Goal: Task Accomplishment & Management: Use online tool/utility

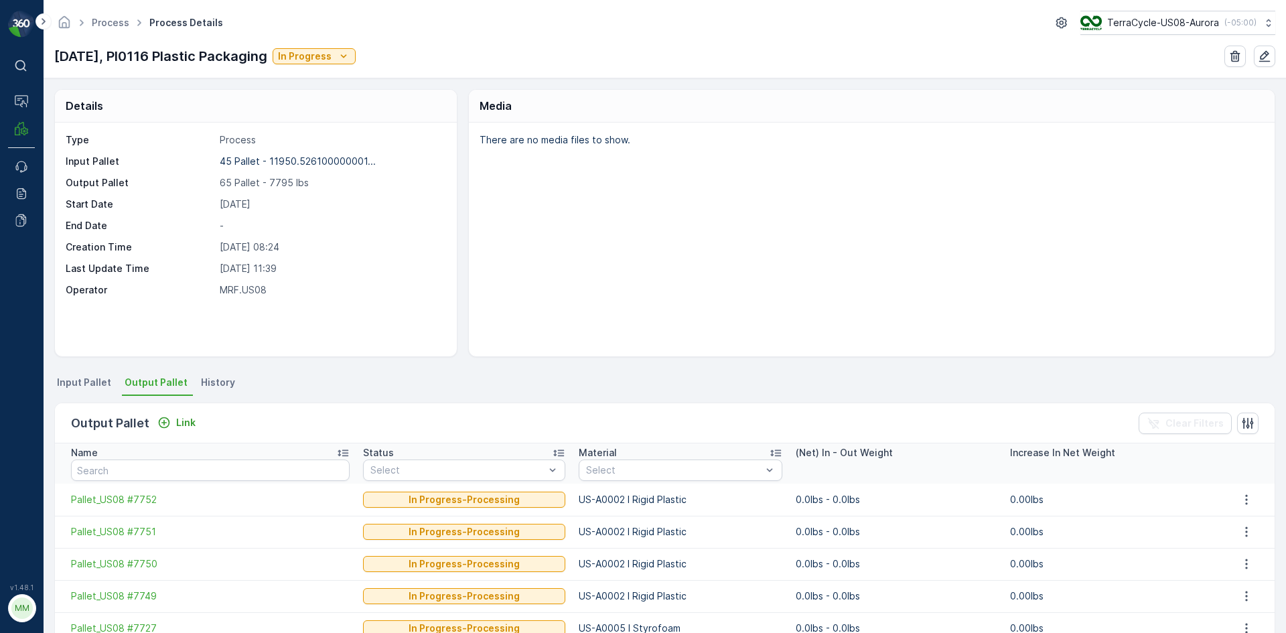
click at [87, 388] on span "Input Pallet" at bounding box center [84, 382] width 54 height 13
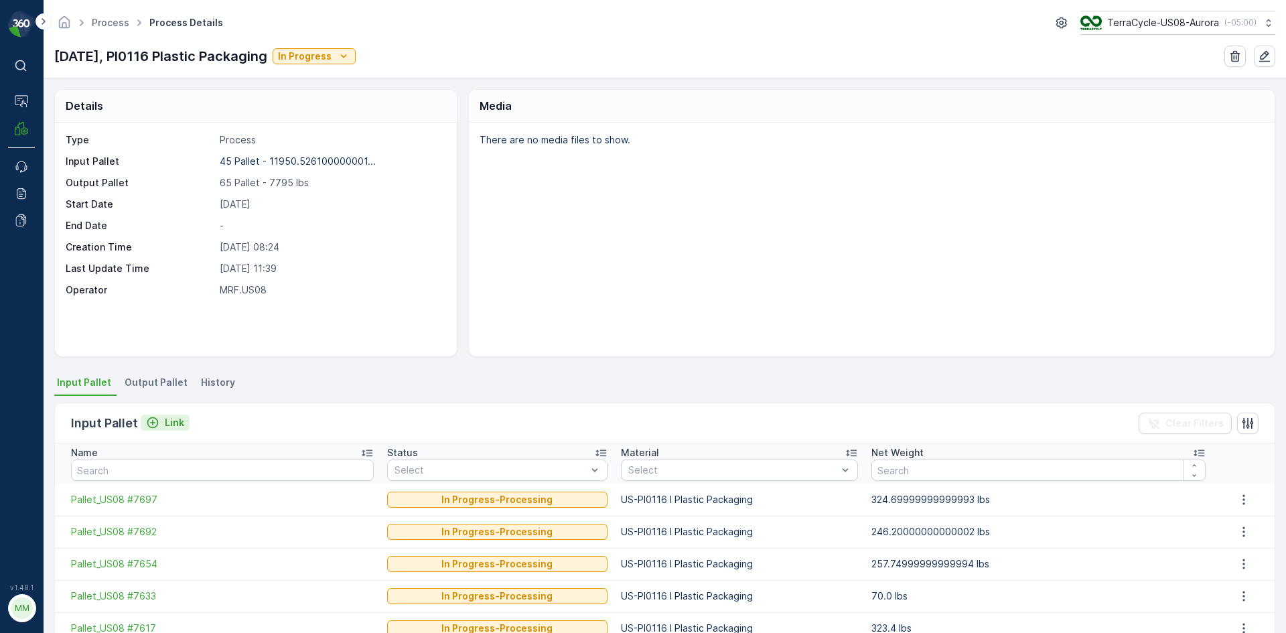
click at [161, 425] on div "Link" at bounding box center [165, 422] width 38 height 13
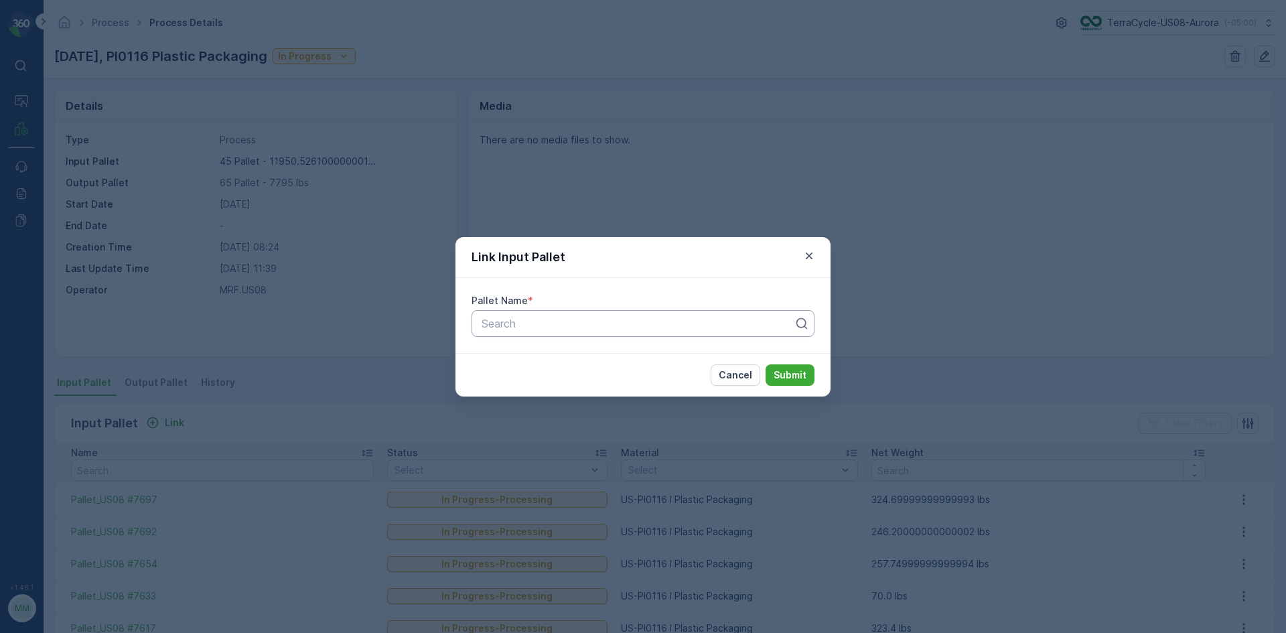
click at [652, 332] on div "Search" at bounding box center [642, 323] width 343 height 27
type input "0116"
click at [594, 325] on div at bounding box center [637, 323] width 315 height 12
type input "5807"
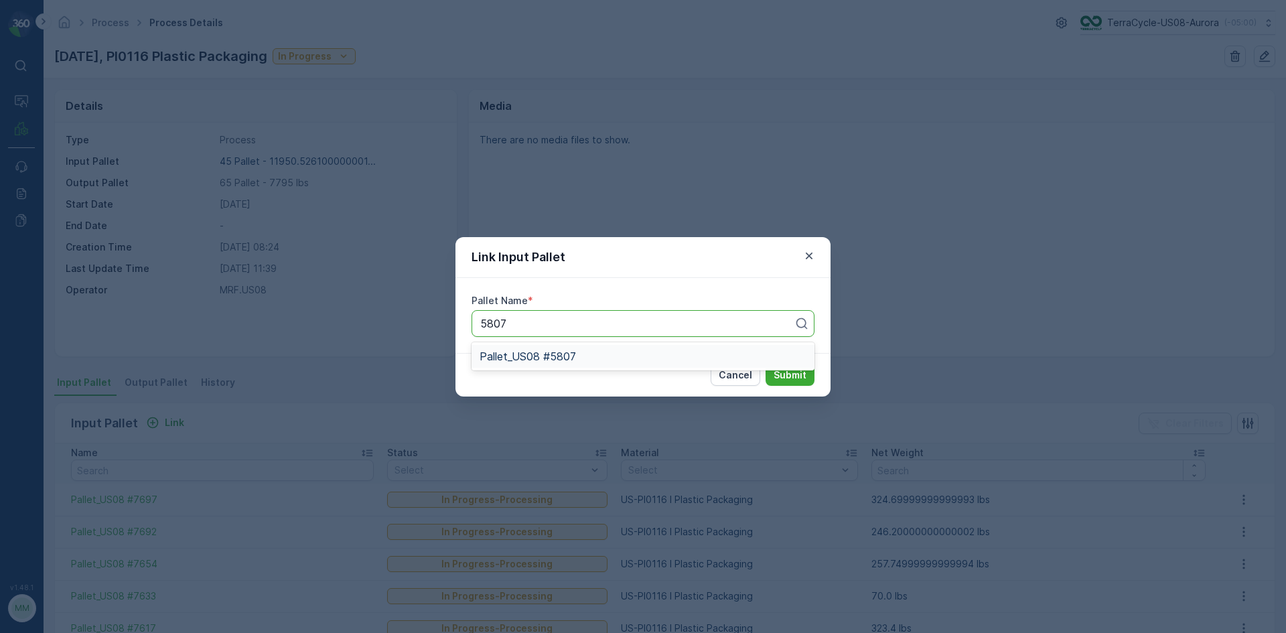
drag, startPoint x: 660, startPoint y: 358, endPoint x: 690, endPoint y: 361, distance: 30.3
click at [664, 360] on div "Pallet_US08 #5807" at bounding box center [642, 356] width 327 height 12
click at [806, 374] on p "Submit" at bounding box center [789, 374] width 33 height 13
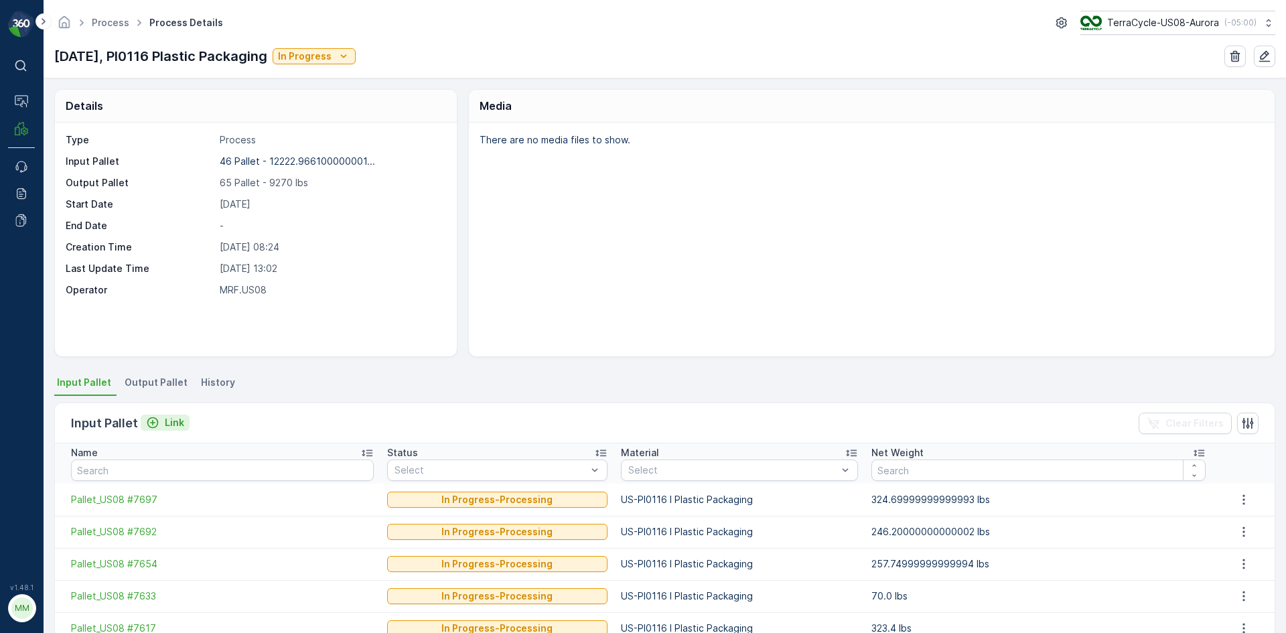
click at [157, 427] on icon "Link" at bounding box center [152, 422] width 13 height 13
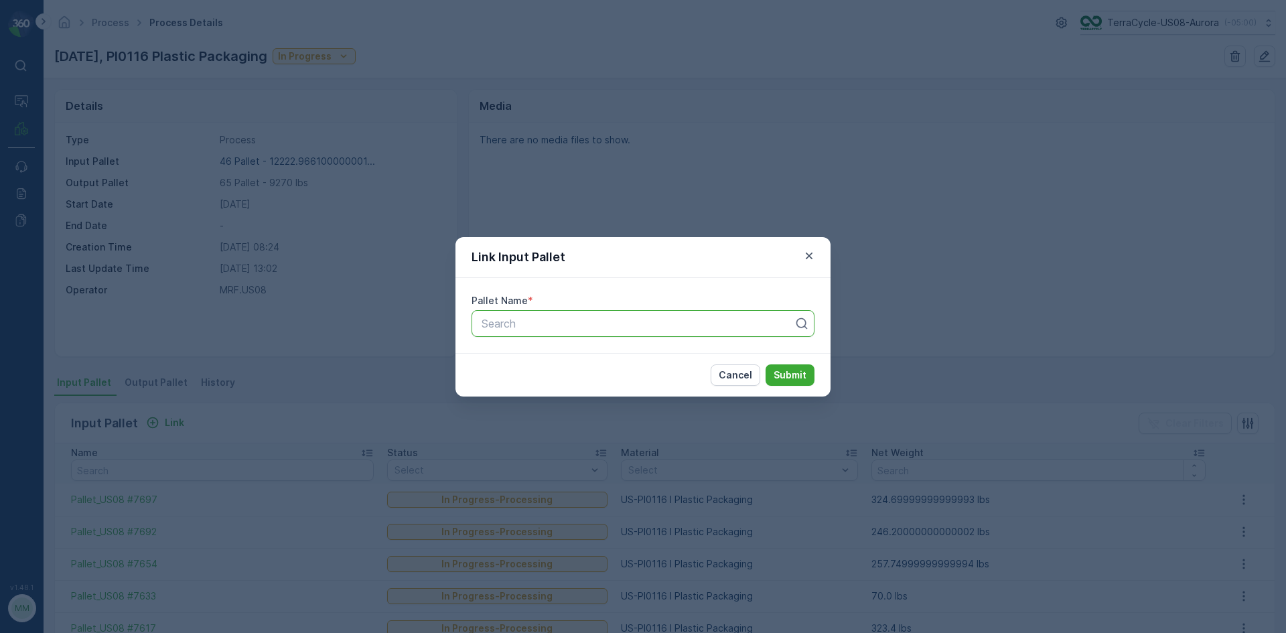
click at [504, 324] on div at bounding box center [637, 323] width 315 height 12
type input "7608"
click at [562, 358] on span "Pallet_US08 #7608" at bounding box center [527, 356] width 96 height 12
click at [791, 371] on p "Submit" at bounding box center [789, 374] width 33 height 13
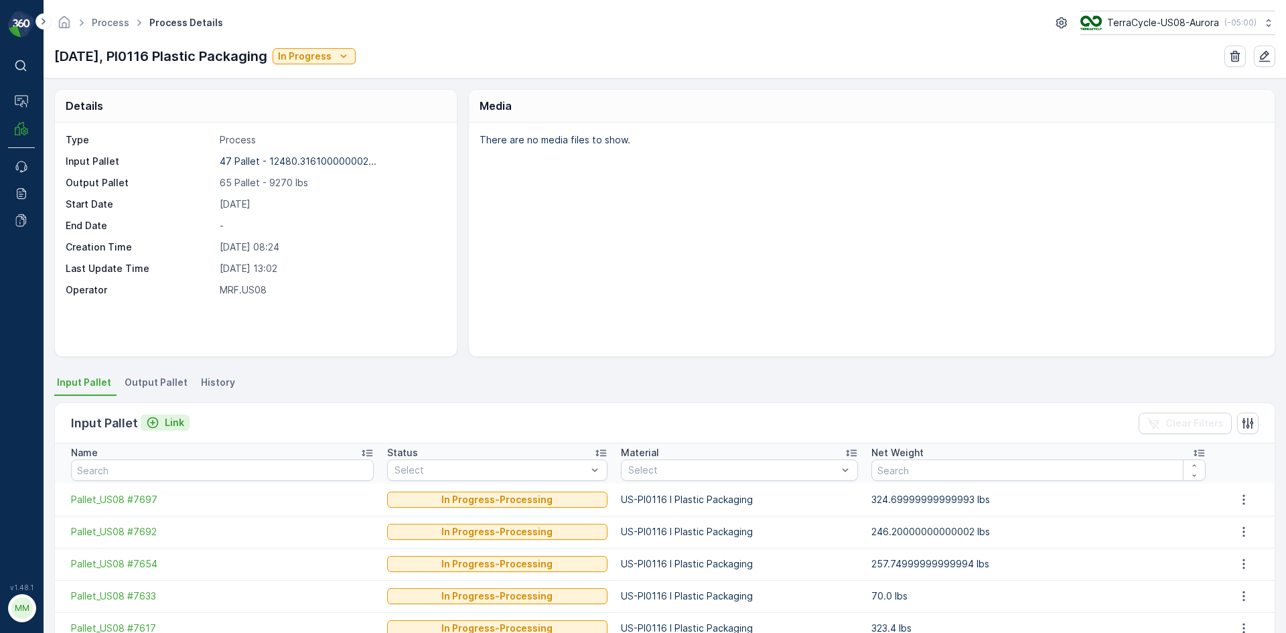
click at [178, 419] on p "Link" at bounding box center [174, 422] width 19 height 13
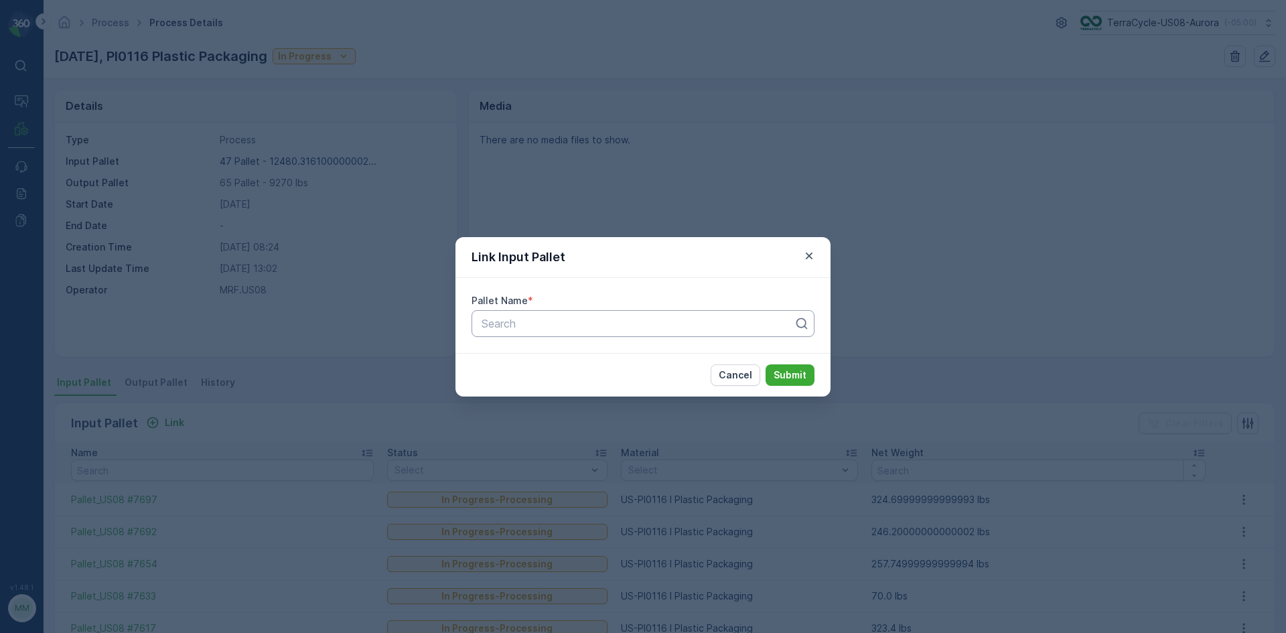
click at [540, 319] on div at bounding box center [637, 323] width 315 height 12
type input "7266"
click at [579, 379] on div "Pallet_US08 #7266" at bounding box center [642, 379] width 327 height 12
click at [790, 370] on p "Submit" at bounding box center [789, 374] width 33 height 13
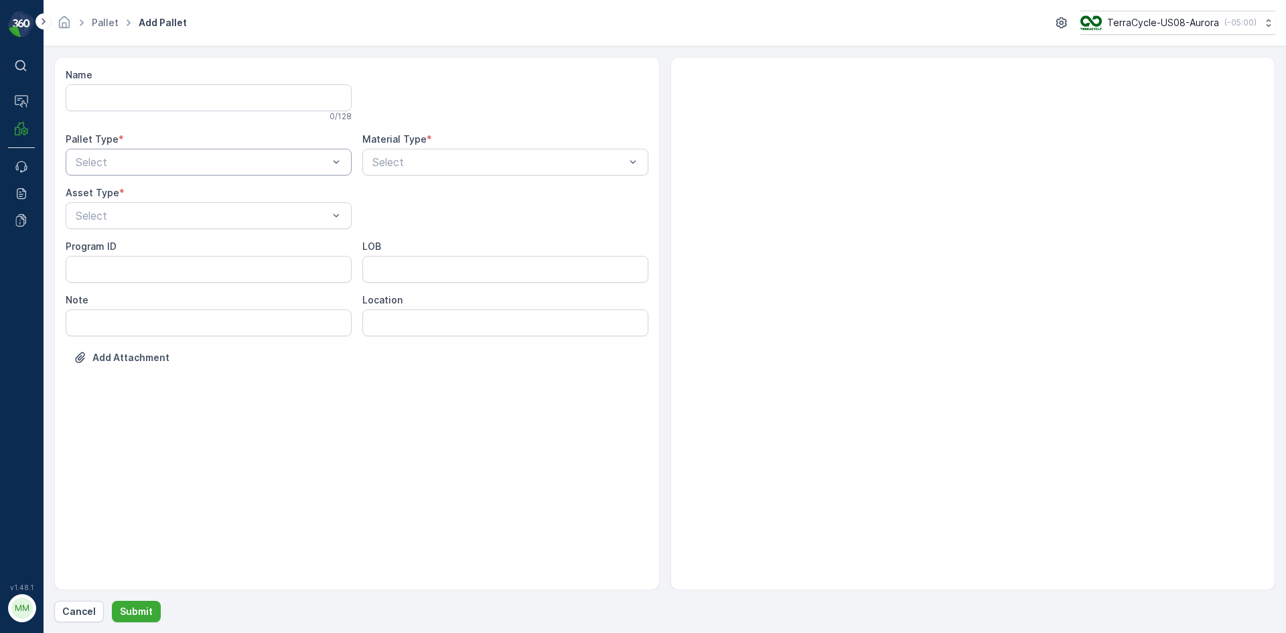
click at [132, 165] on div at bounding box center [201, 162] width 255 height 12
click at [127, 210] on div "Outgoing" at bounding box center [209, 217] width 286 height 23
click at [127, 210] on div at bounding box center [201, 216] width 255 height 12
click at [133, 240] on div "[PERSON_NAME]" at bounding box center [209, 248] width 286 height 23
click at [413, 160] on div at bounding box center [498, 162] width 255 height 12
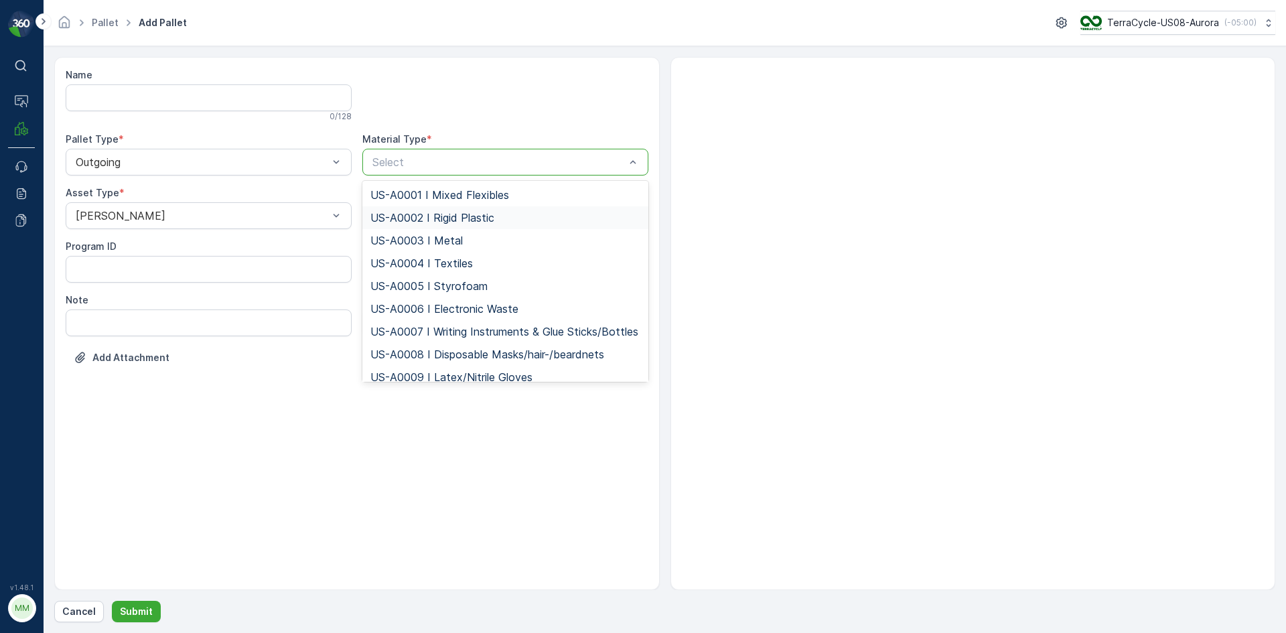
click at [435, 220] on span "US-A0002 I Rigid Plastic" at bounding box center [432, 218] width 124 height 12
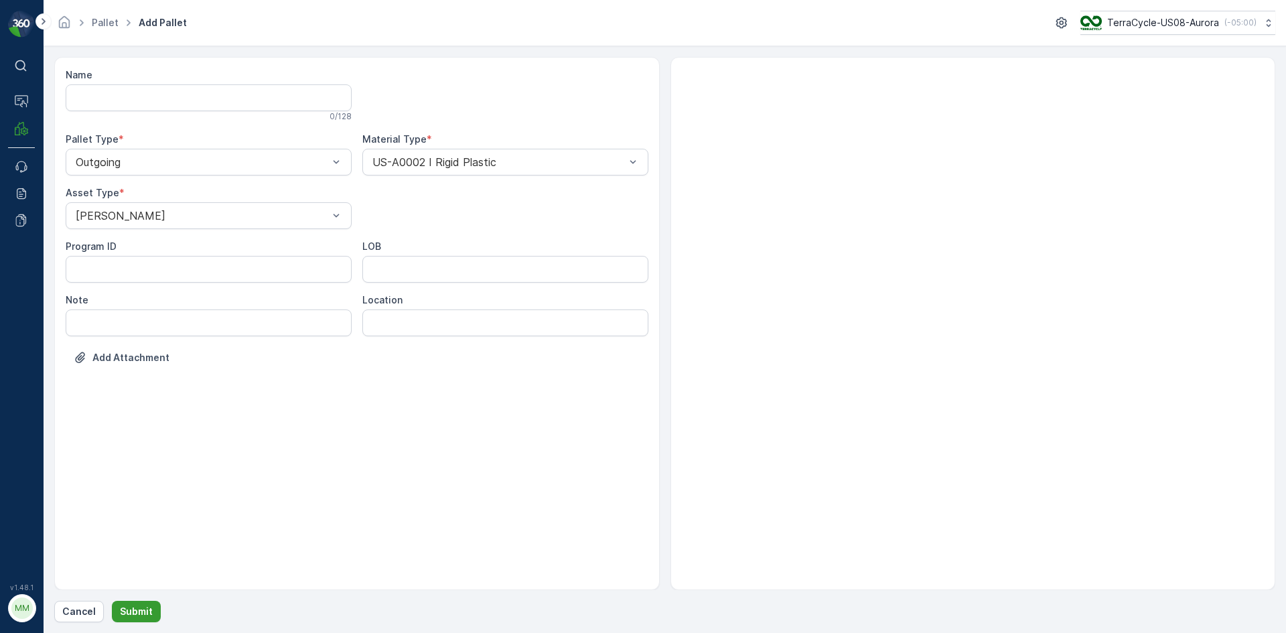
click at [139, 609] on p "Submit" at bounding box center [136, 611] width 33 height 13
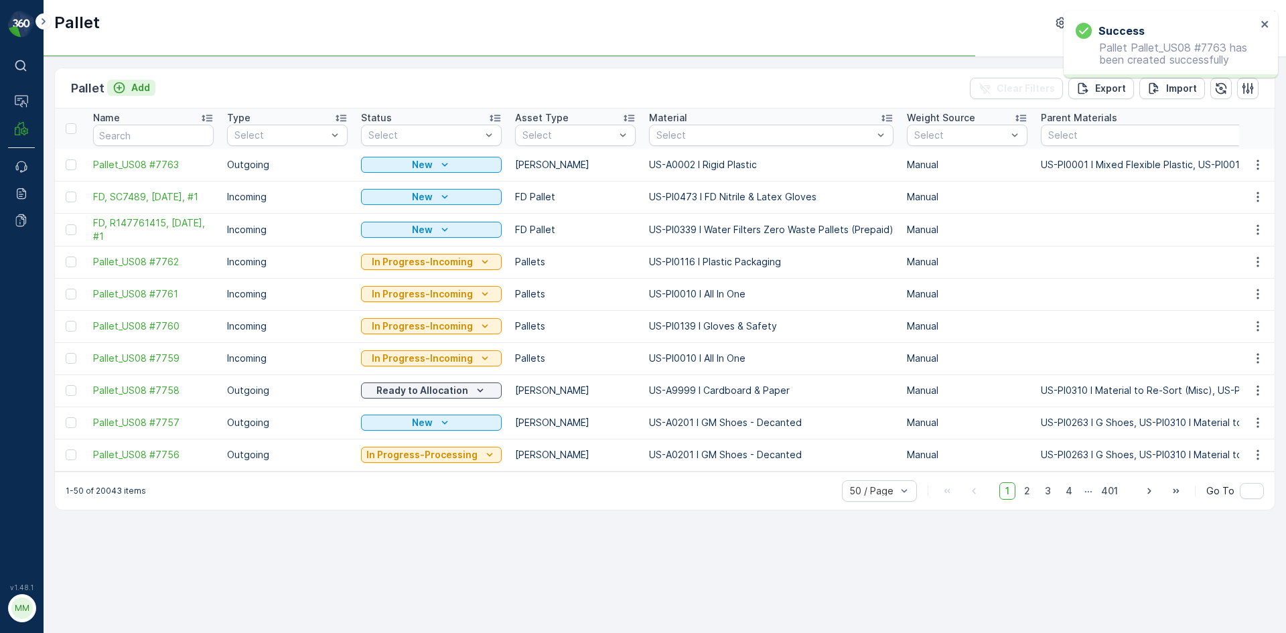
click at [148, 82] on p "Add" at bounding box center [140, 87] width 19 height 13
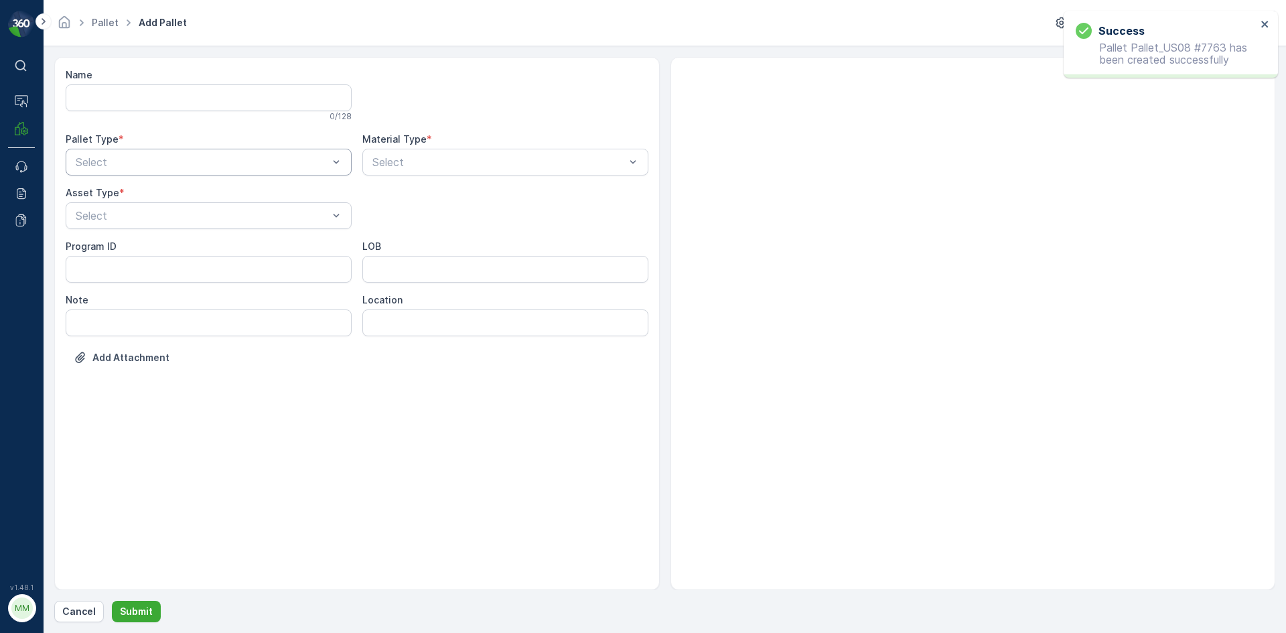
click at [175, 156] on div at bounding box center [201, 162] width 255 height 12
click at [172, 222] on div "Outgoing" at bounding box center [209, 218] width 270 height 12
click at [173, 227] on div "Select" at bounding box center [209, 215] width 286 height 27
click at [172, 252] on div "[PERSON_NAME]" at bounding box center [209, 248] width 270 height 12
click at [397, 161] on div at bounding box center [498, 162] width 255 height 12
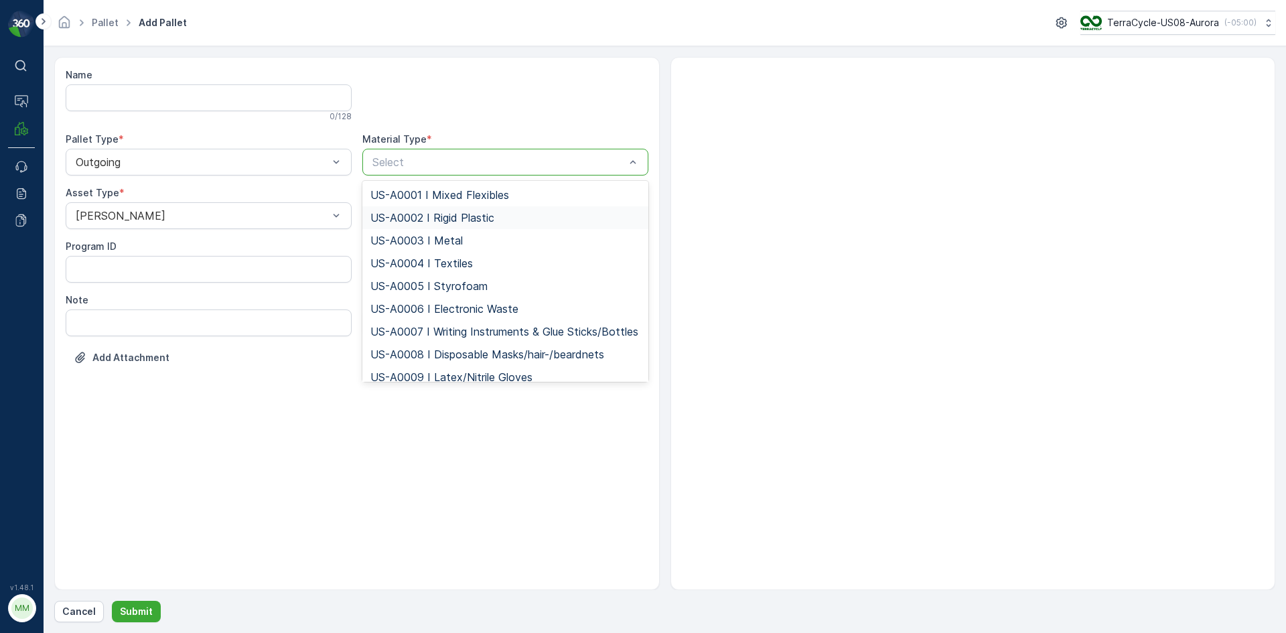
click at [415, 214] on span "US-A0002 I Rigid Plastic" at bounding box center [432, 218] width 124 height 12
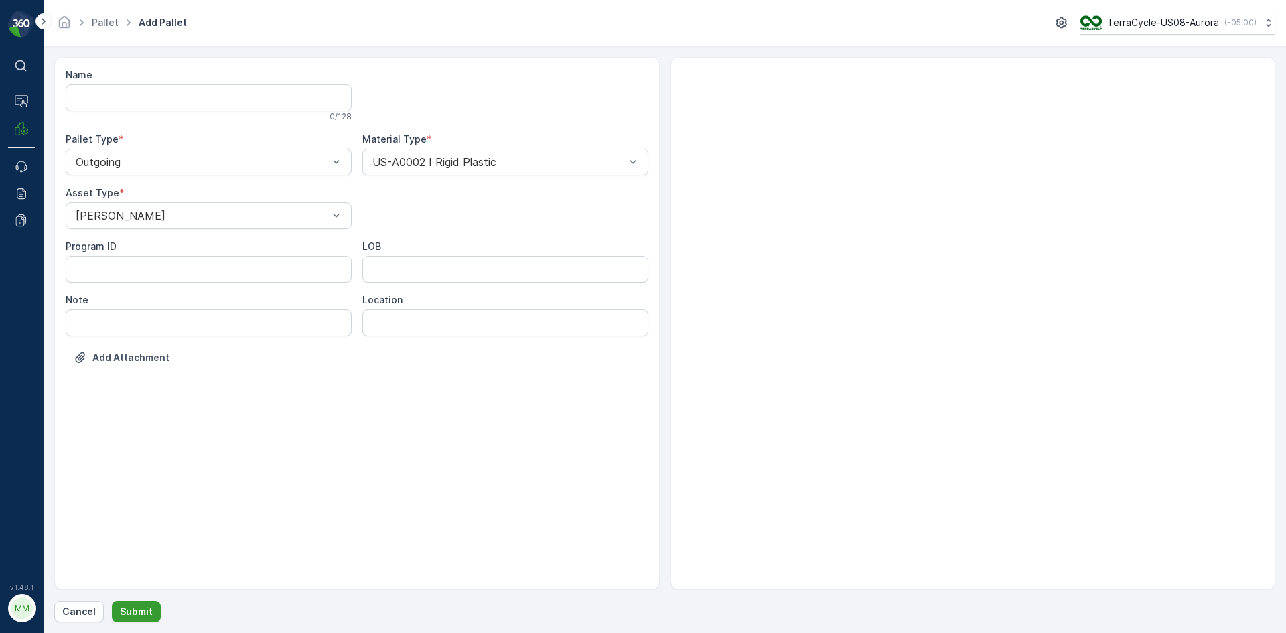
click at [142, 608] on p "Submit" at bounding box center [136, 611] width 33 height 13
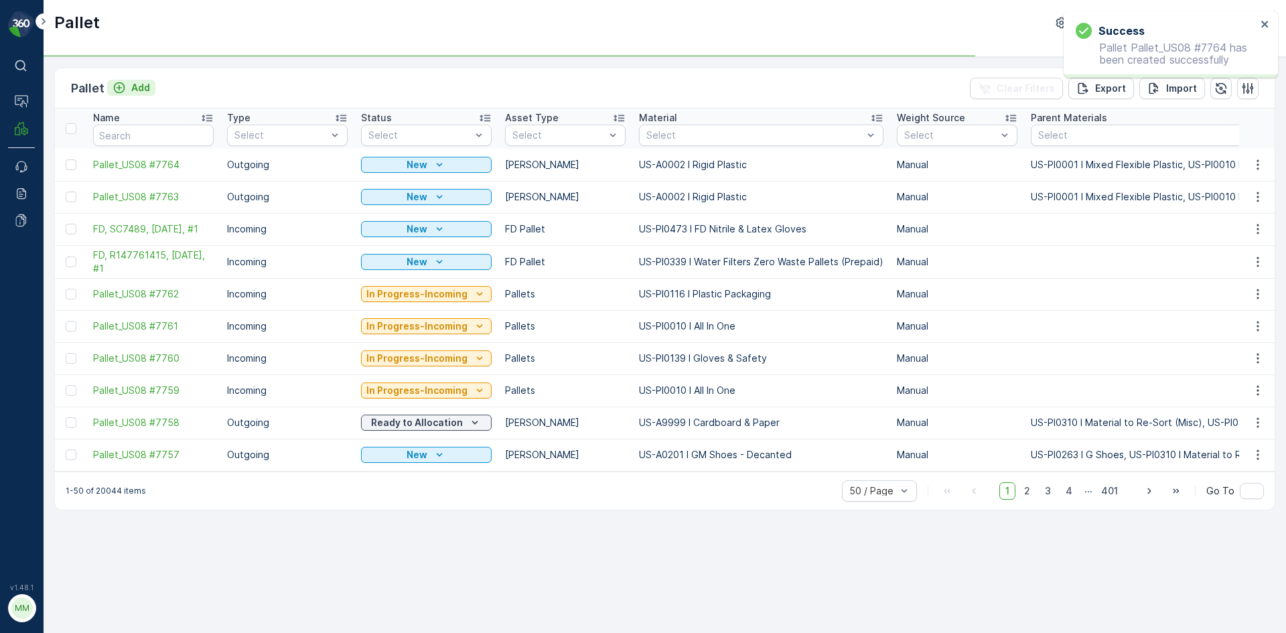
click at [122, 81] on icon "Add" at bounding box center [119, 87] width 13 height 13
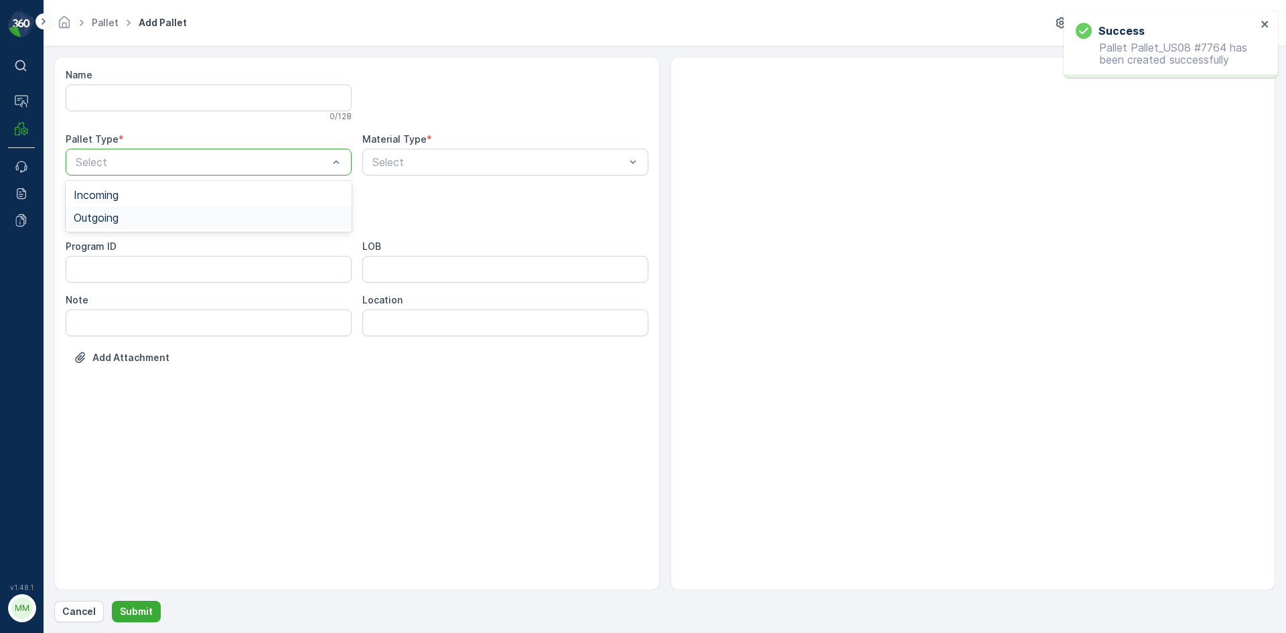
click at [192, 219] on div "Outgoing" at bounding box center [209, 218] width 270 height 12
click at [192, 219] on div at bounding box center [201, 216] width 255 height 12
click at [192, 246] on div "Gaylord" at bounding box center [209, 248] width 270 height 12
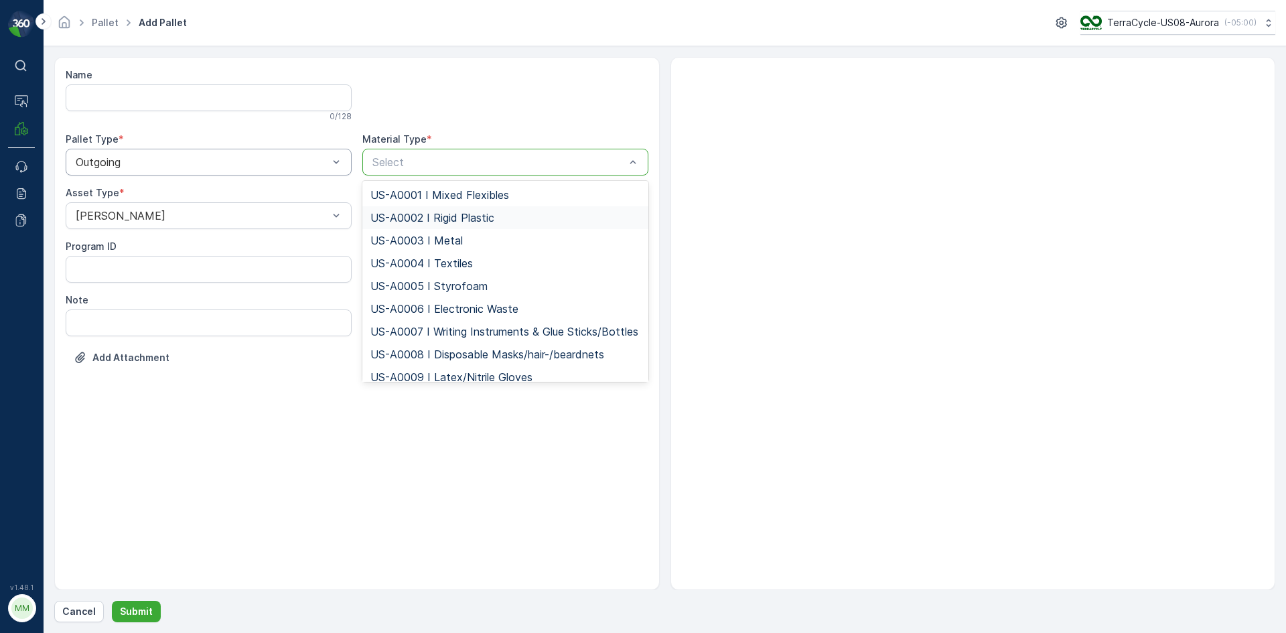
click at [481, 210] on div "US-A0002 I Rigid Plastic" at bounding box center [505, 217] width 286 height 23
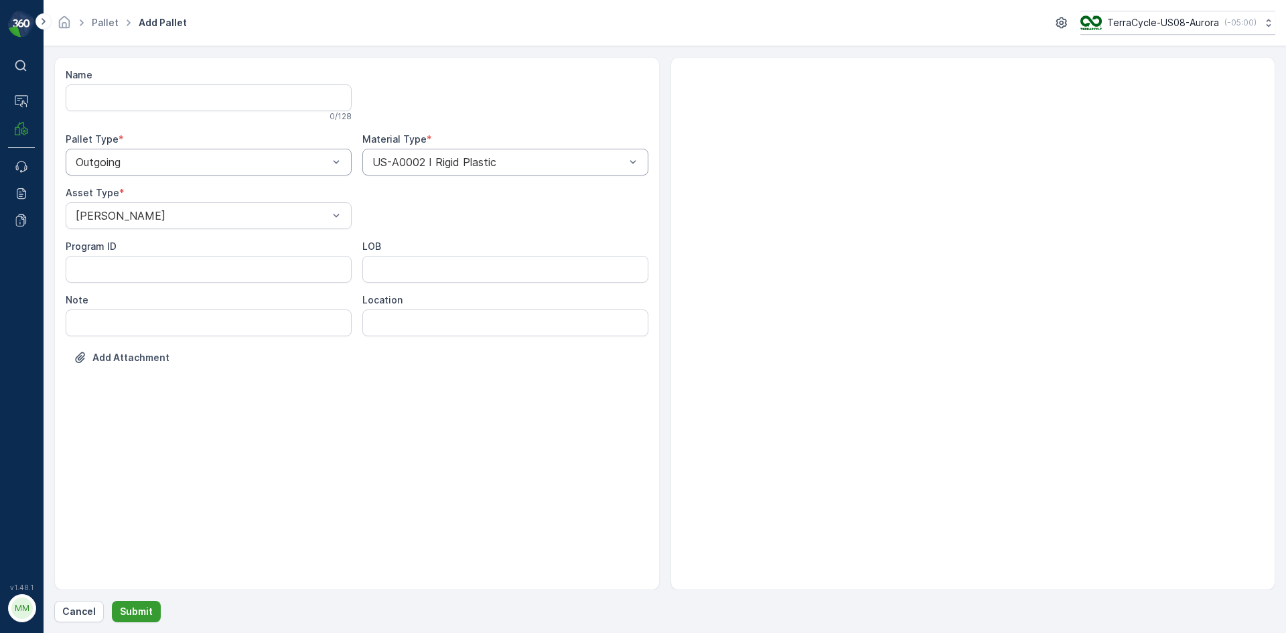
drag, startPoint x: 115, startPoint y: 591, endPoint x: 125, endPoint y: 609, distance: 21.0
click at [123, 607] on div "Name 0 / 128 Pallet Type * Outgoing Material Type * US-A0002 I Rigid Plastic As…" at bounding box center [664, 339] width 1221 height 565
drag, startPoint x: 139, startPoint y: 602, endPoint x: 139, endPoint y: 611, distance: 9.4
click at [139, 611] on button "Submit" at bounding box center [136, 611] width 49 height 21
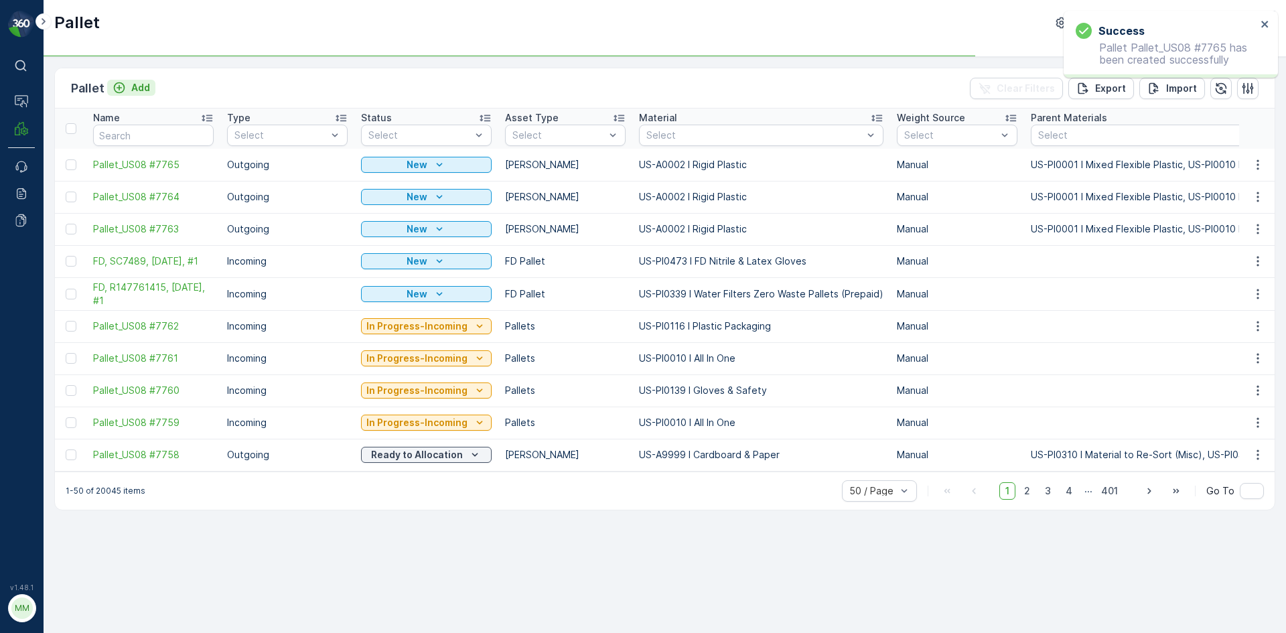
click at [133, 84] on p "Add" at bounding box center [140, 87] width 19 height 13
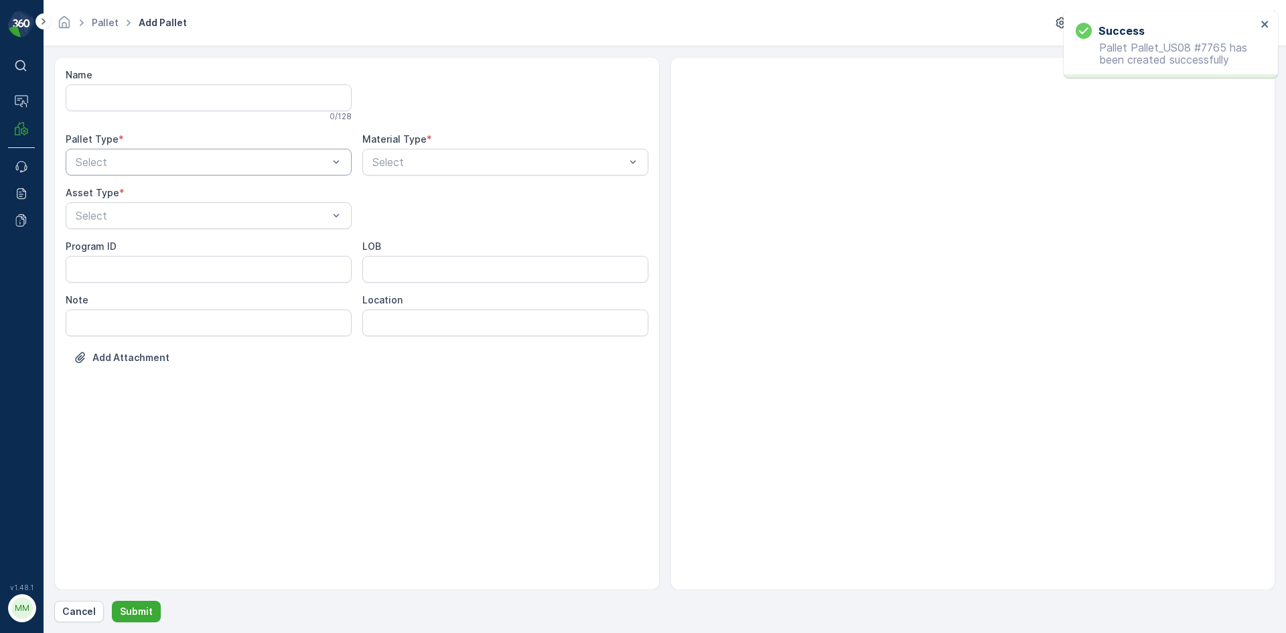
click at [186, 161] on div at bounding box center [201, 162] width 255 height 12
click at [188, 220] on div "Outgoing" at bounding box center [209, 218] width 270 height 12
click at [188, 220] on div at bounding box center [201, 216] width 255 height 12
click at [181, 258] on div "Gaylord" at bounding box center [209, 248] width 286 height 23
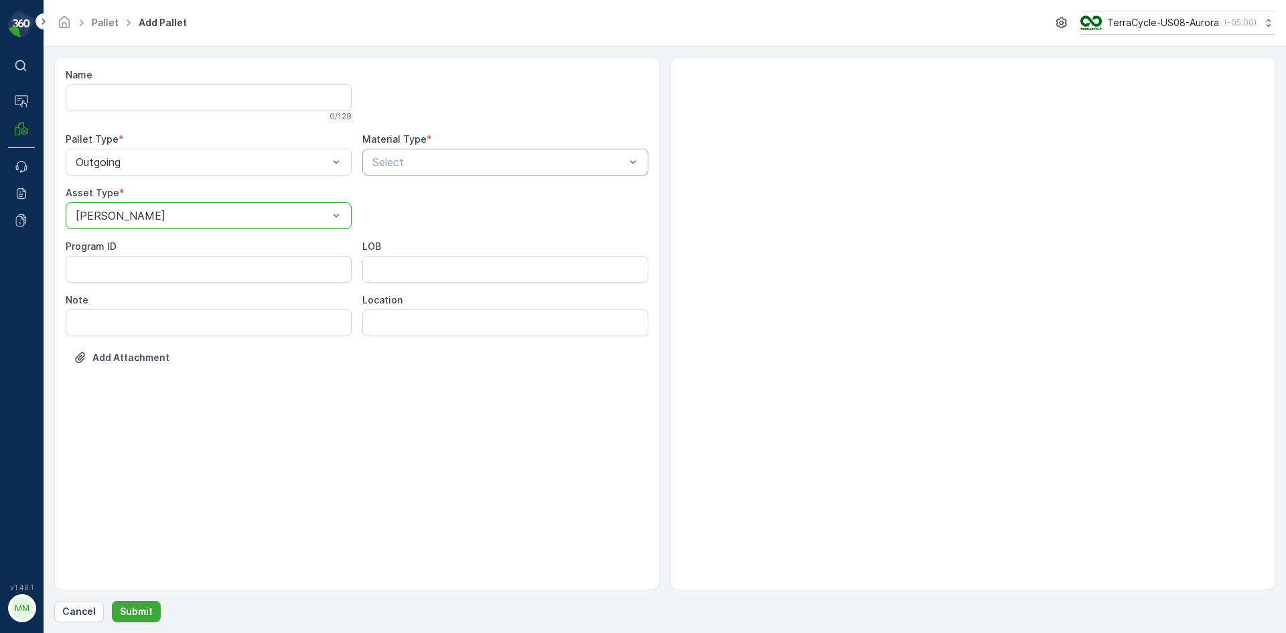
click at [567, 166] on div at bounding box center [498, 162] width 255 height 12
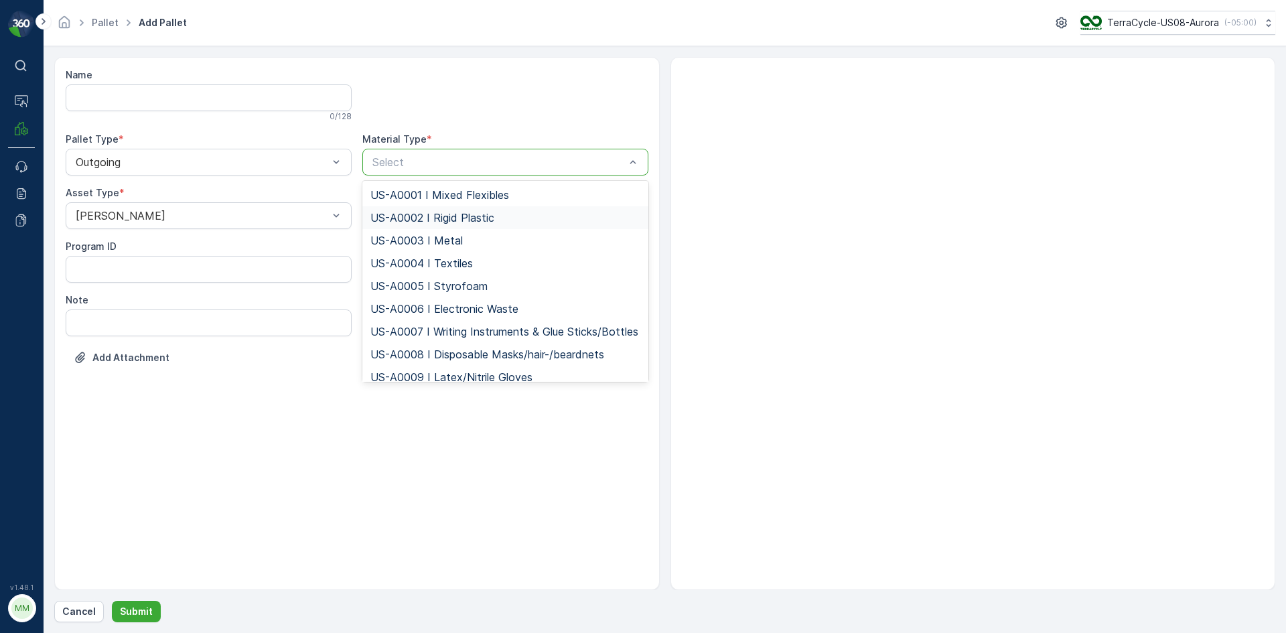
click at [535, 216] on div "US-A0002 I Rigid Plastic" at bounding box center [505, 218] width 270 height 12
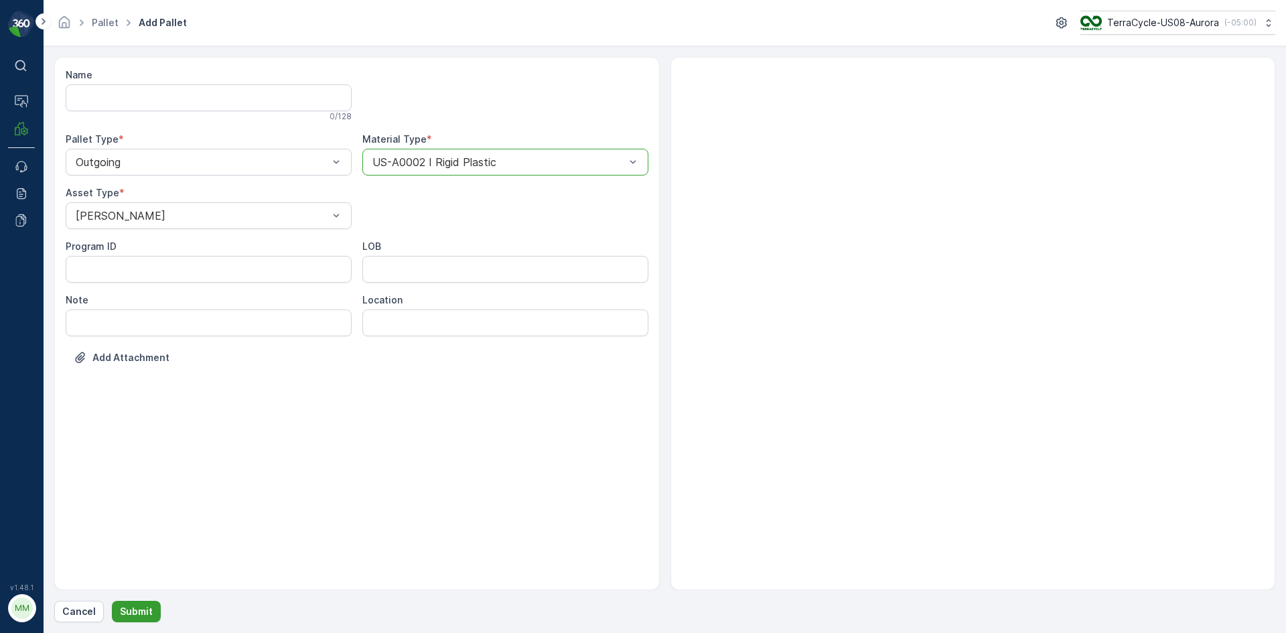
click at [145, 615] on p "Submit" at bounding box center [136, 611] width 33 height 13
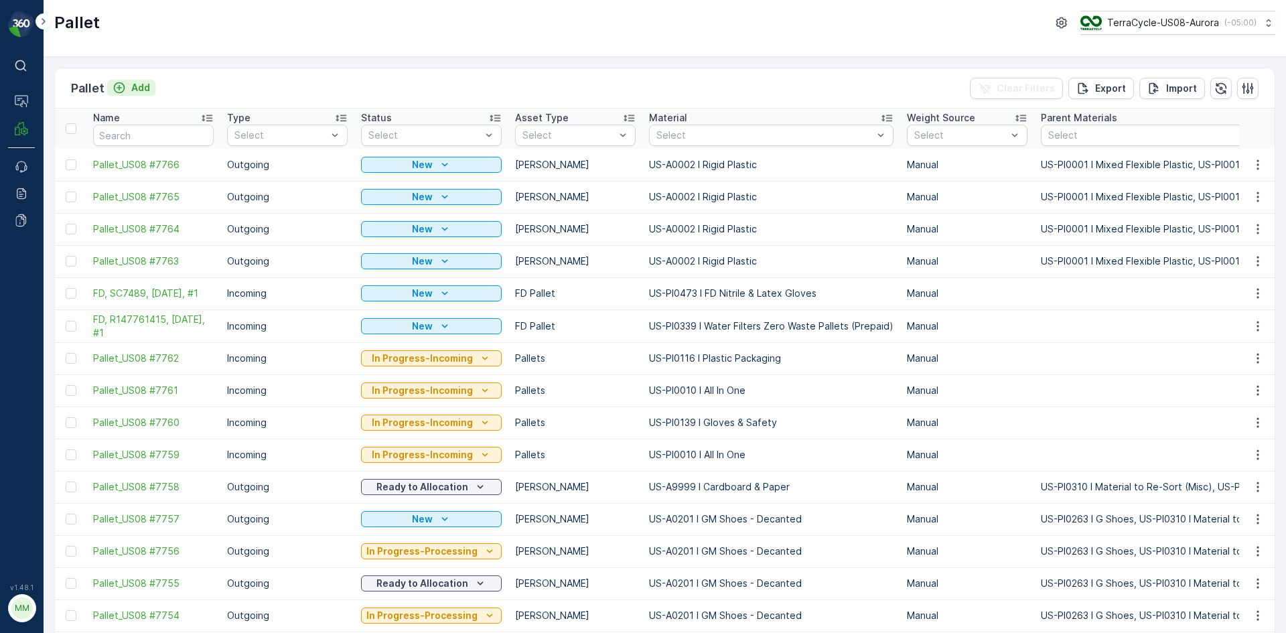
click at [144, 89] on p "Add" at bounding box center [140, 87] width 19 height 13
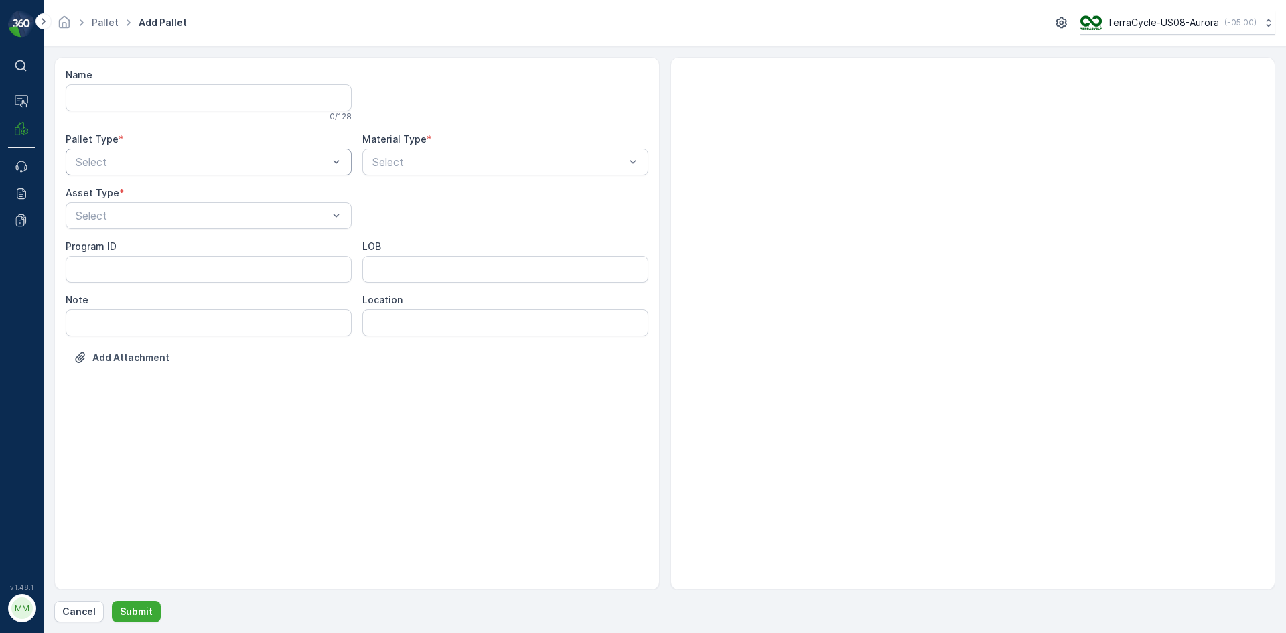
click at [171, 158] on div at bounding box center [201, 162] width 255 height 12
click at [177, 220] on div "Outgoing" at bounding box center [209, 218] width 270 height 12
click at [177, 220] on div at bounding box center [201, 216] width 255 height 12
click at [183, 253] on div "[PERSON_NAME]" at bounding box center [209, 248] width 270 height 12
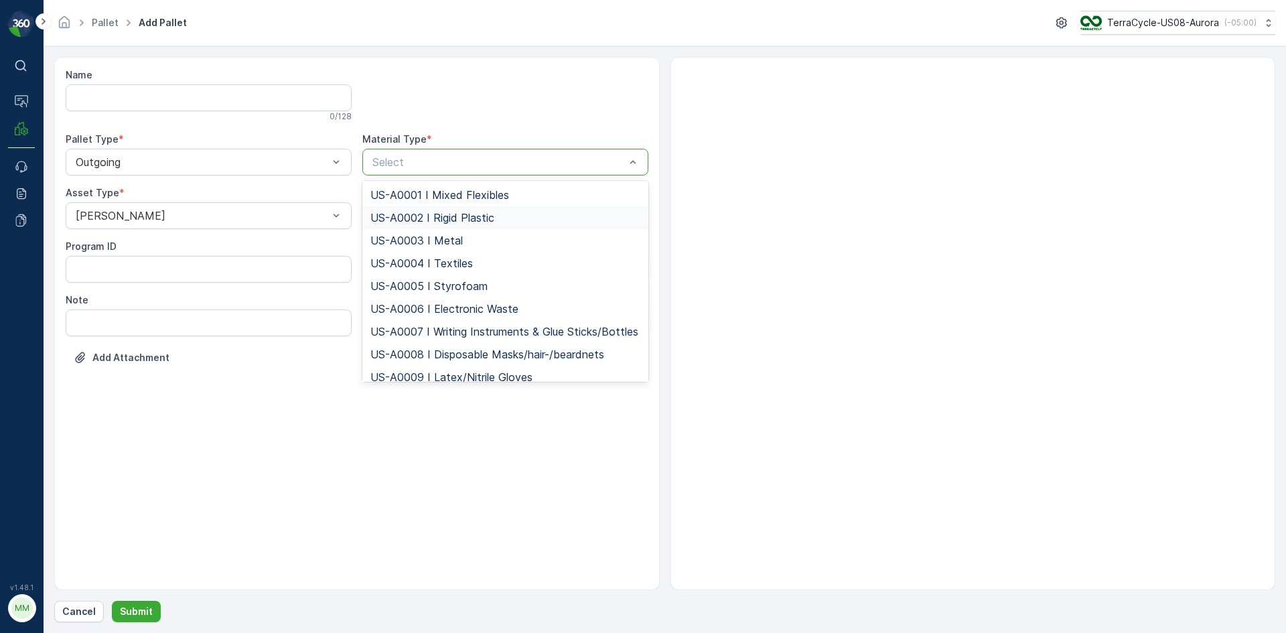
click at [431, 214] on span "US-A0002 I Rigid Plastic" at bounding box center [432, 218] width 124 height 12
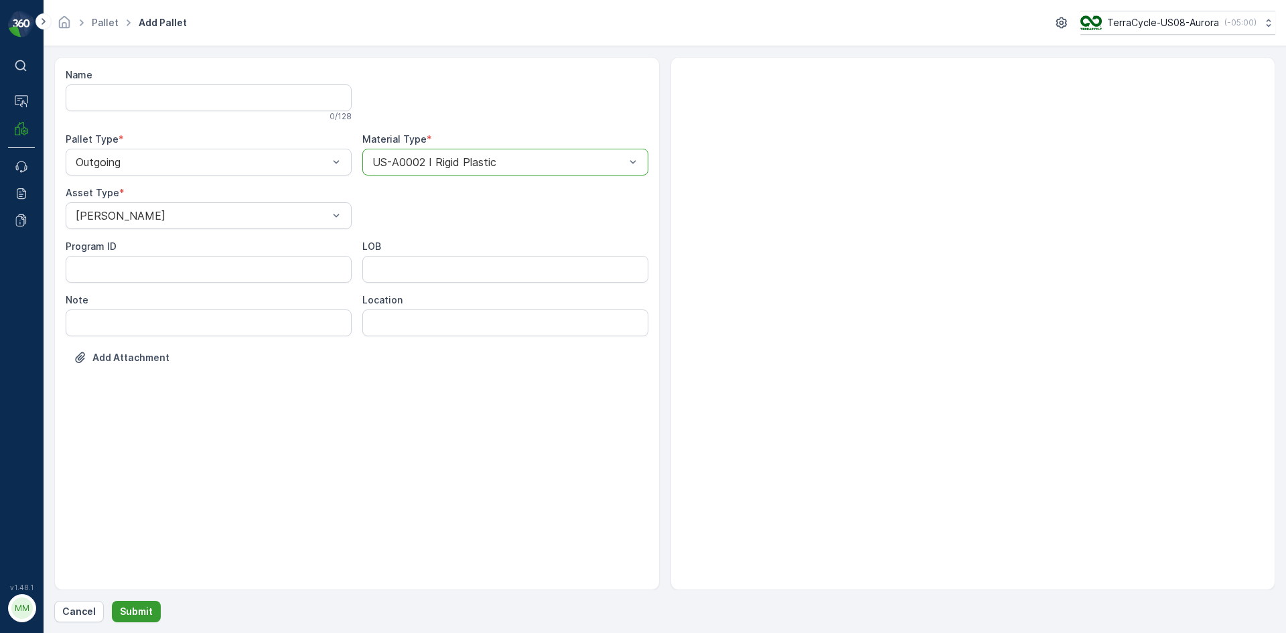
click at [135, 607] on p "Submit" at bounding box center [136, 611] width 33 height 13
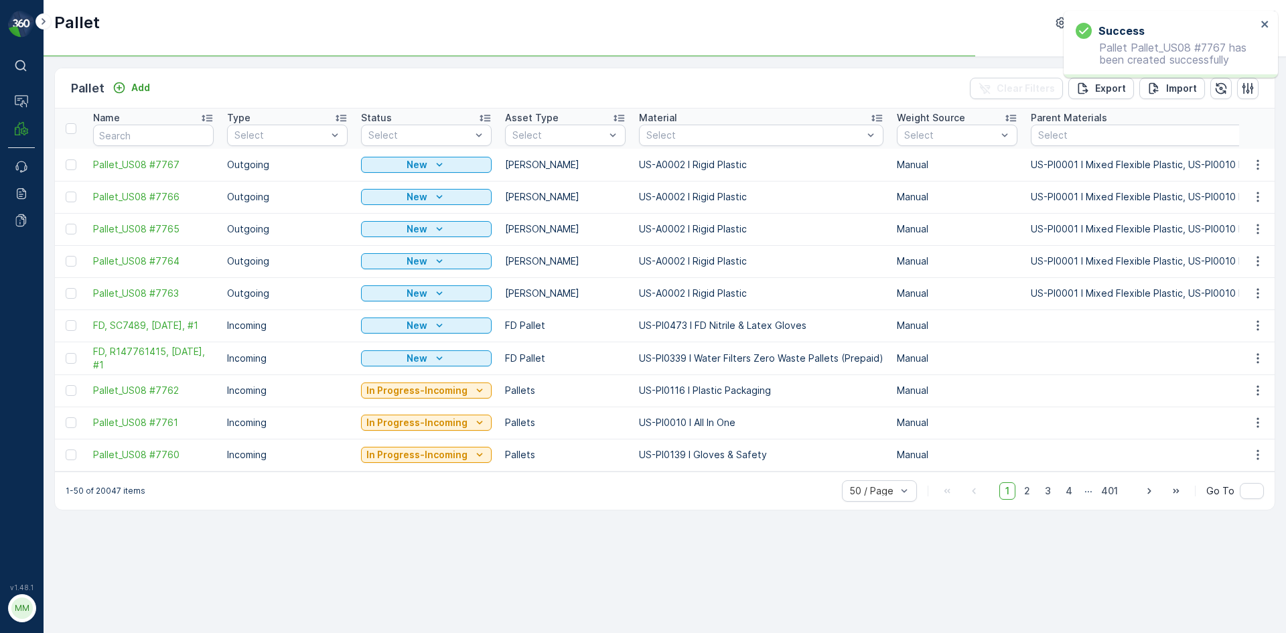
click at [130, 70] on div "Pallet Add Clear Filters Export Import" at bounding box center [664, 88] width 1219 height 40
click at [133, 82] on p "Add" at bounding box center [140, 87] width 19 height 13
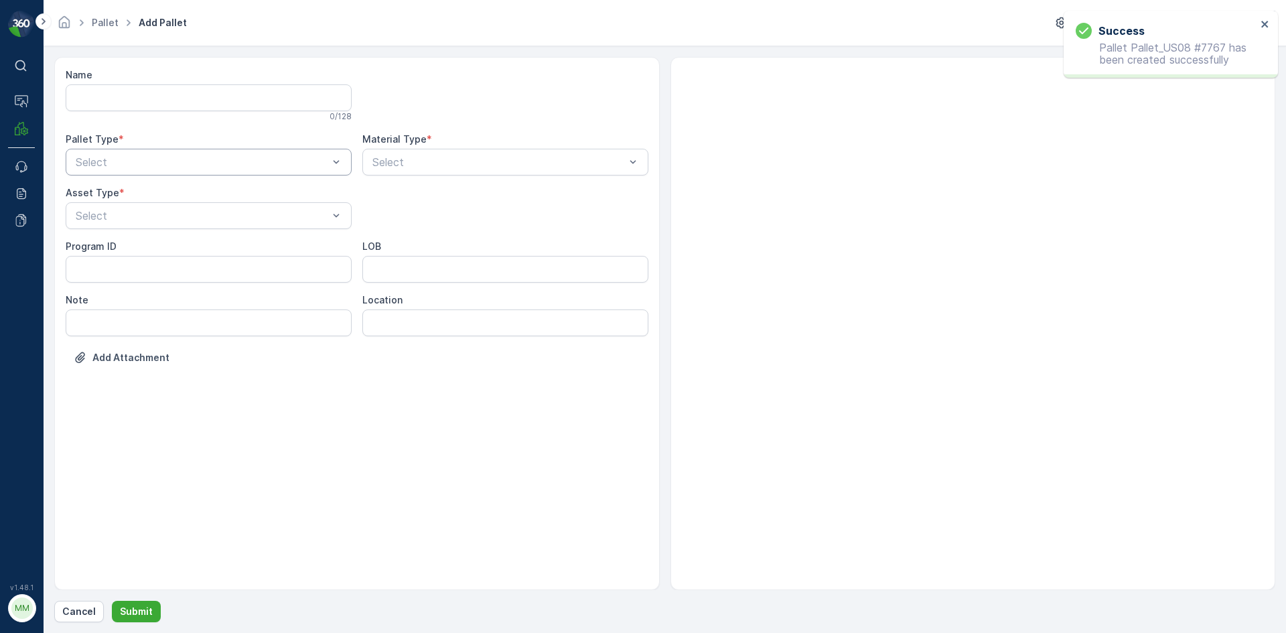
click at [177, 170] on div "Select" at bounding box center [209, 162] width 286 height 27
click at [175, 228] on div "Outgoing" at bounding box center [209, 217] width 286 height 23
click at [175, 228] on div "Select" at bounding box center [209, 215] width 286 height 27
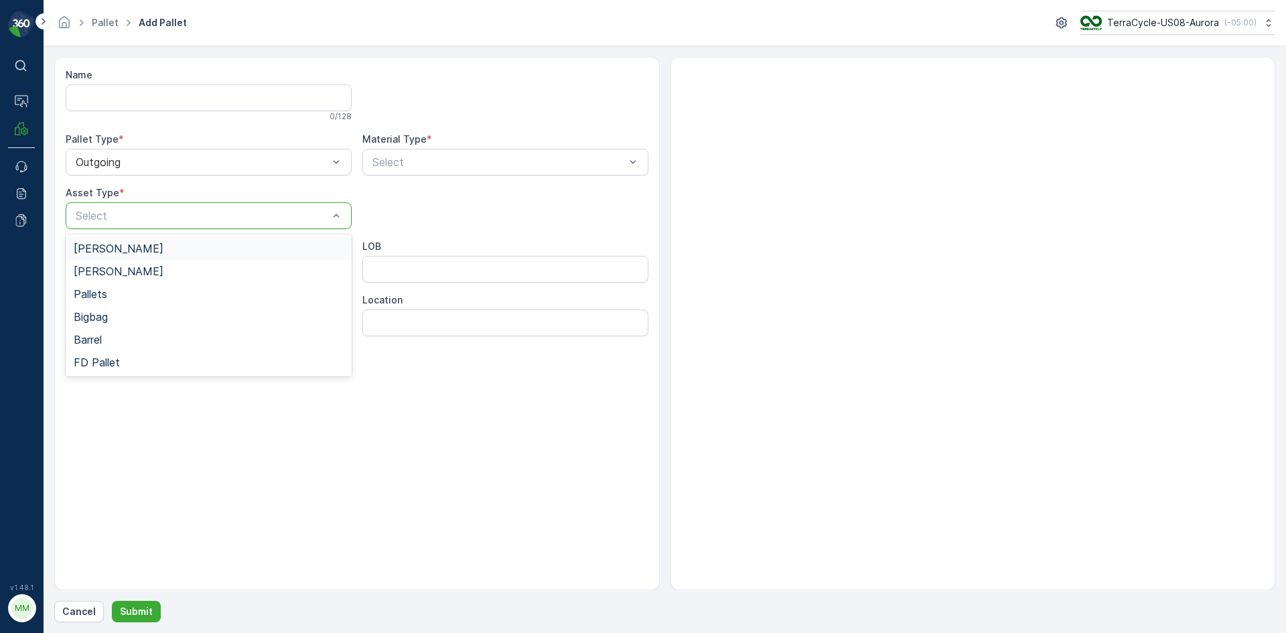
click at [178, 254] on div "[PERSON_NAME]" at bounding box center [209, 248] width 270 height 12
click at [504, 161] on div at bounding box center [498, 162] width 255 height 12
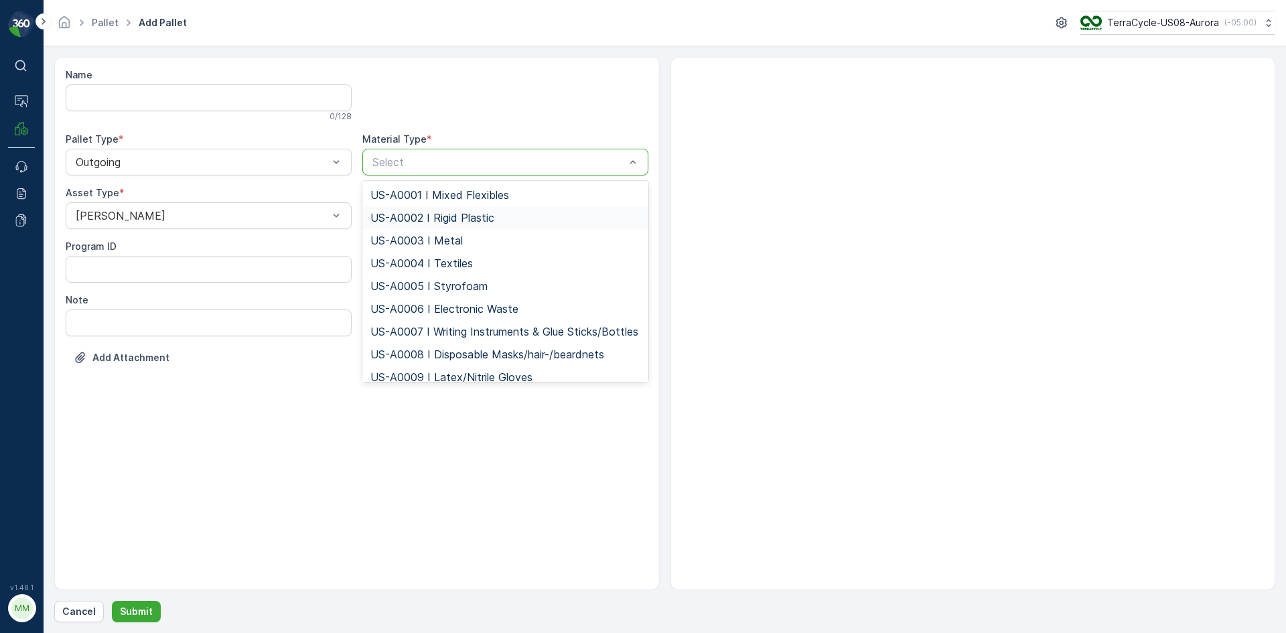
click at [489, 215] on span "US-A0002 I Rigid Plastic" at bounding box center [432, 218] width 124 height 12
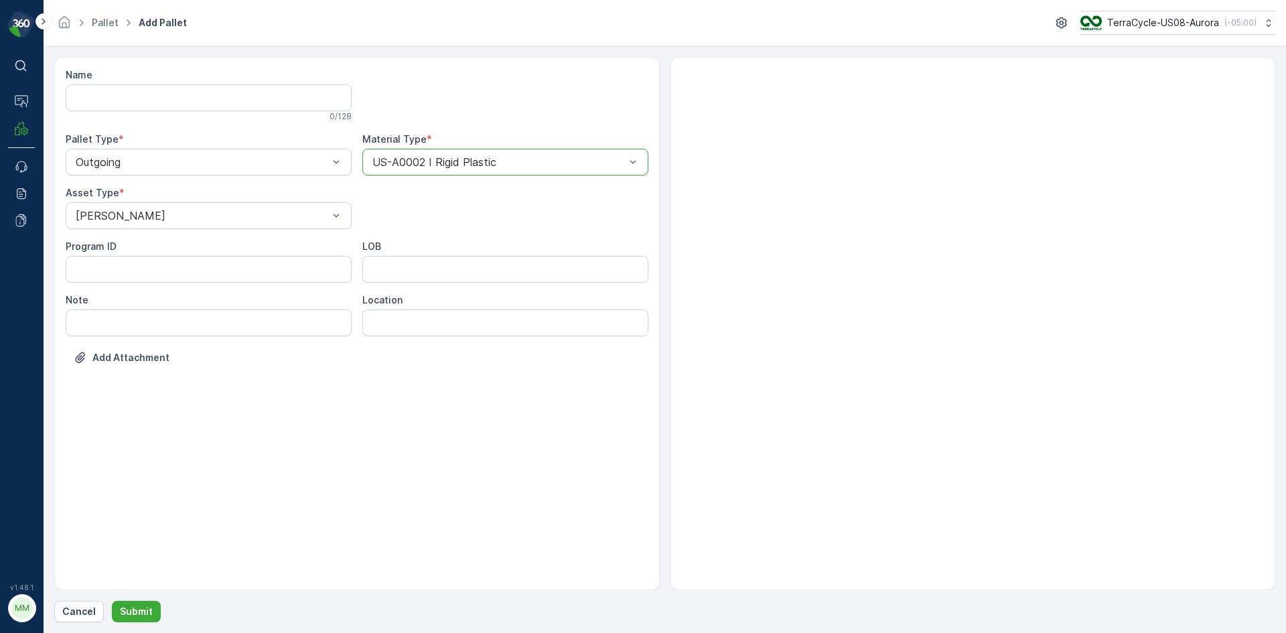
click at [158, 612] on div "Cancel Submit" at bounding box center [664, 611] width 1221 height 21
click at [147, 611] on p "Submit" at bounding box center [136, 611] width 33 height 13
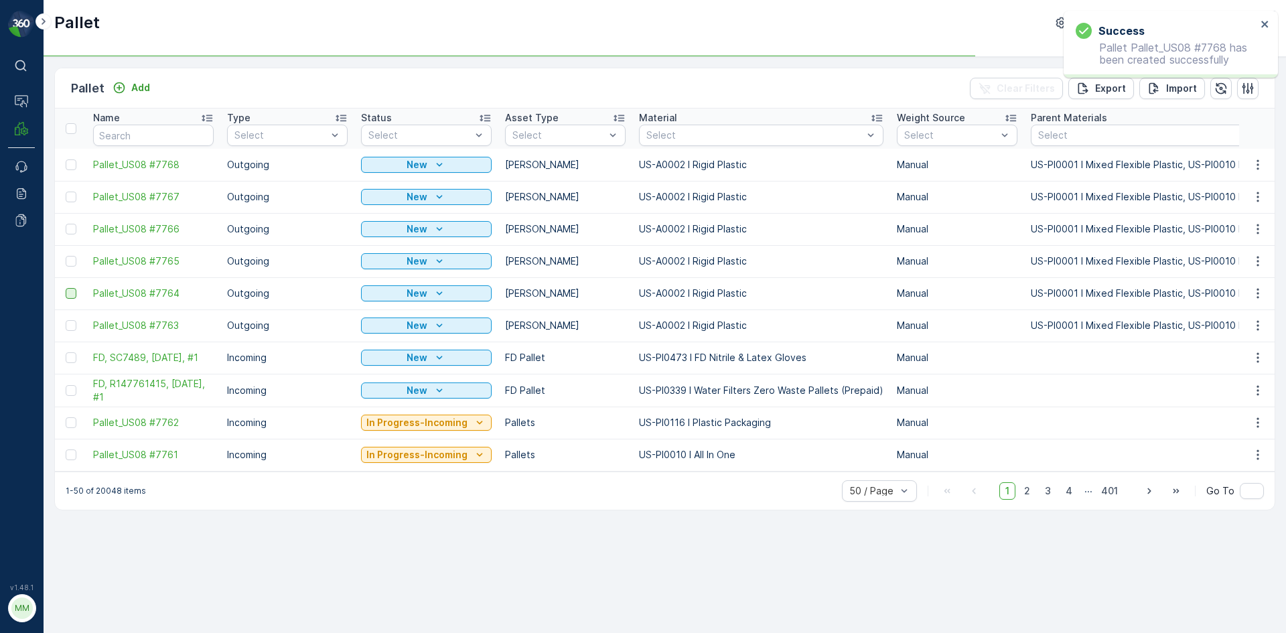
drag, startPoint x: 68, startPoint y: 327, endPoint x: 70, endPoint y: 295, distance: 32.2
click at [68, 327] on div at bounding box center [71, 325] width 11 height 11
click at [66, 320] on input "checkbox" at bounding box center [66, 320] width 0 height 0
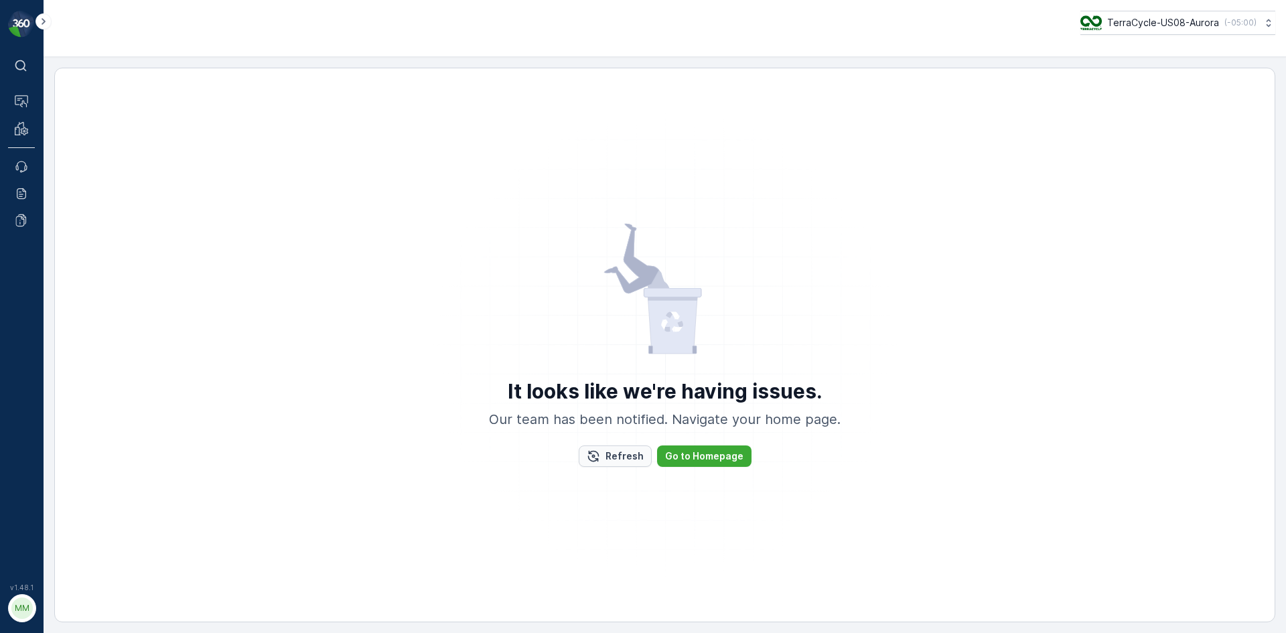
click at [623, 461] on p "Refresh" at bounding box center [624, 455] width 38 height 13
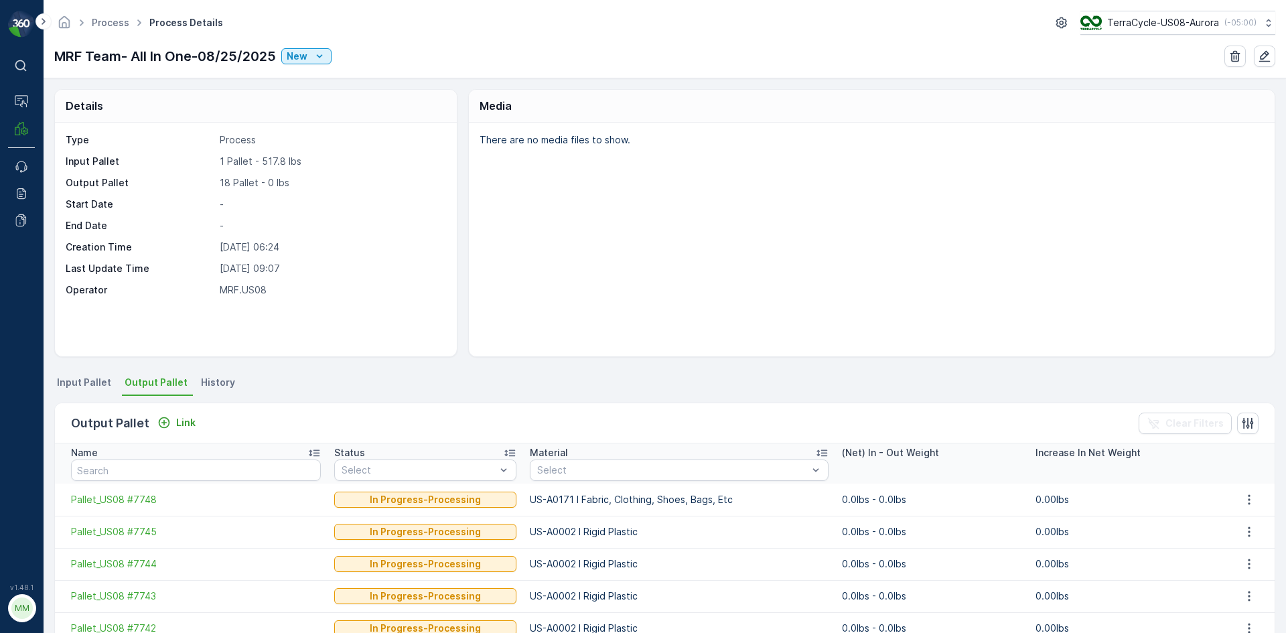
scroll to position [67, 0]
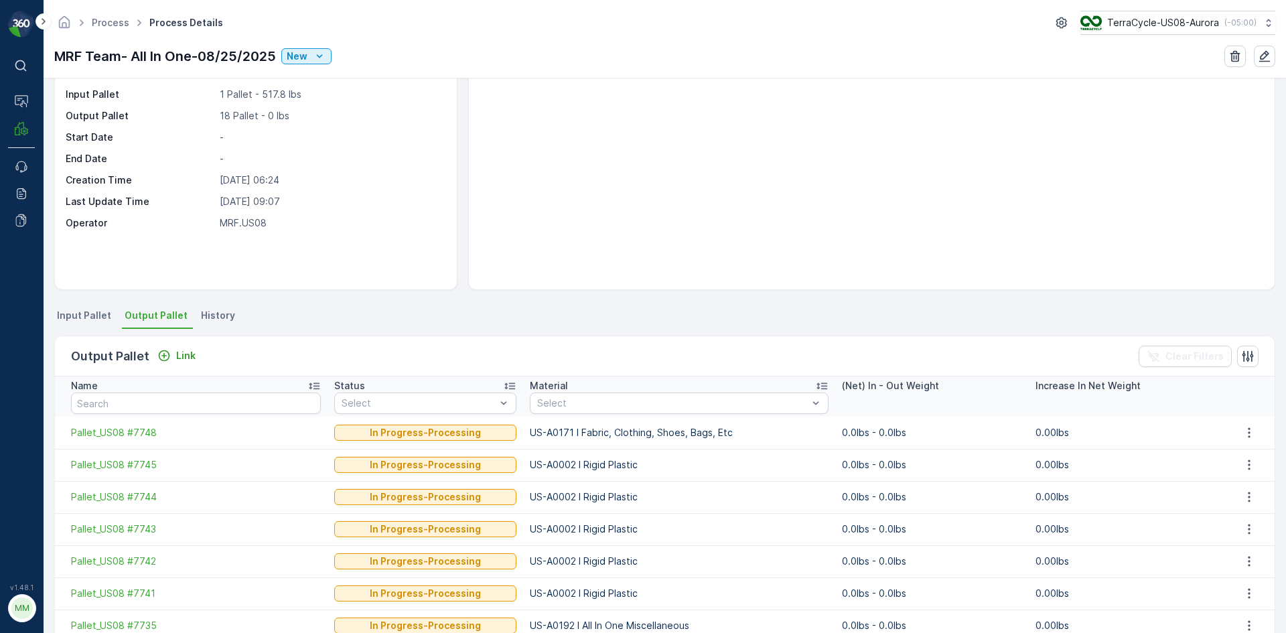
drag, startPoint x: 75, startPoint y: 313, endPoint x: 94, endPoint y: 312, distance: 19.4
click at [75, 312] on span "Input Pallet" at bounding box center [84, 315] width 54 height 13
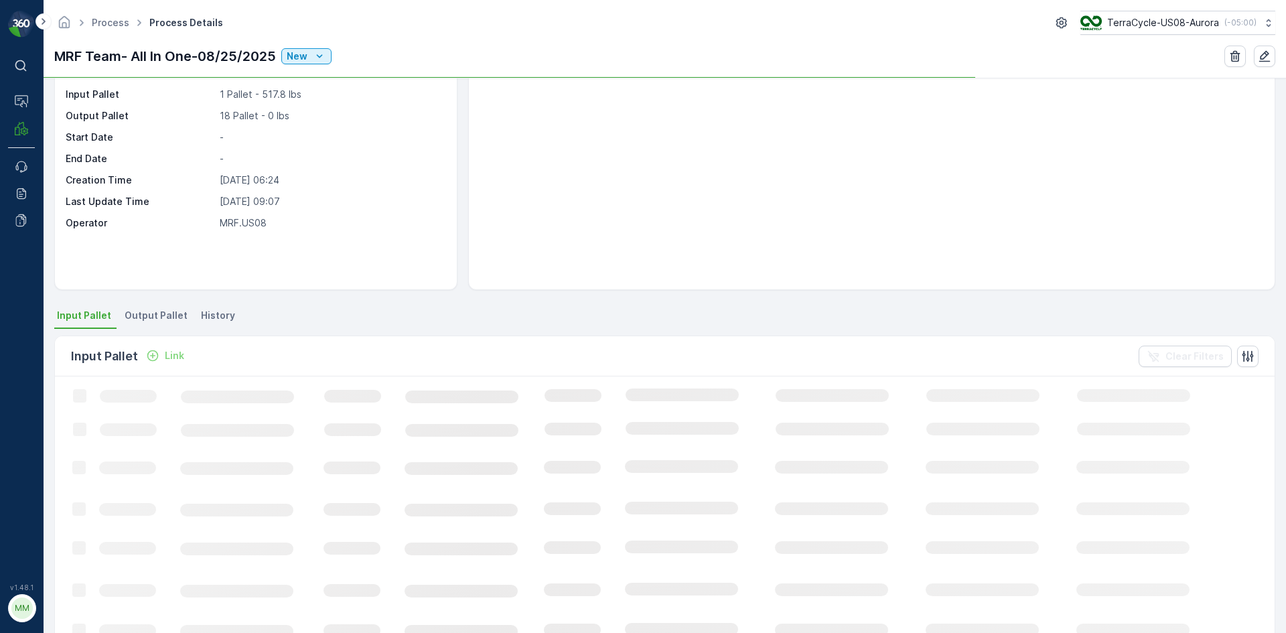
click at [169, 354] on p "Link" at bounding box center [174, 355] width 19 height 13
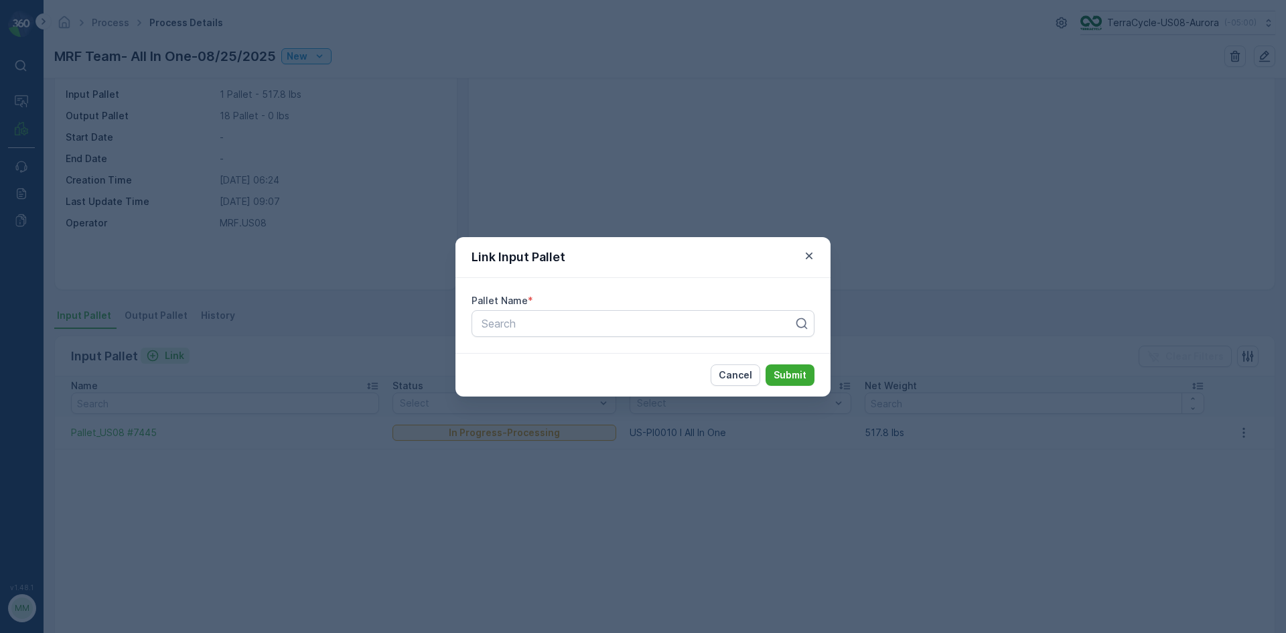
click at [169, 354] on div "Link Input Pallet Pallet Name * Search Cancel Submit" at bounding box center [643, 316] width 1286 height 633
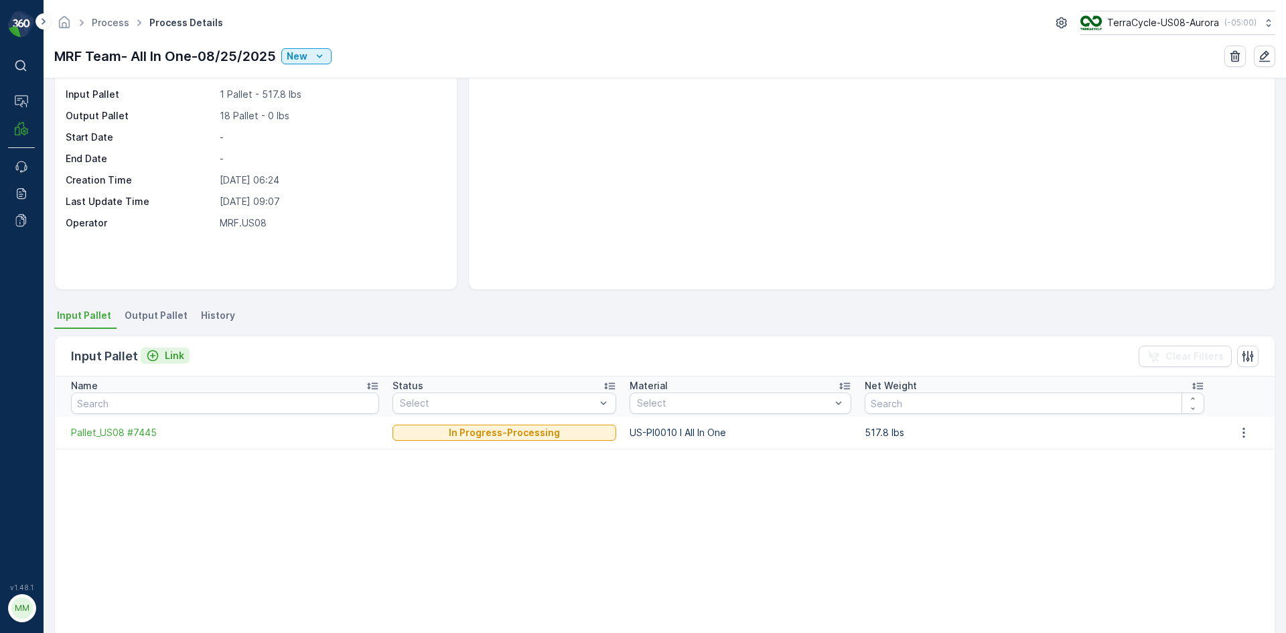
click at [165, 354] on p "Link" at bounding box center [174, 355] width 19 height 13
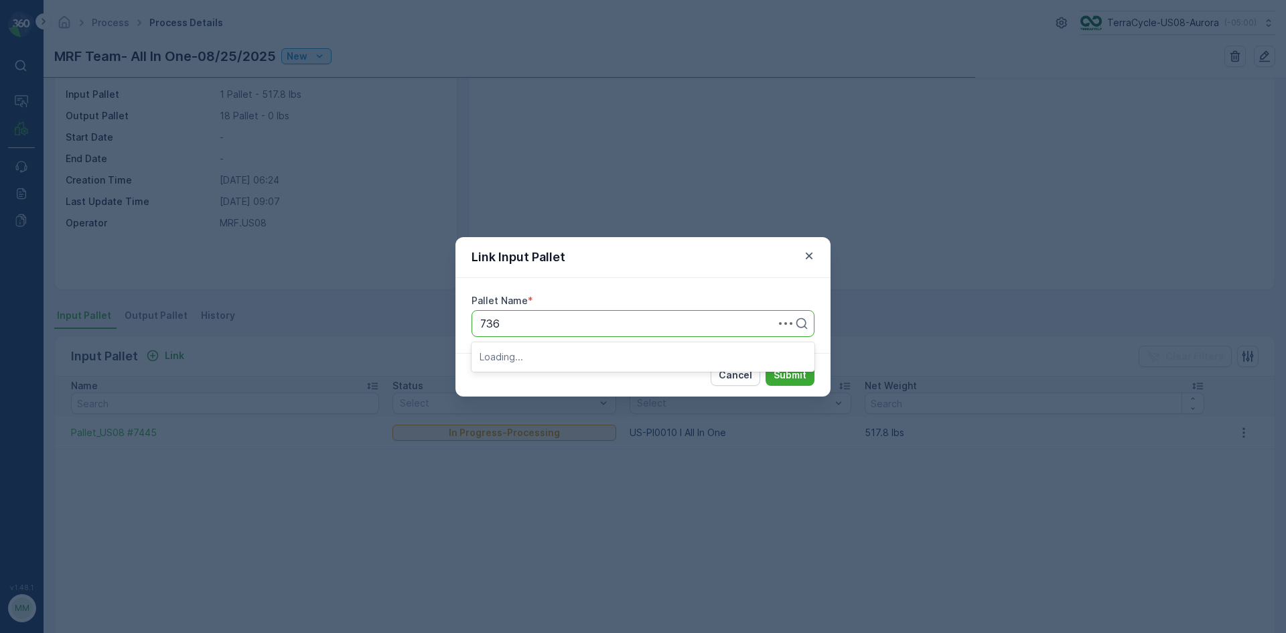
type input "7365"
click at [559, 361] on span "Pallet_US08 #7365" at bounding box center [527, 356] width 96 height 12
click at [797, 378] on p "Submit" at bounding box center [789, 374] width 33 height 13
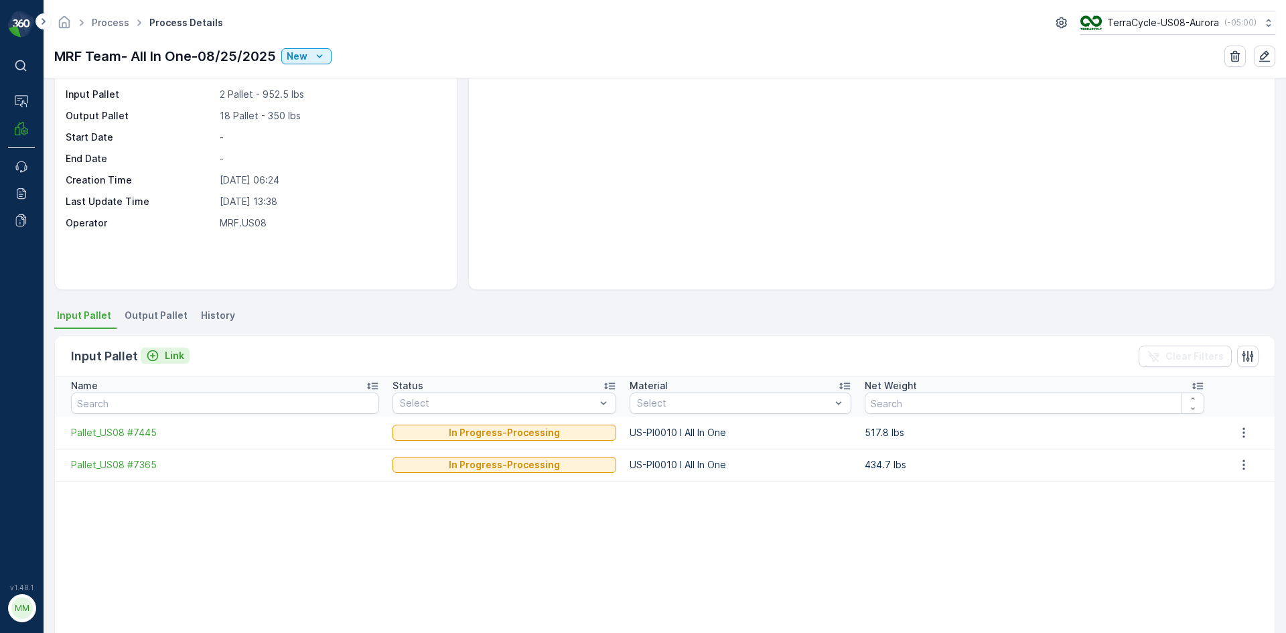
click at [172, 359] on p "Link" at bounding box center [174, 355] width 19 height 13
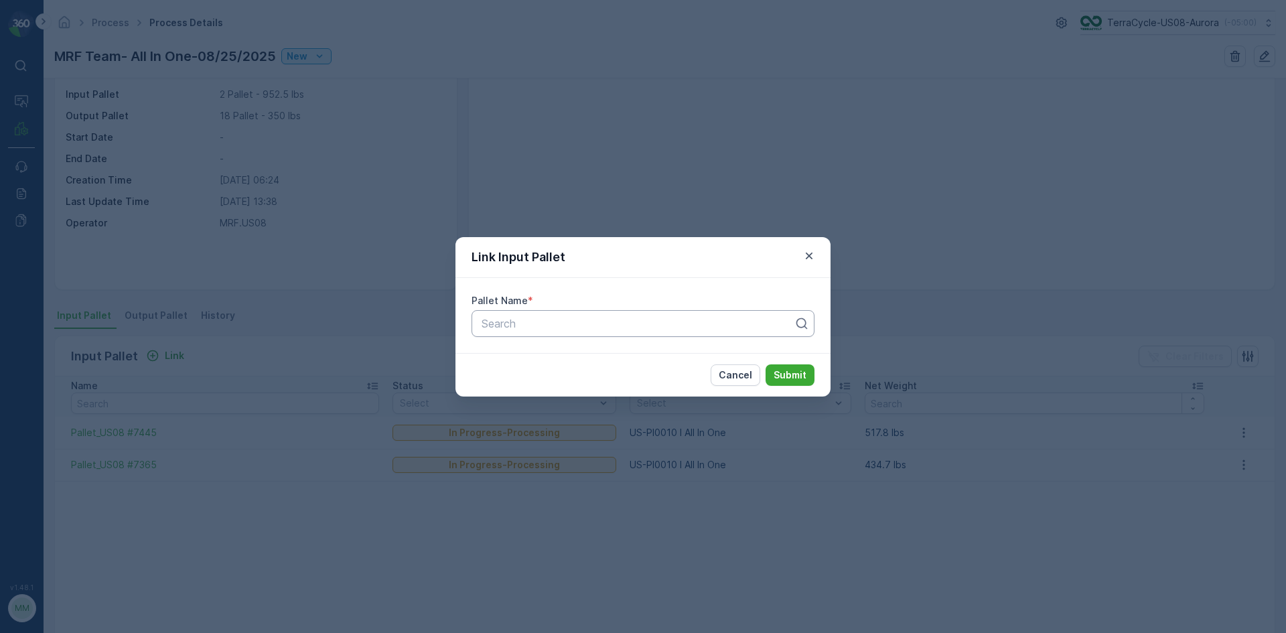
click at [591, 316] on div "Search" at bounding box center [637, 323] width 315 height 16
type input "7473"
click at [595, 383] on div "Pallet_US08 #7473" at bounding box center [642, 379] width 327 height 12
click at [798, 378] on p "Submit" at bounding box center [789, 374] width 33 height 13
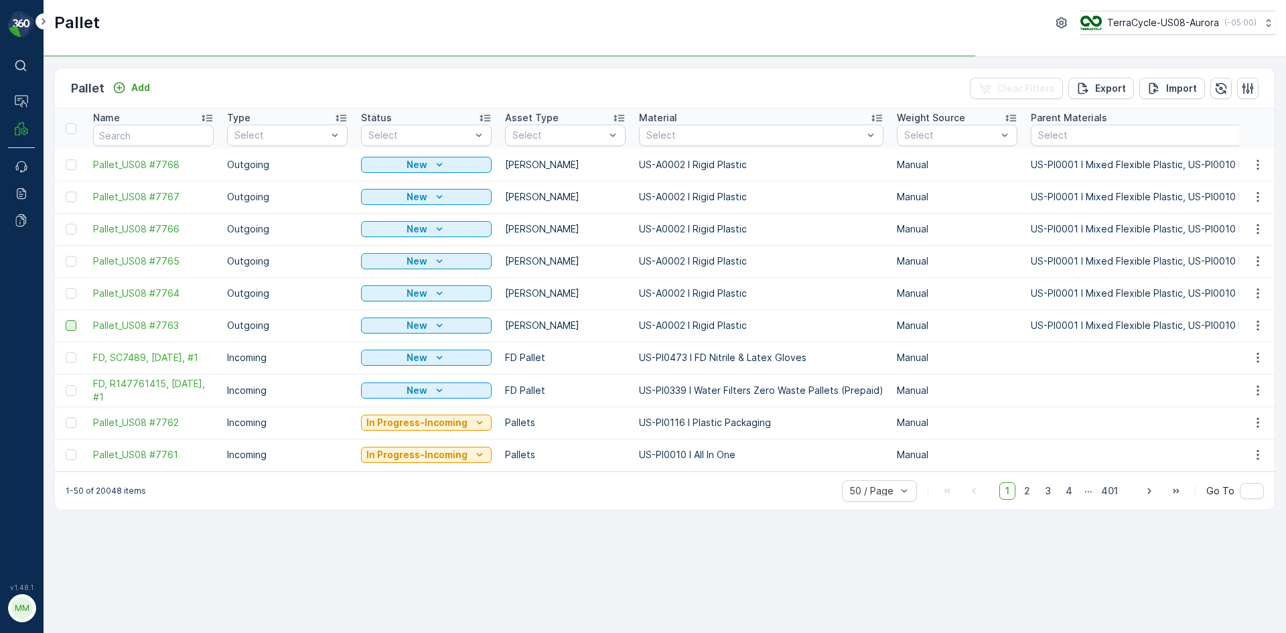
click at [68, 327] on div at bounding box center [71, 325] width 11 height 11
click at [66, 320] on input "checkbox" at bounding box center [66, 320] width 0 height 0
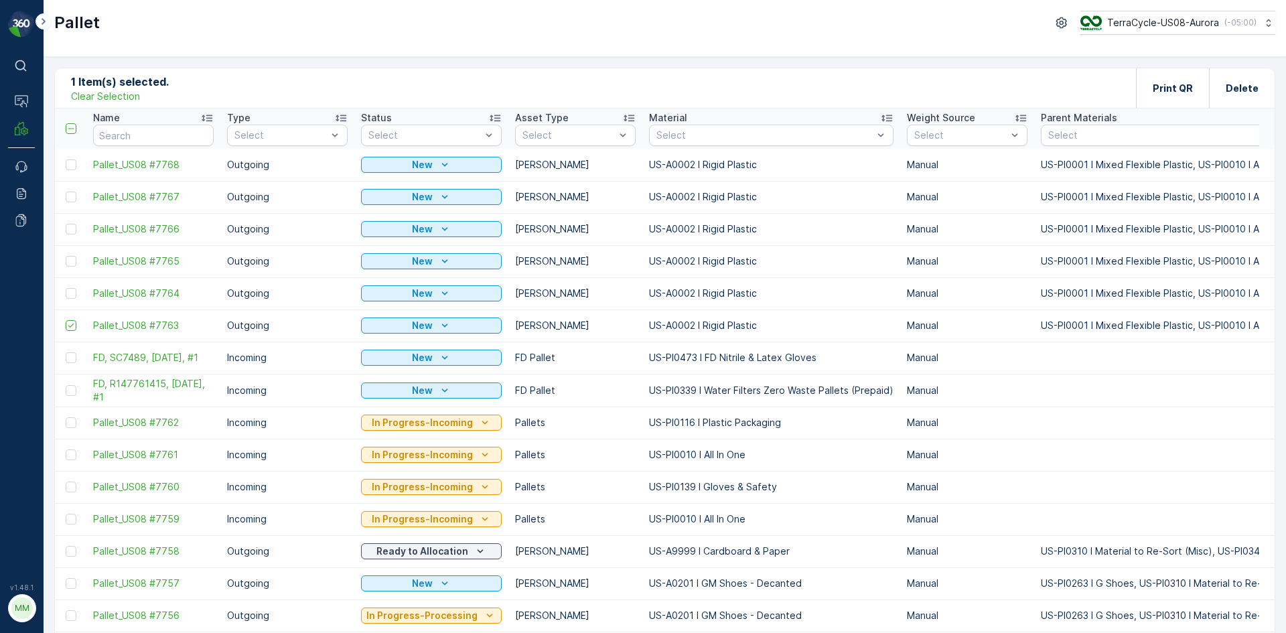
click at [68, 289] on div at bounding box center [71, 293] width 11 height 11
click at [66, 288] on input "checkbox" at bounding box center [66, 288] width 0 height 0
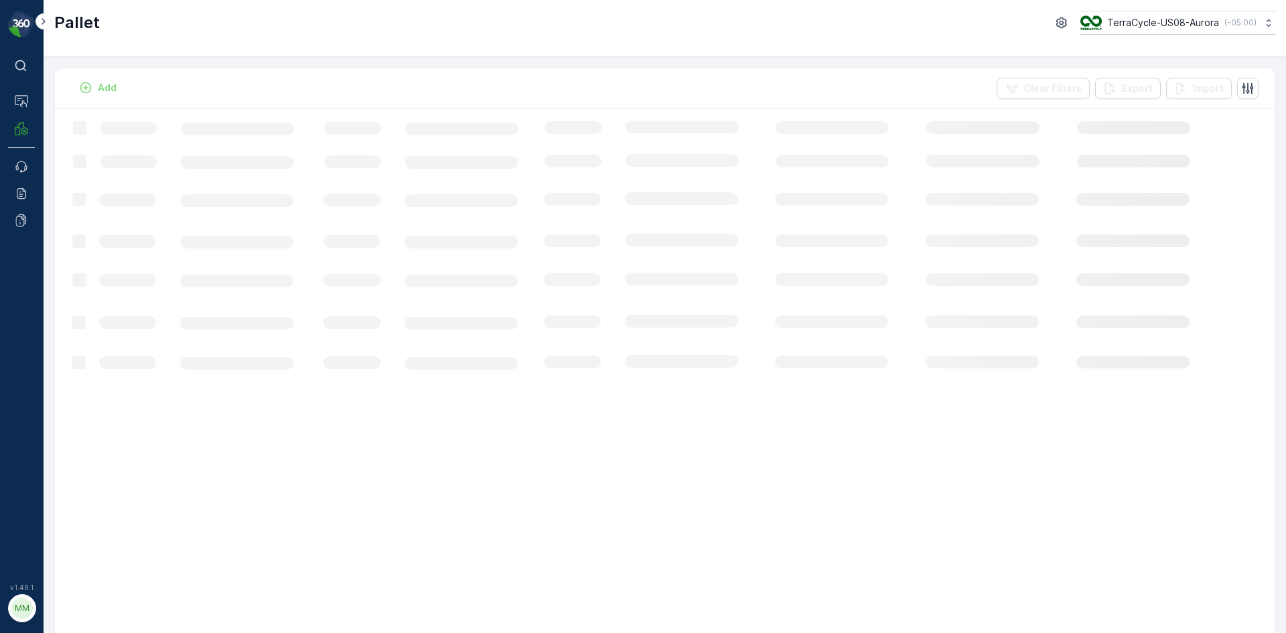
click at [279, 96] on div "Add Clear Filters Export Import" at bounding box center [664, 88] width 1219 height 40
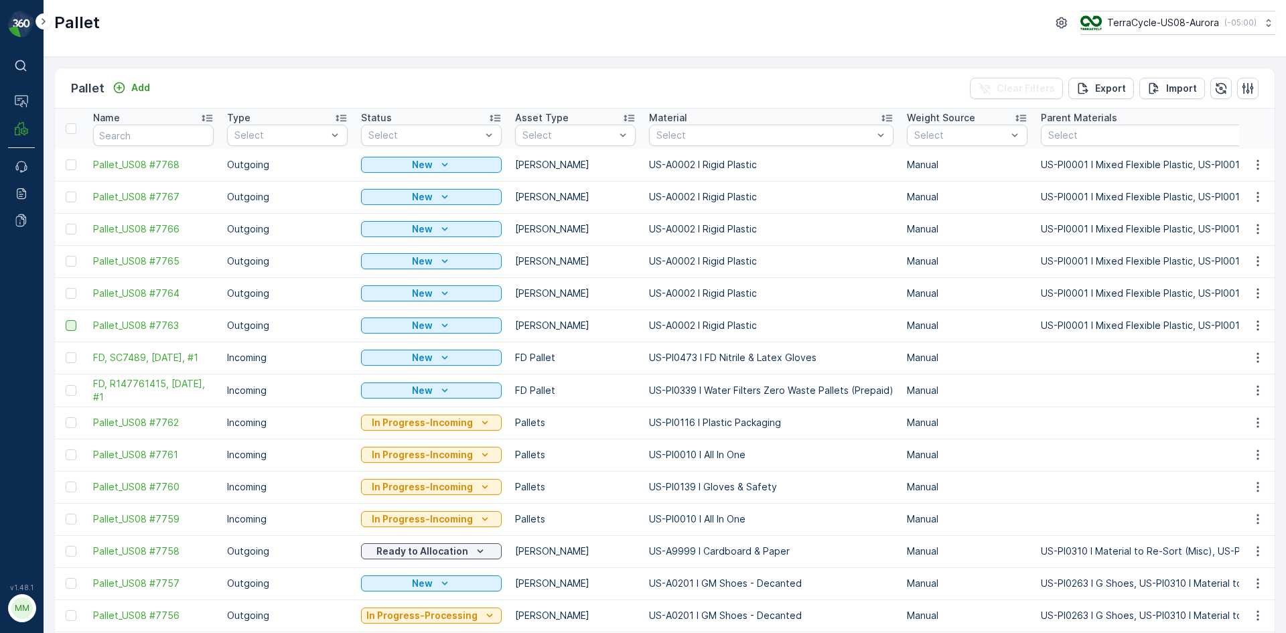
click at [72, 325] on div at bounding box center [71, 325] width 11 height 11
click at [66, 320] on input "checkbox" at bounding box center [66, 320] width 0 height 0
click at [70, 162] on div at bounding box center [71, 164] width 11 height 11
click at [66, 159] on input "checkbox" at bounding box center [66, 159] width 0 height 0
click at [70, 201] on div at bounding box center [71, 197] width 11 height 11
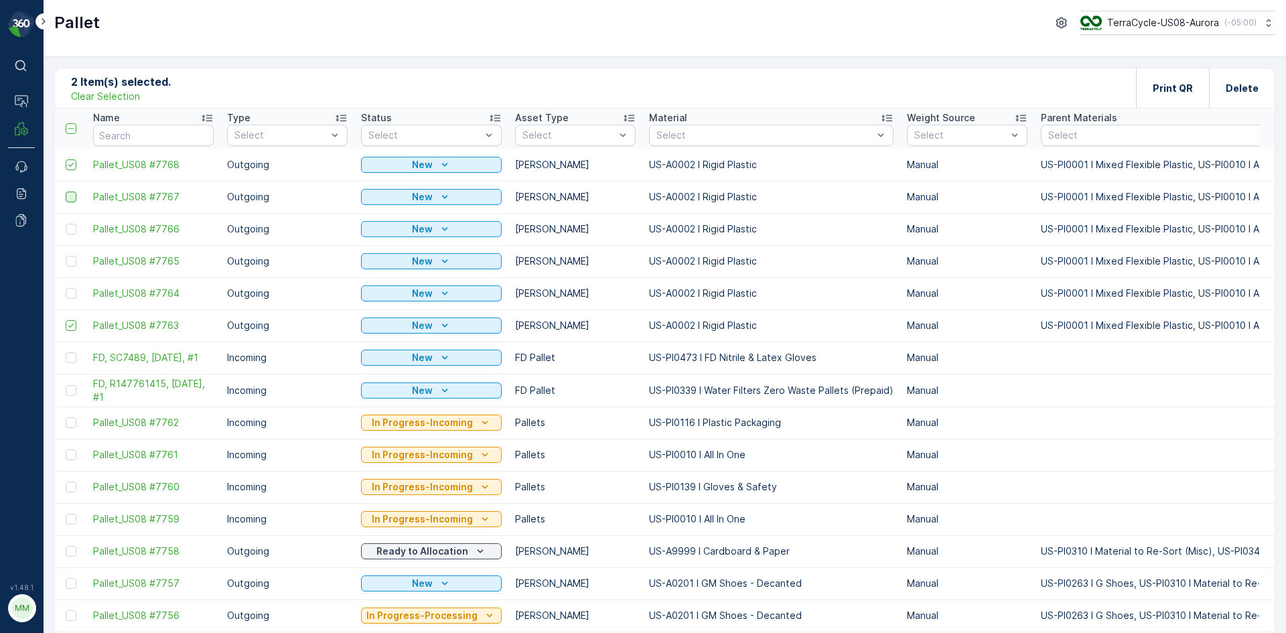
click at [66, 192] on input "checkbox" at bounding box center [66, 192] width 0 height 0
click at [68, 227] on div at bounding box center [71, 229] width 11 height 11
click at [66, 224] on input "checkbox" at bounding box center [66, 224] width 0 height 0
click at [73, 263] on div at bounding box center [71, 261] width 11 height 11
click at [66, 256] on input "checkbox" at bounding box center [66, 256] width 0 height 0
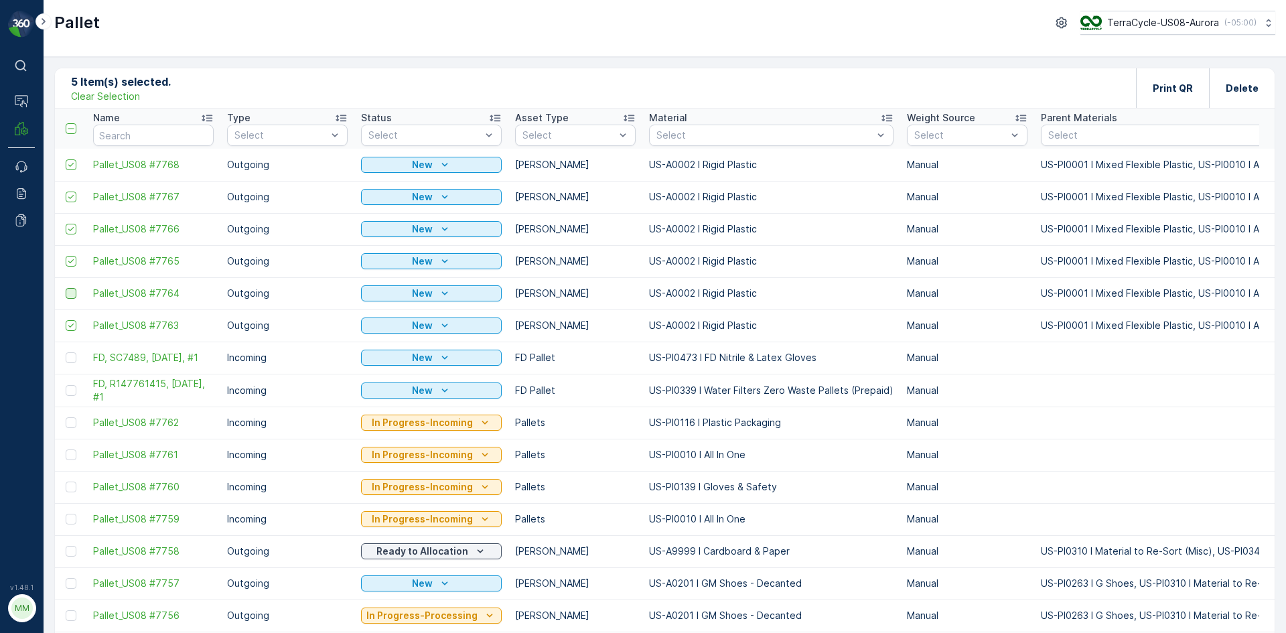
click at [68, 294] on div at bounding box center [71, 293] width 11 height 11
click at [66, 288] on input "checkbox" at bounding box center [66, 288] width 0 height 0
click at [1188, 84] on p "Print QR" at bounding box center [1173, 88] width 40 height 13
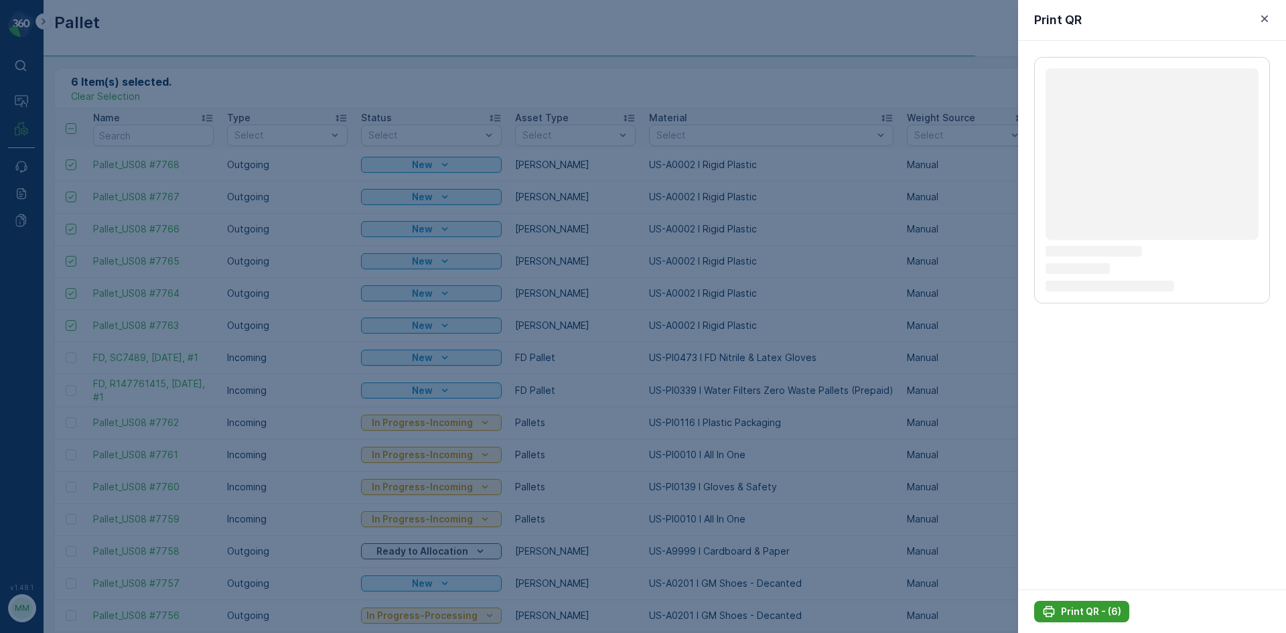
click at [1071, 613] on p "Print QR - (6)" at bounding box center [1091, 611] width 60 height 13
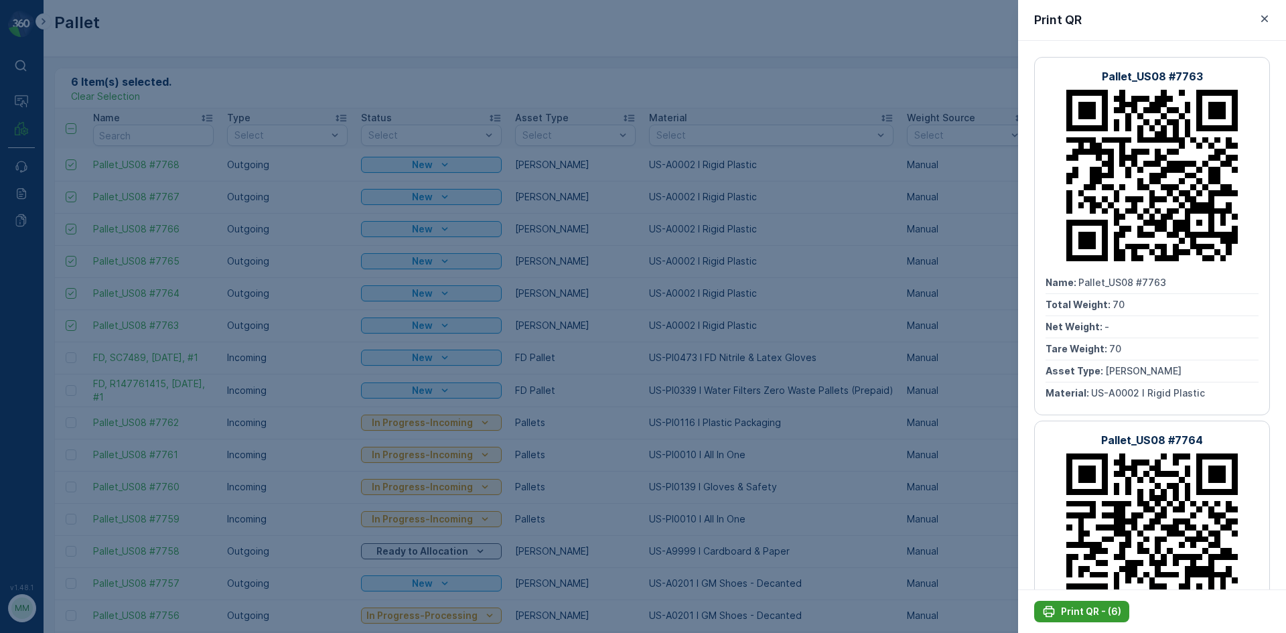
click at [1071, 613] on p "Print QR - (6)" at bounding box center [1091, 611] width 60 height 13
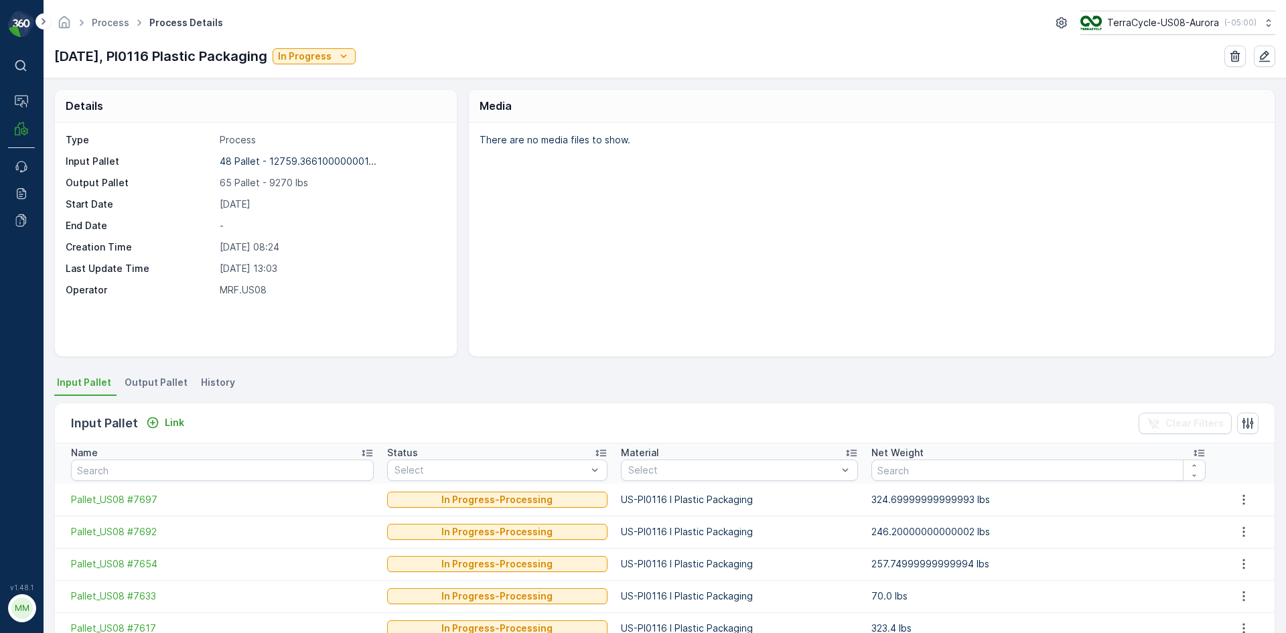
click at [153, 384] on span "Output Pallet" at bounding box center [156, 382] width 63 height 13
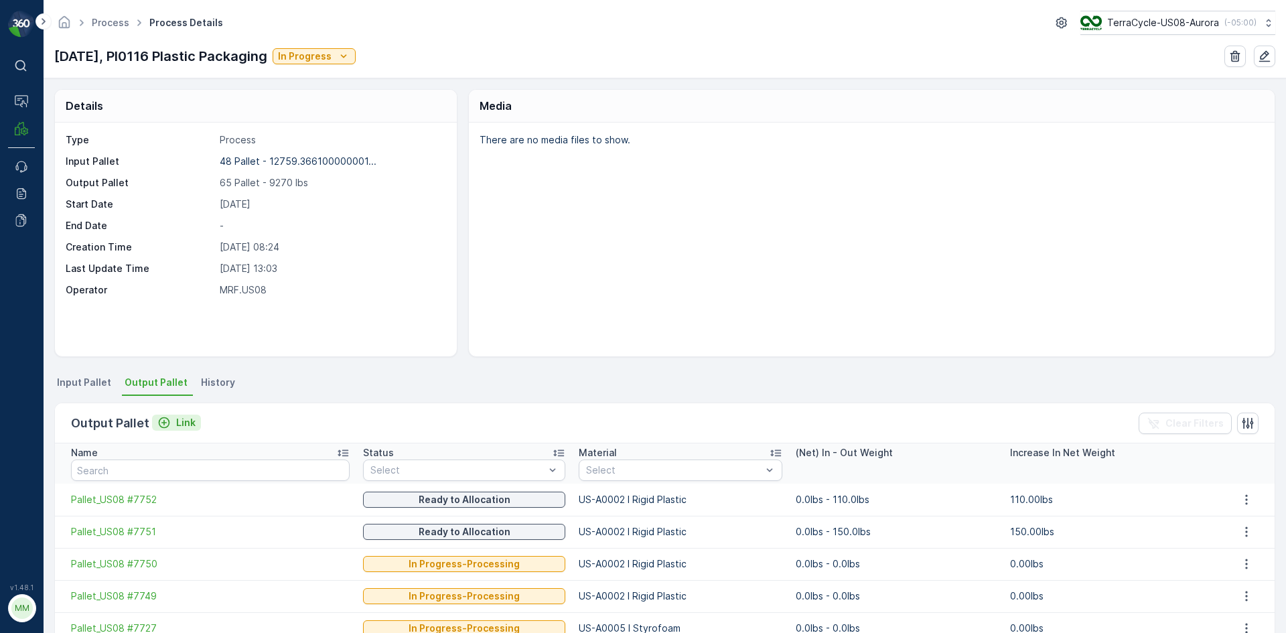
click at [178, 422] on p "Link" at bounding box center [185, 422] width 19 height 13
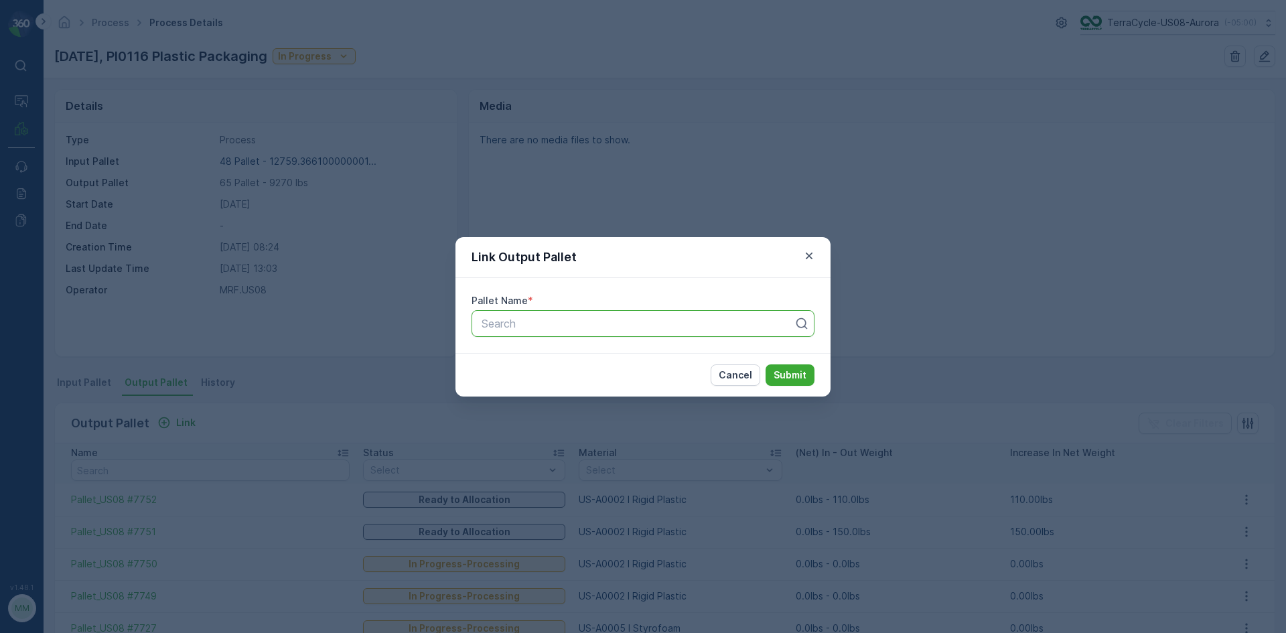
click at [597, 334] on div "Search" at bounding box center [642, 323] width 343 height 27
type input "7767"
click at [591, 356] on div "Pallet_US08 #7767" at bounding box center [642, 356] width 327 height 12
click at [795, 370] on p "Submit" at bounding box center [789, 374] width 33 height 13
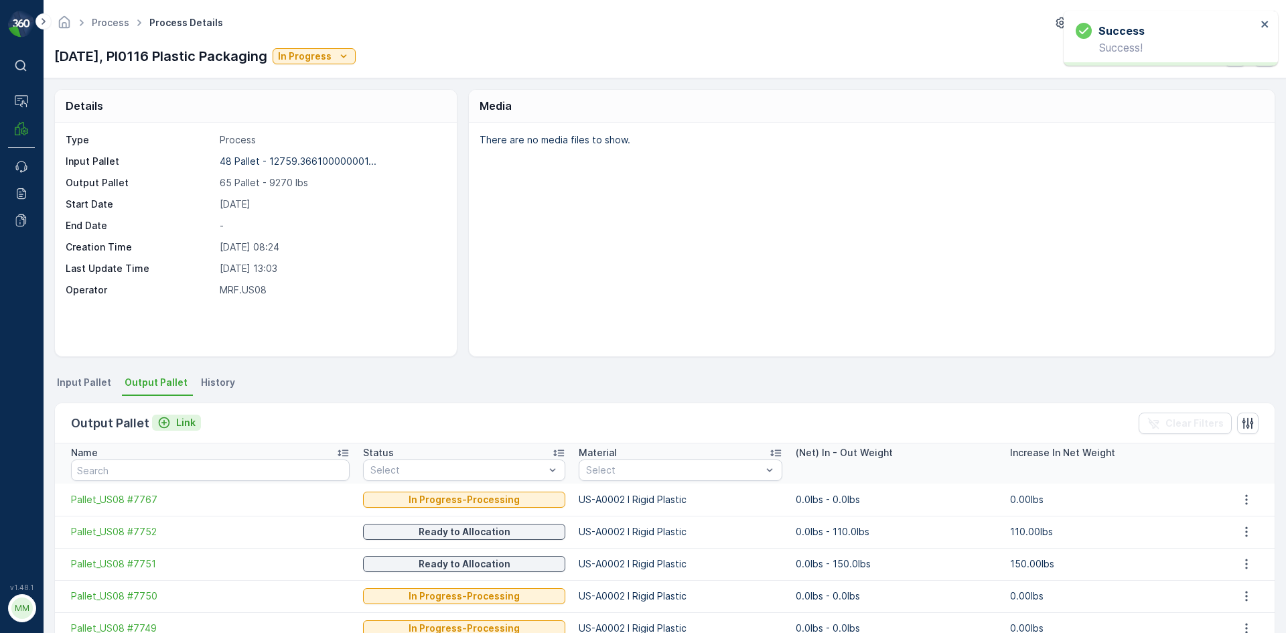
click at [169, 420] on div "Link" at bounding box center [176, 422] width 38 height 13
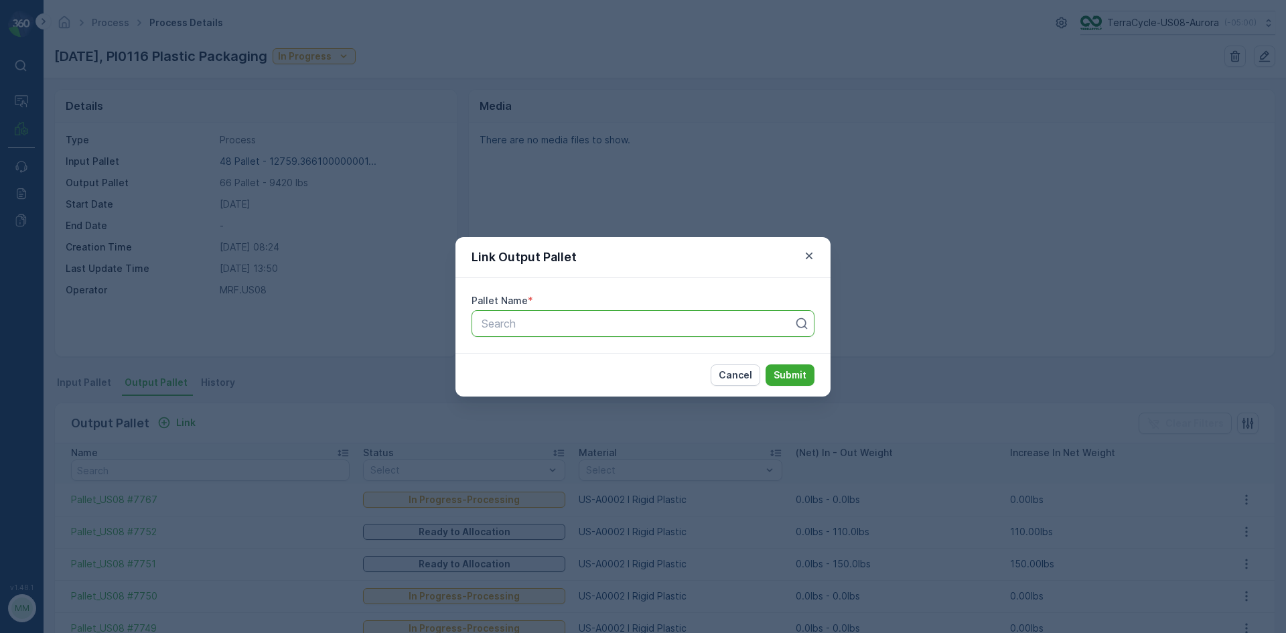
click at [689, 326] on div at bounding box center [637, 323] width 315 height 12
type input "7765"
click at [677, 376] on div "Pallet_US08 #7765" at bounding box center [642, 379] width 327 height 12
click at [800, 378] on p "Submit" at bounding box center [789, 374] width 33 height 13
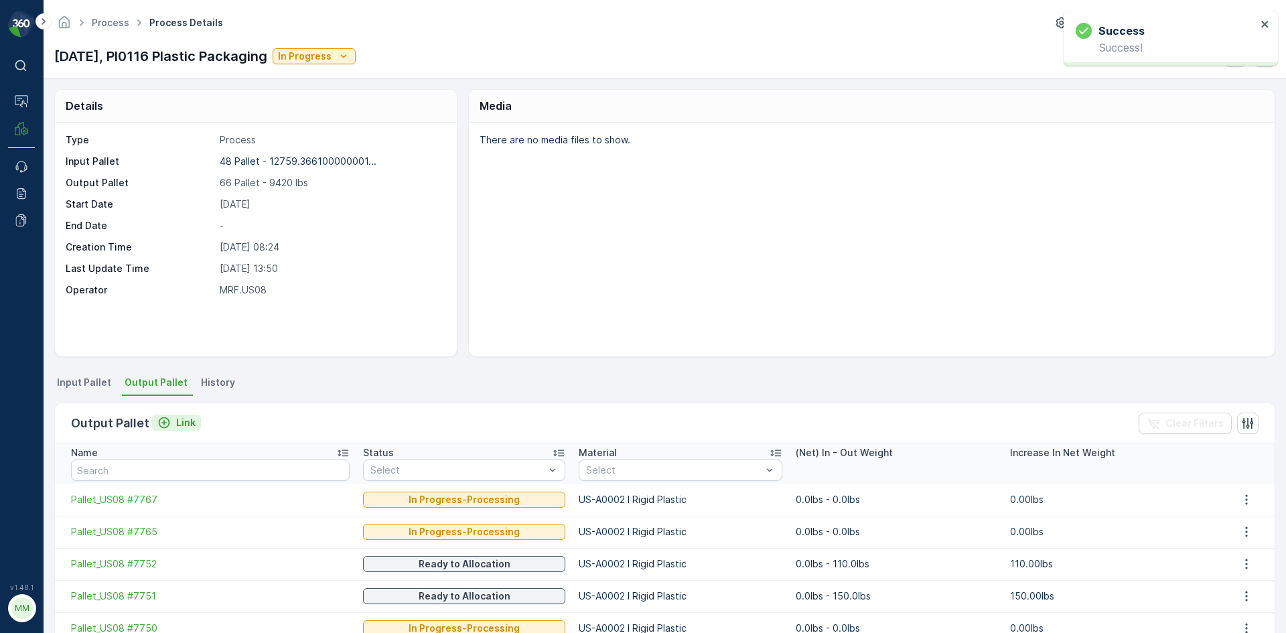
click at [183, 418] on p "Link" at bounding box center [185, 422] width 19 height 13
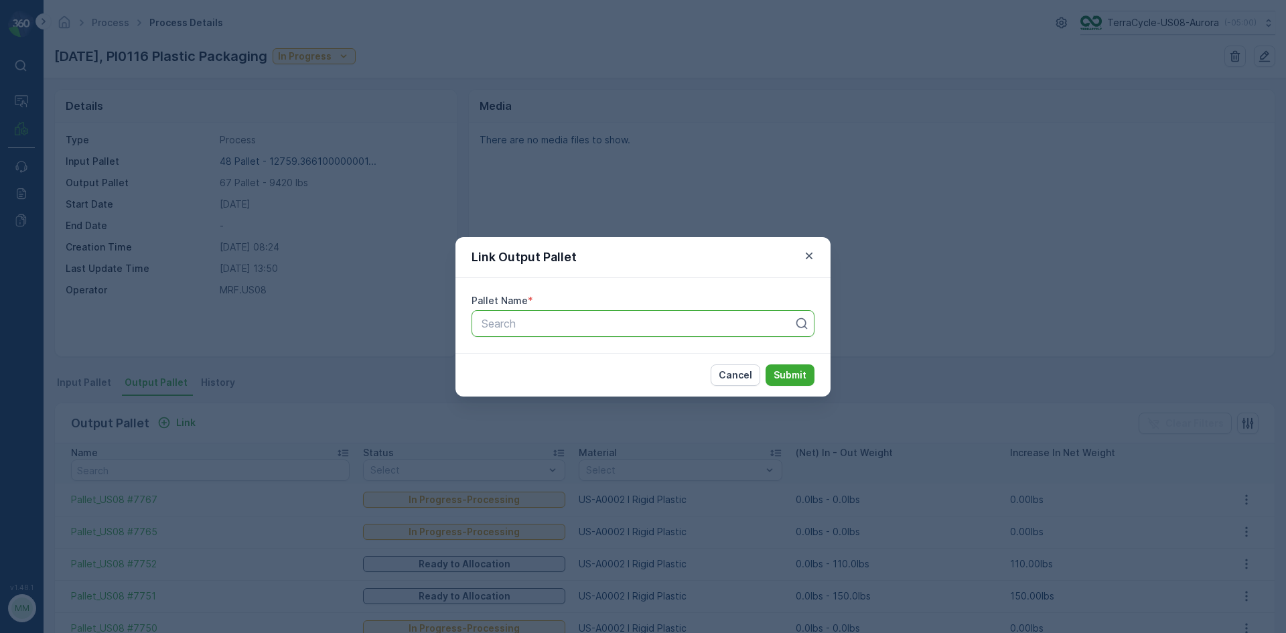
click at [561, 321] on div at bounding box center [637, 323] width 315 height 12
type input "7764"
click at [563, 376] on span "Pallet_US08 #7764" at bounding box center [527, 379] width 96 height 12
click at [782, 375] on p "Submit" at bounding box center [789, 374] width 33 height 13
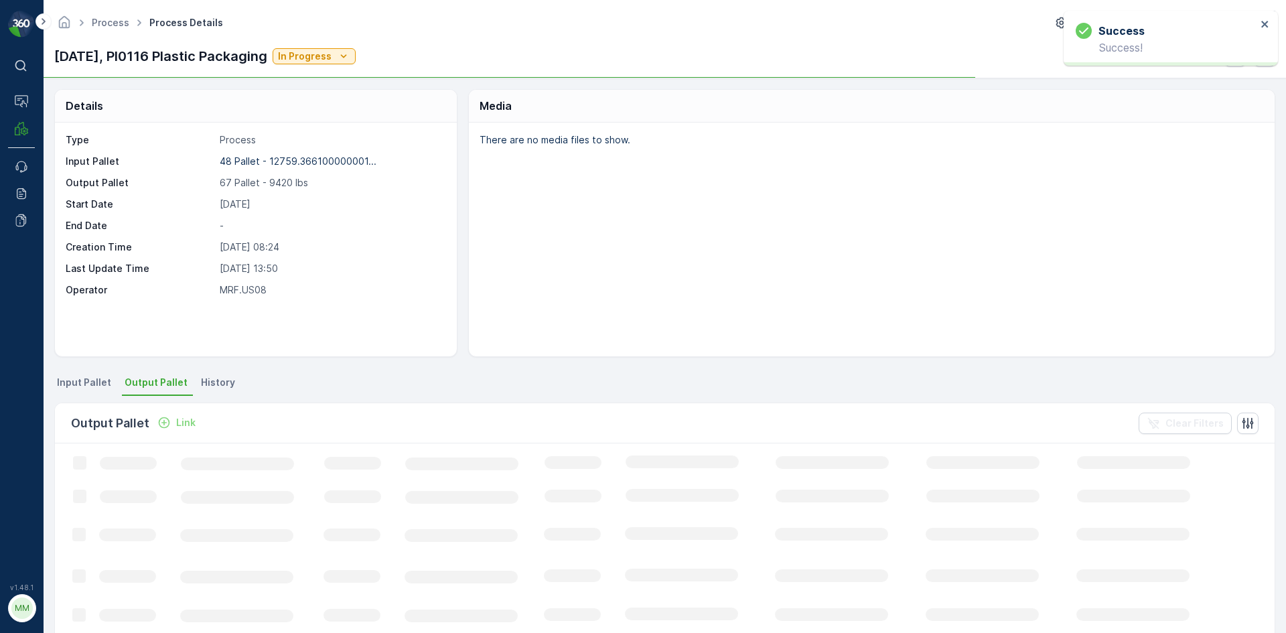
click at [181, 417] on p "Link" at bounding box center [185, 422] width 19 height 13
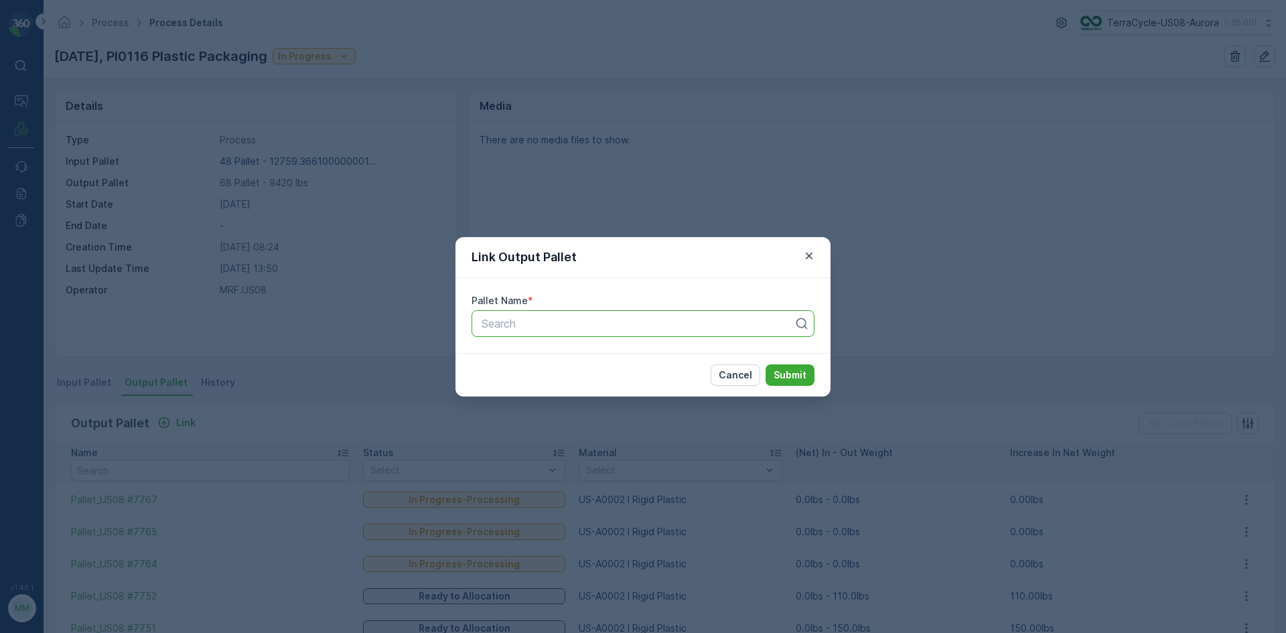
click at [729, 325] on div at bounding box center [637, 323] width 315 height 12
type input "7763"
click at [588, 358] on div "Pallet_US08 #7763" at bounding box center [642, 356] width 327 height 12
click at [783, 375] on p "Submit" at bounding box center [789, 374] width 33 height 13
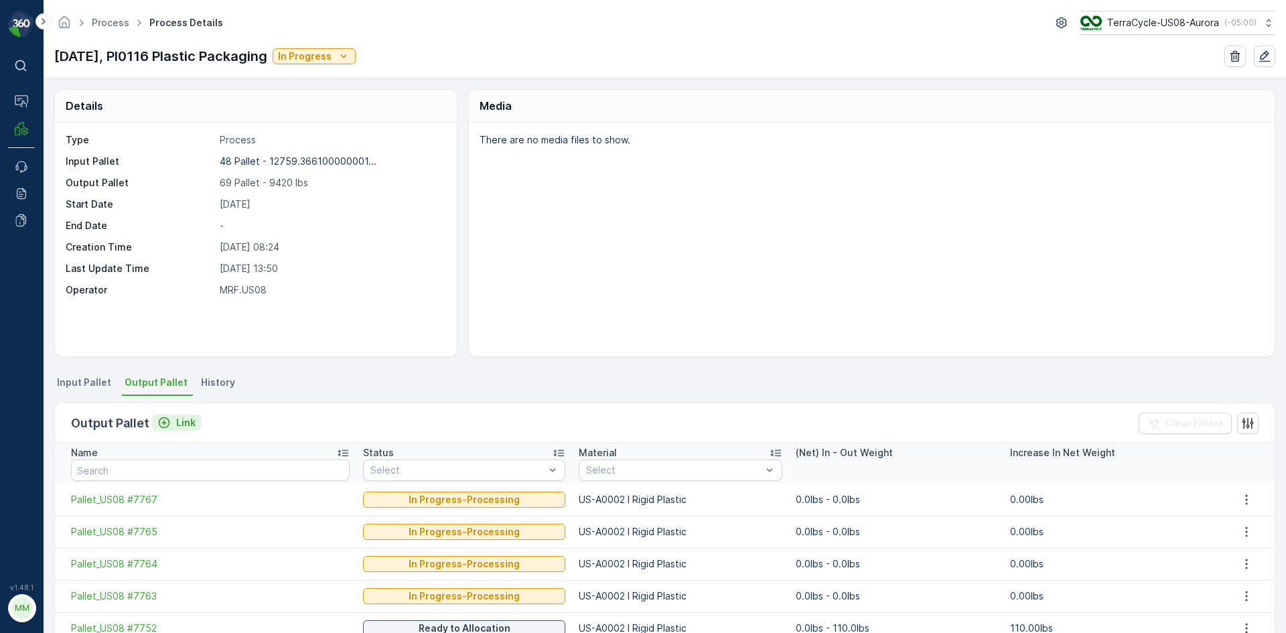
click at [176, 421] on p "Link" at bounding box center [185, 422] width 19 height 13
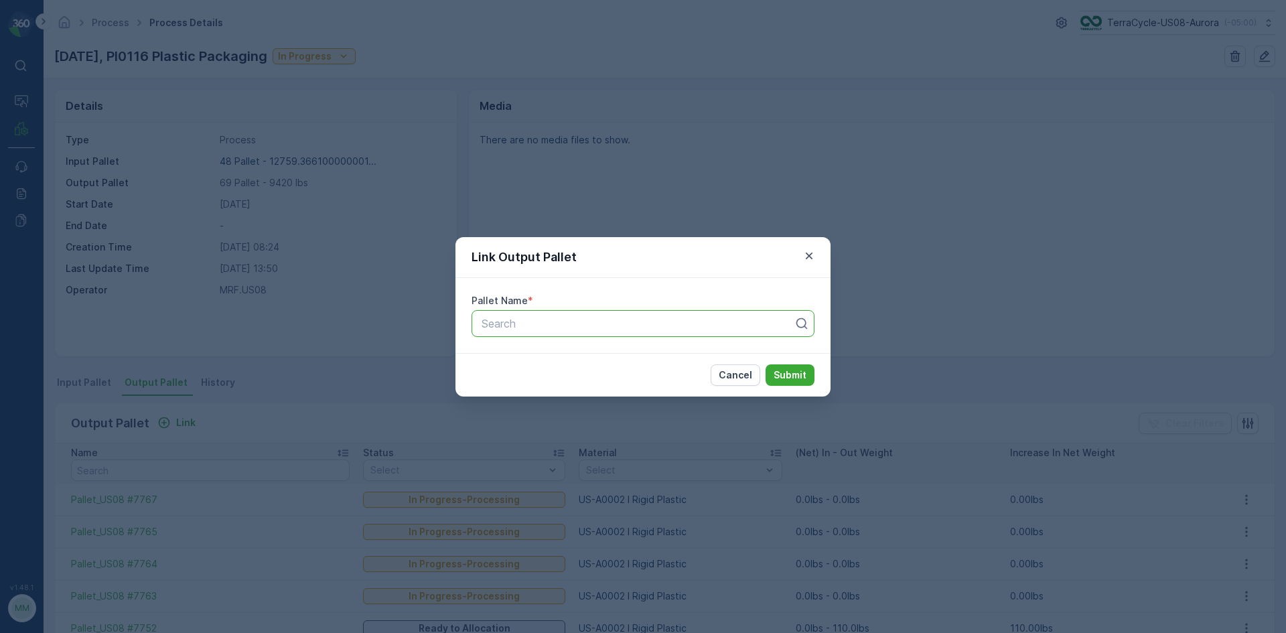
click at [633, 331] on div "Search" at bounding box center [642, 323] width 343 height 27
type input "7766"
click at [561, 384] on span "Pallet_US08 #7766" at bounding box center [527, 379] width 96 height 12
click at [790, 366] on button "Submit" at bounding box center [789, 374] width 49 height 21
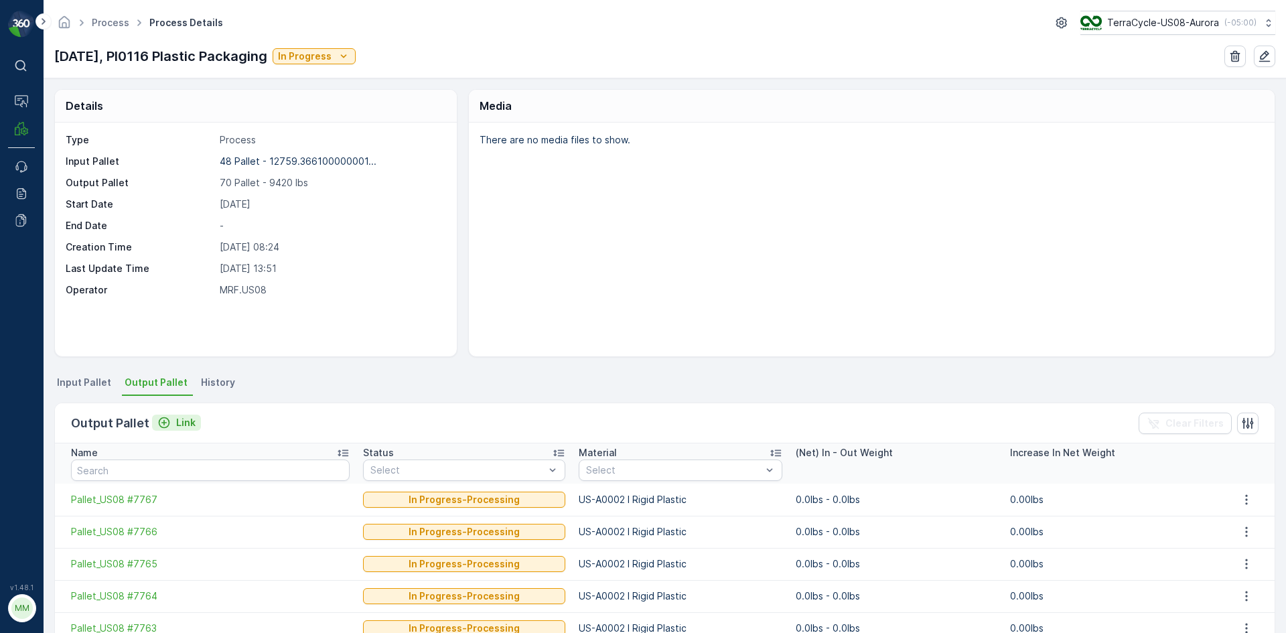
click at [163, 420] on icon "Link" at bounding box center [163, 422] width 13 height 13
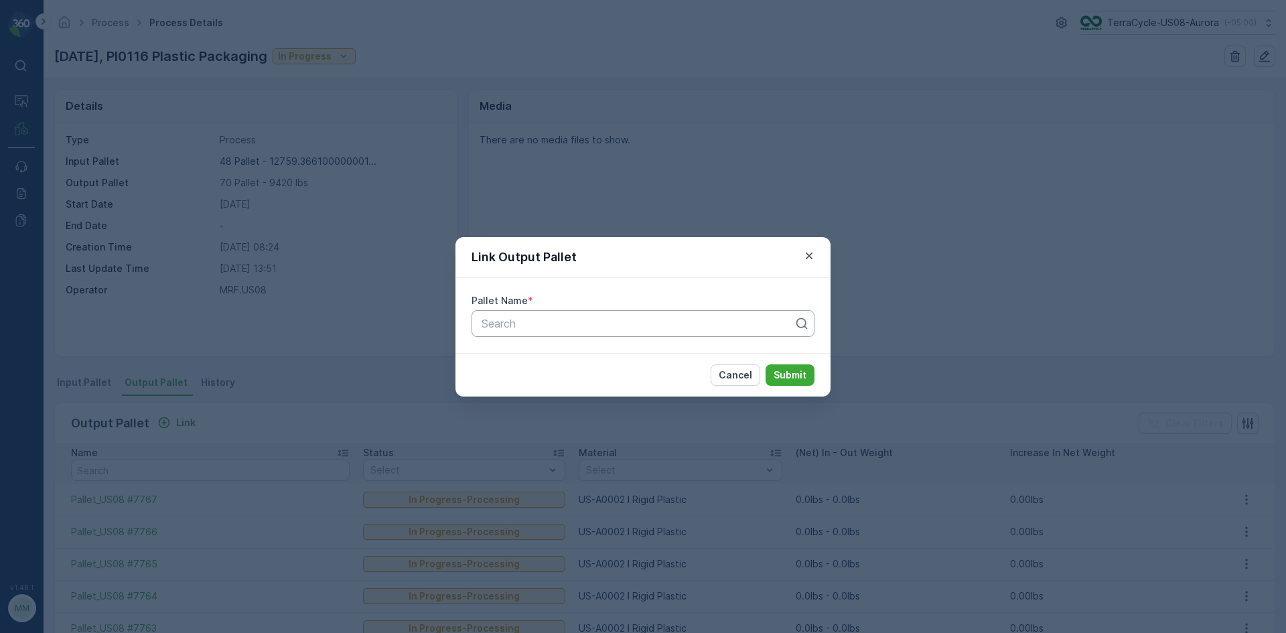
click at [571, 322] on div at bounding box center [637, 323] width 315 height 12
type input "7768"
click at [629, 354] on div "Pallet_US08 #7768" at bounding box center [642, 356] width 327 height 12
click at [782, 370] on p "Submit" at bounding box center [789, 374] width 33 height 13
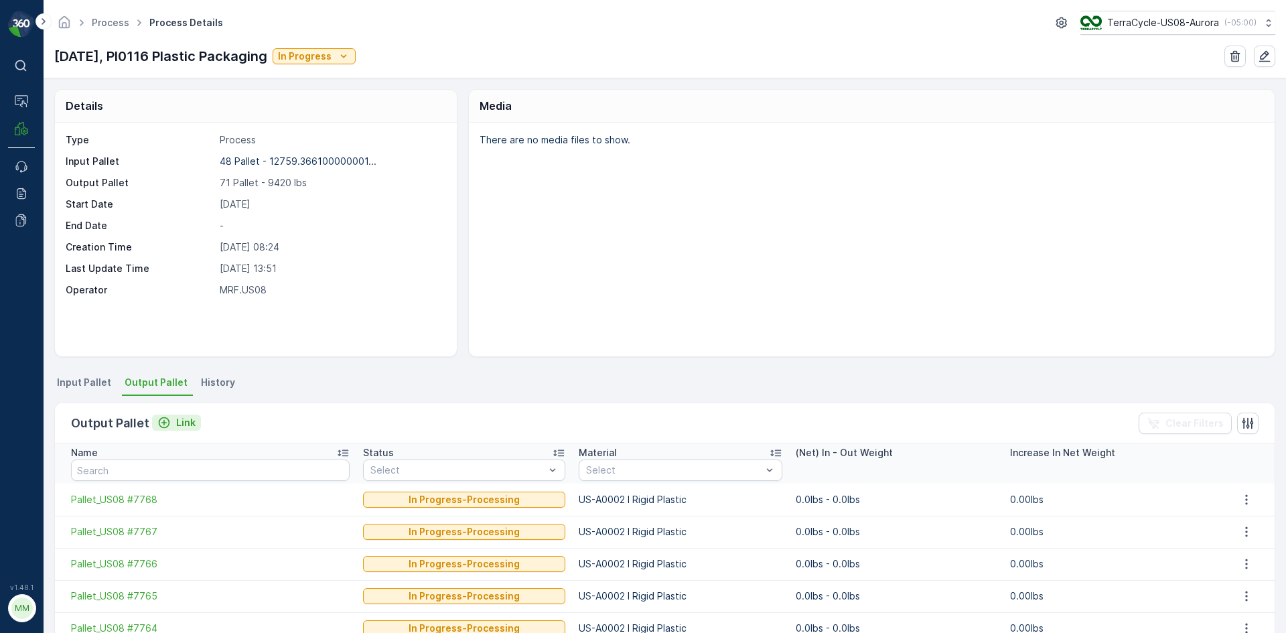
click at [165, 424] on icon "Link" at bounding box center [163, 422] width 13 height 13
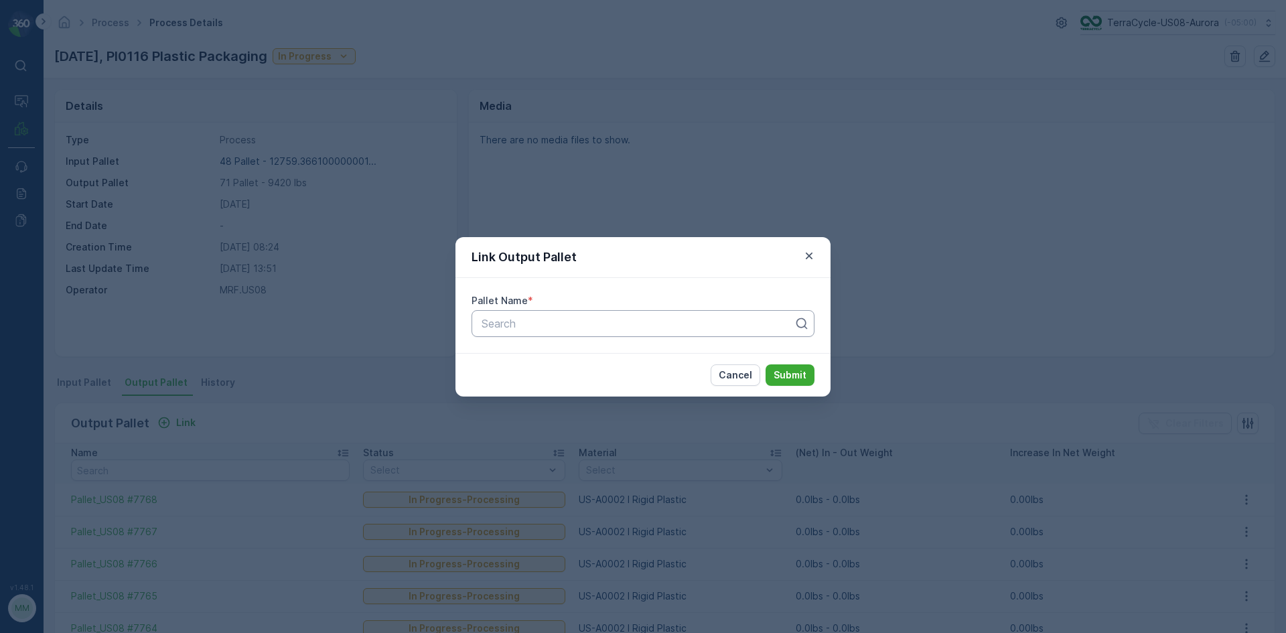
click at [639, 323] on div at bounding box center [637, 323] width 315 height 12
type input "7753"
click at [651, 351] on div "Pallet_US08 #7753" at bounding box center [642, 356] width 327 height 12
click at [802, 373] on p "Submit" at bounding box center [789, 374] width 33 height 13
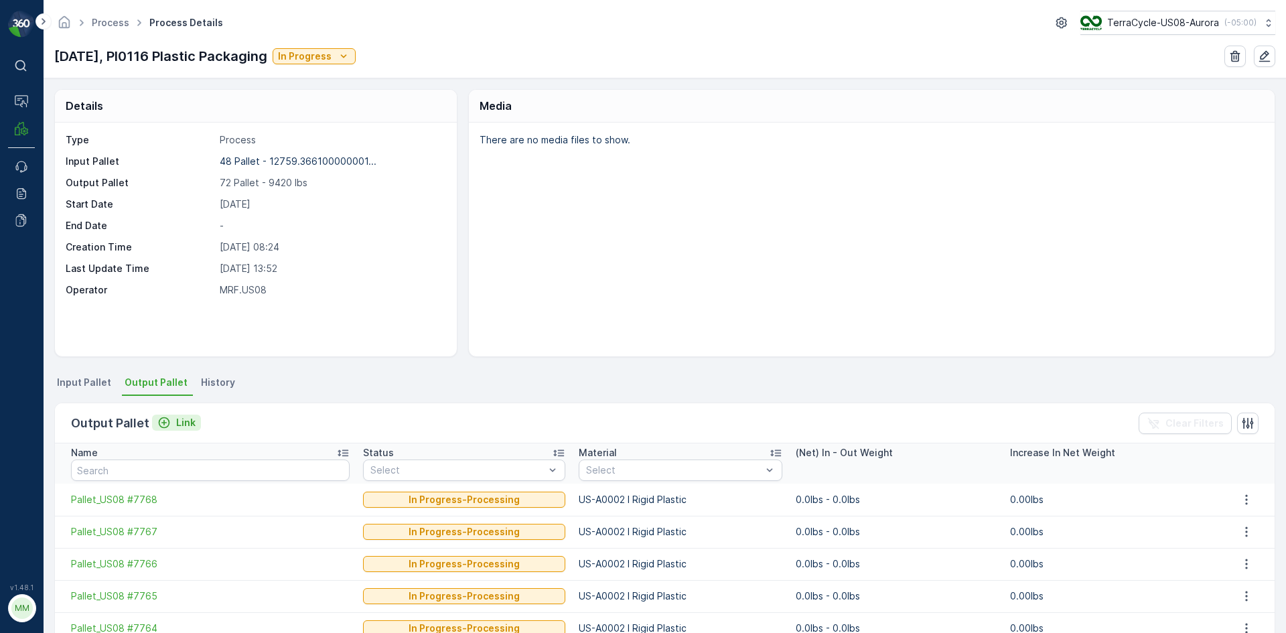
click at [176, 427] on p "Link" at bounding box center [185, 422] width 19 height 13
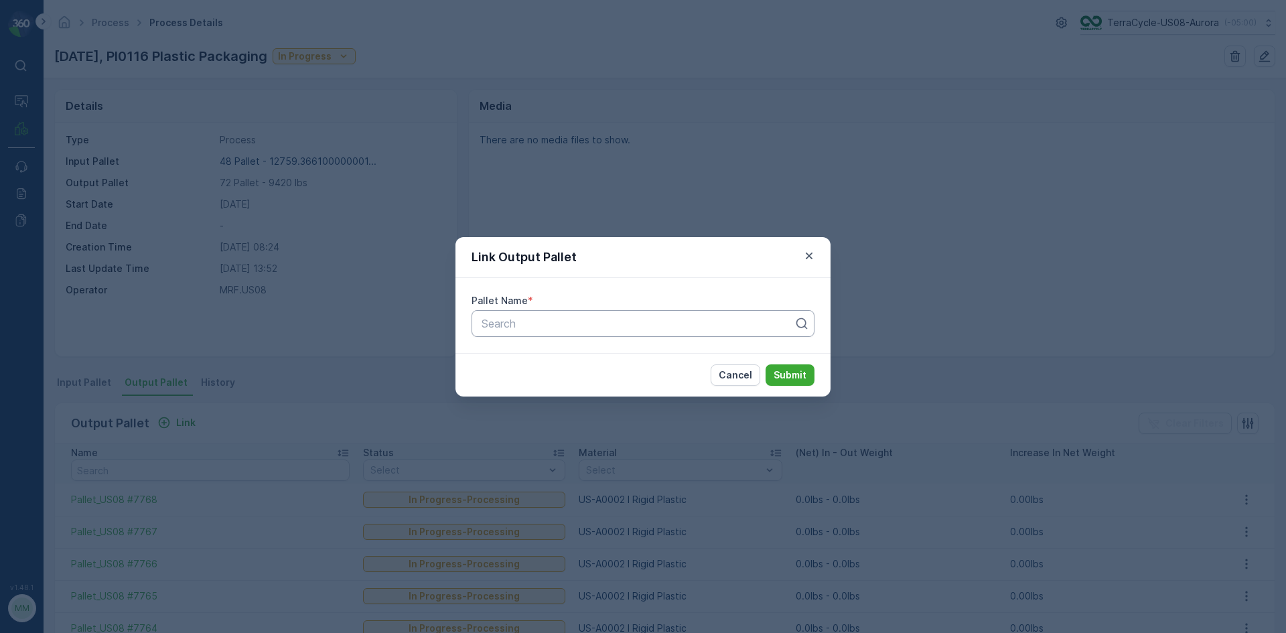
click at [536, 326] on div at bounding box center [637, 323] width 315 height 12
type input "7772"
click at [545, 361] on span "Pallet_US08 #7772" at bounding box center [526, 356] width 94 height 12
click at [790, 371] on p "Submit" at bounding box center [789, 374] width 33 height 13
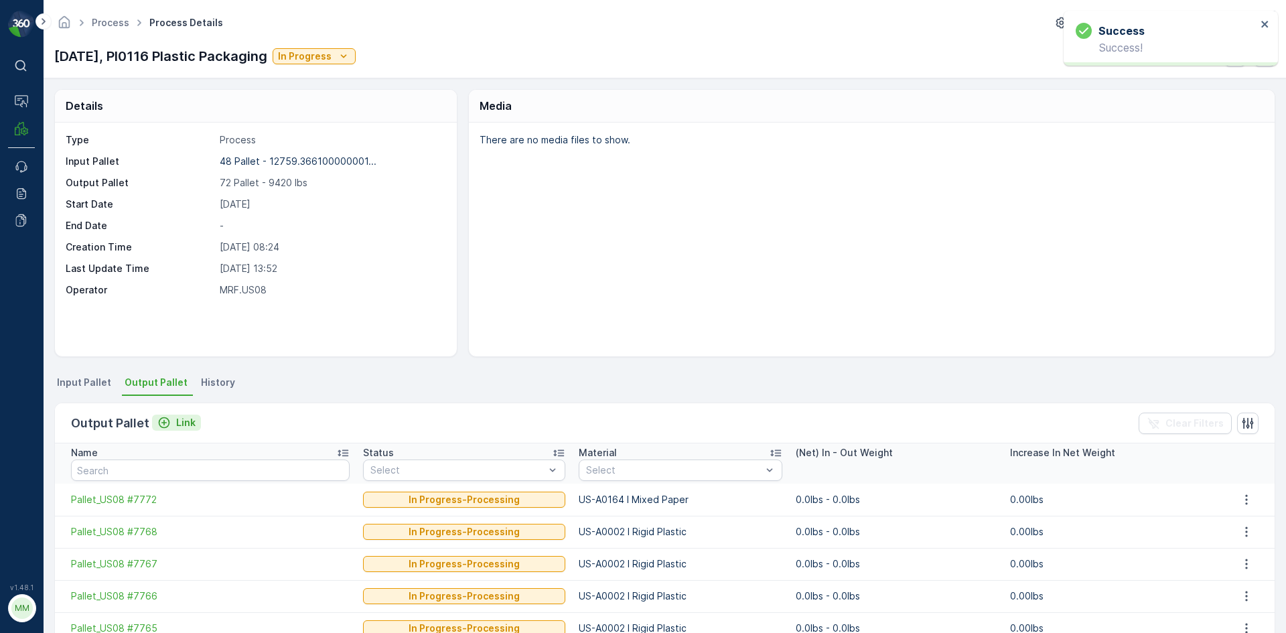
click at [182, 419] on p "Link" at bounding box center [185, 422] width 19 height 13
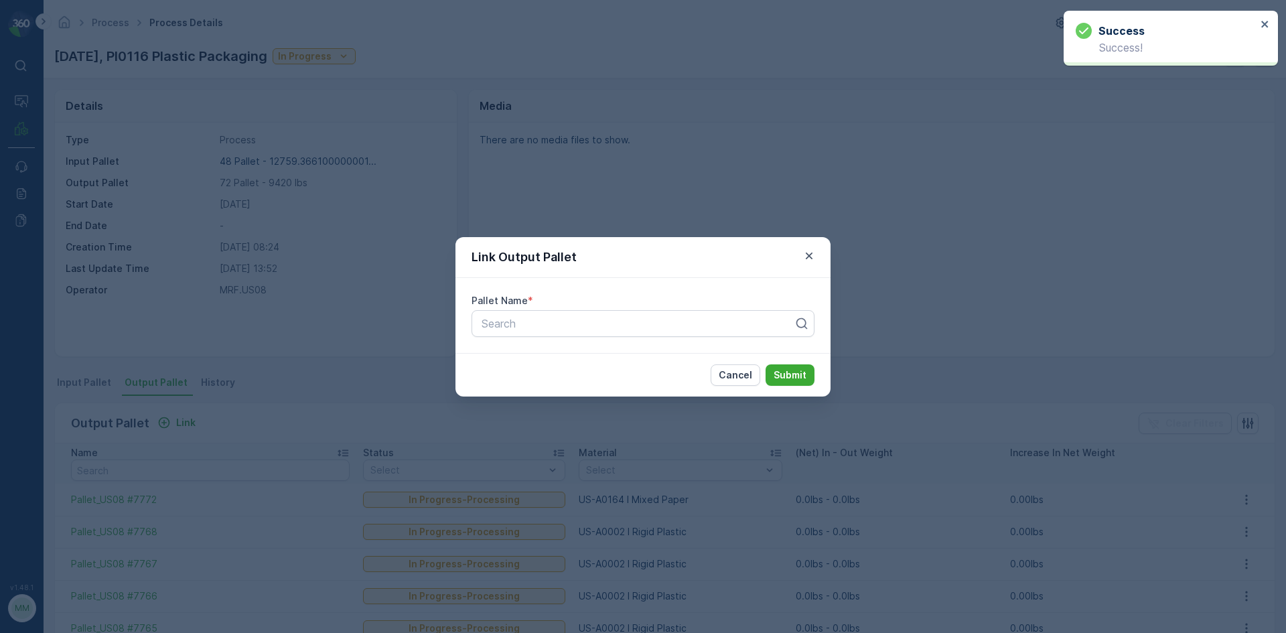
click at [561, 298] on div "Pallet Name *" at bounding box center [642, 300] width 343 height 13
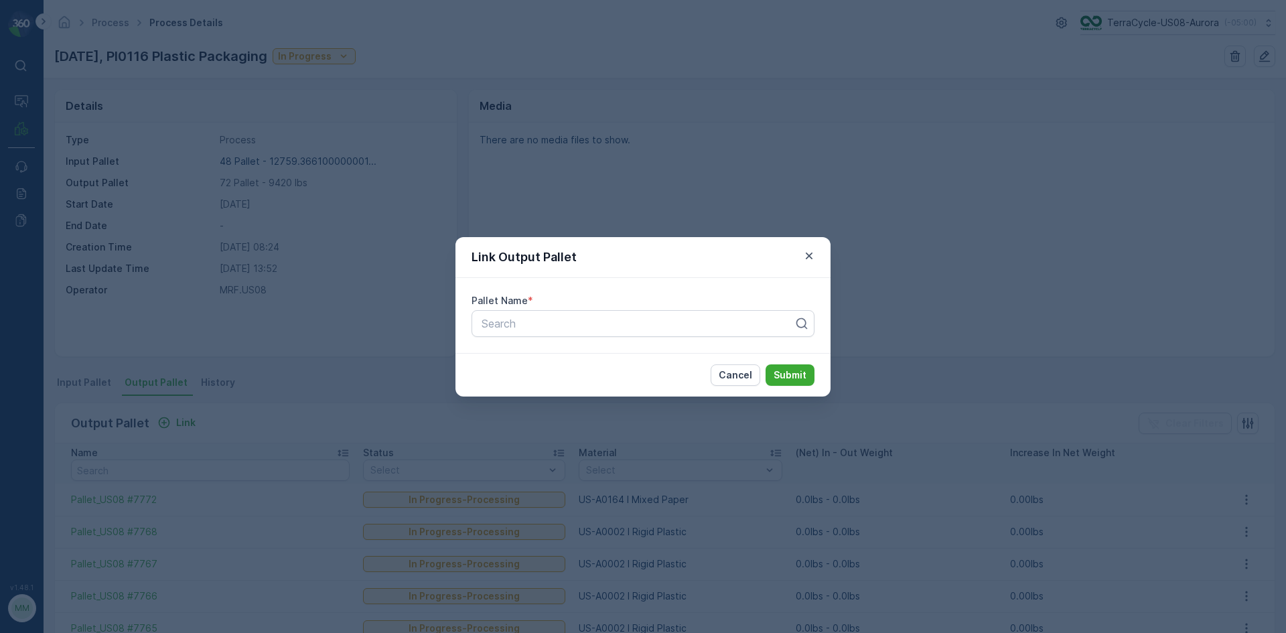
click at [562, 347] on div "Pallet Name * Search" at bounding box center [642, 315] width 375 height 75
click at [567, 319] on div at bounding box center [637, 323] width 315 height 12
type input "7773"
click at [581, 384] on div "Pallet_US08 #7773" at bounding box center [642, 379] width 327 height 12
click at [780, 375] on p "Submit" at bounding box center [789, 374] width 33 height 13
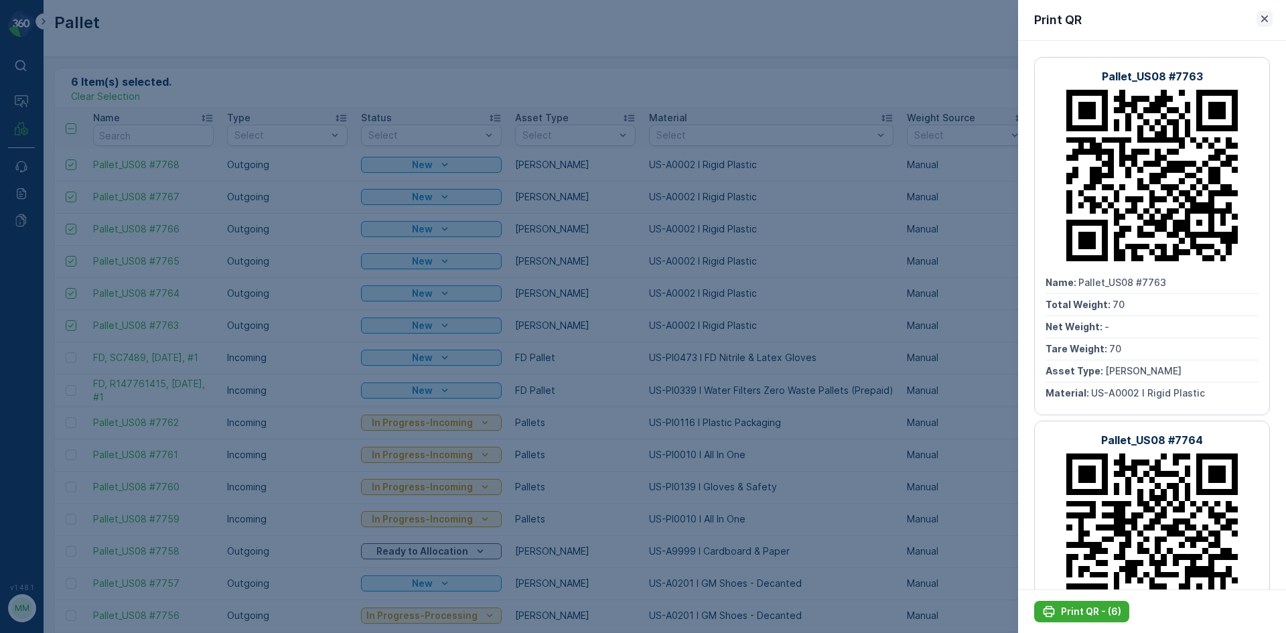
click at [1264, 17] on icon "button" at bounding box center [1264, 18] width 13 height 13
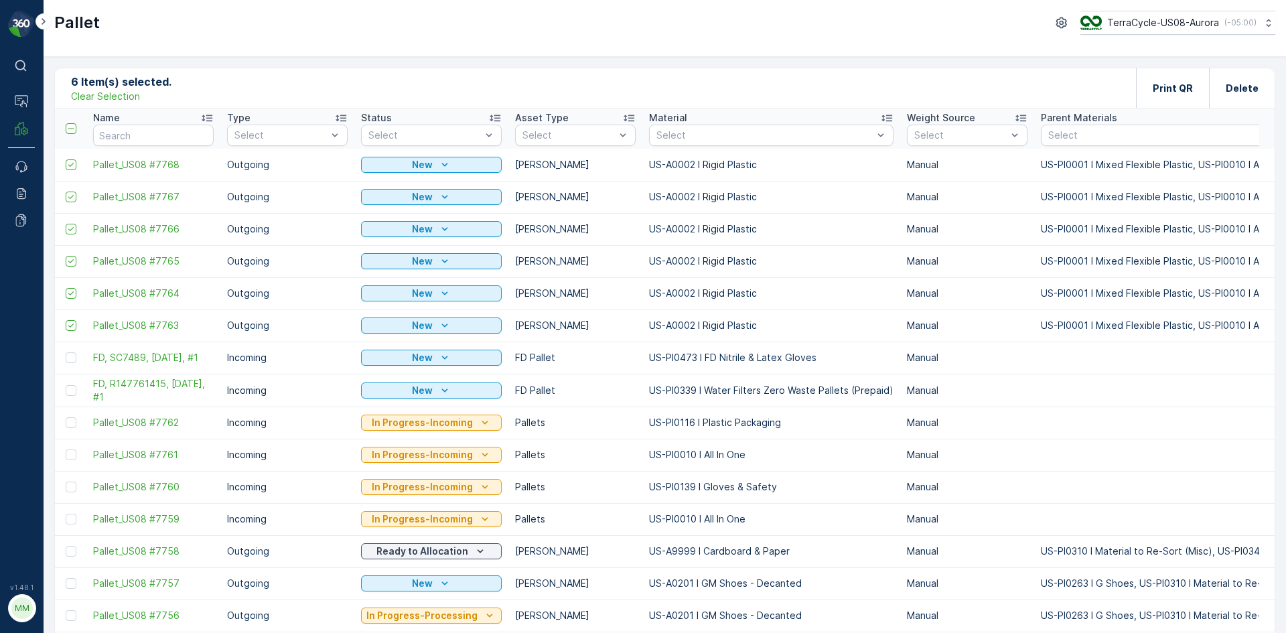
click at [102, 94] on p "Clear Selection" at bounding box center [105, 96] width 69 height 13
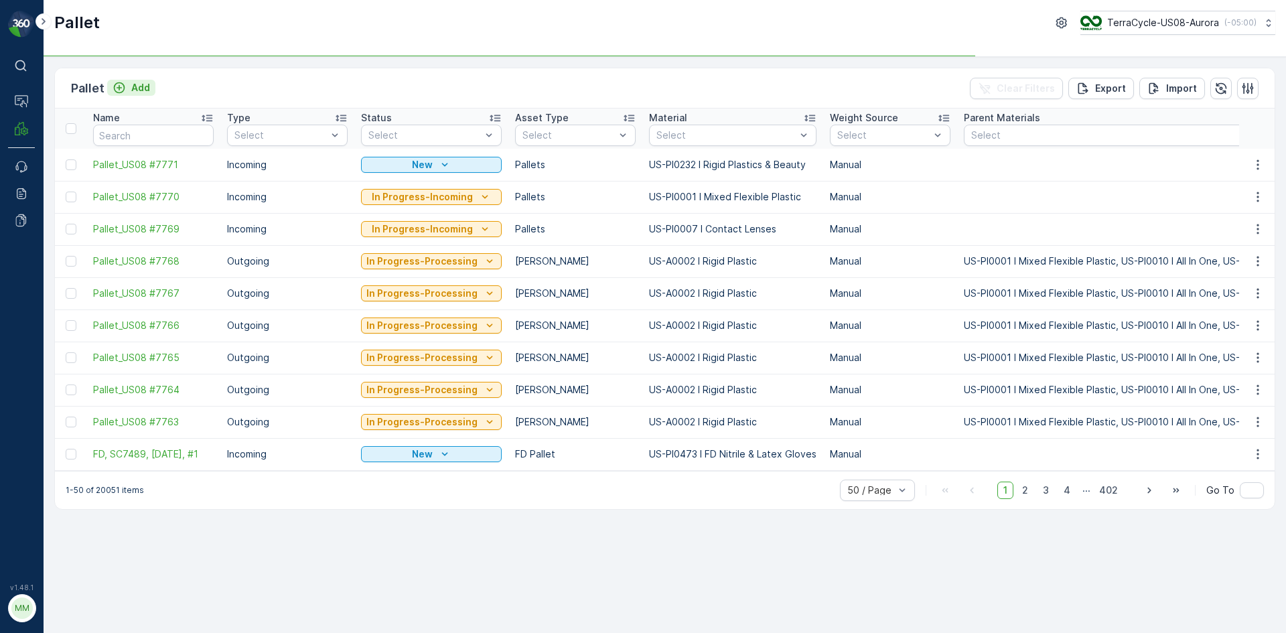
click at [125, 92] on icon "Add" at bounding box center [119, 87] width 13 height 13
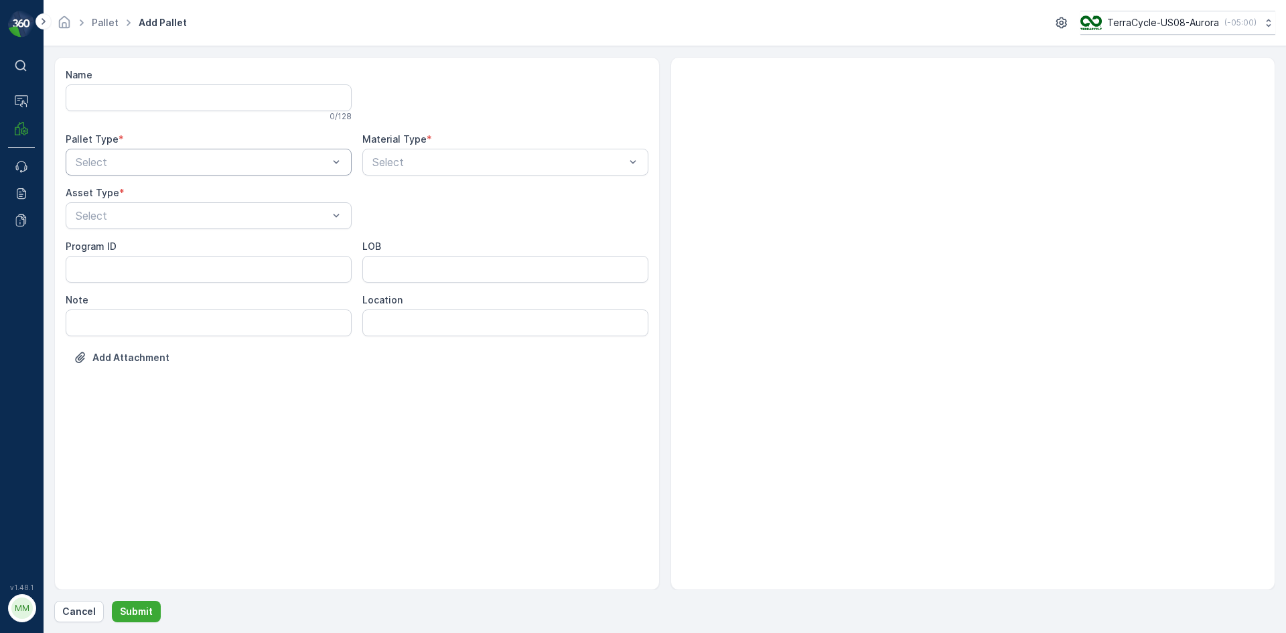
click at [185, 163] on div at bounding box center [201, 162] width 255 height 12
click at [173, 208] on div "Outgoing" at bounding box center [209, 217] width 286 height 23
click at [161, 245] on div "[PERSON_NAME]" at bounding box center [209, 248] width 270 height 12
click at [425, 153] on div "Select" at bounding box center [505, 162] width 286 height 27
type input "0164"
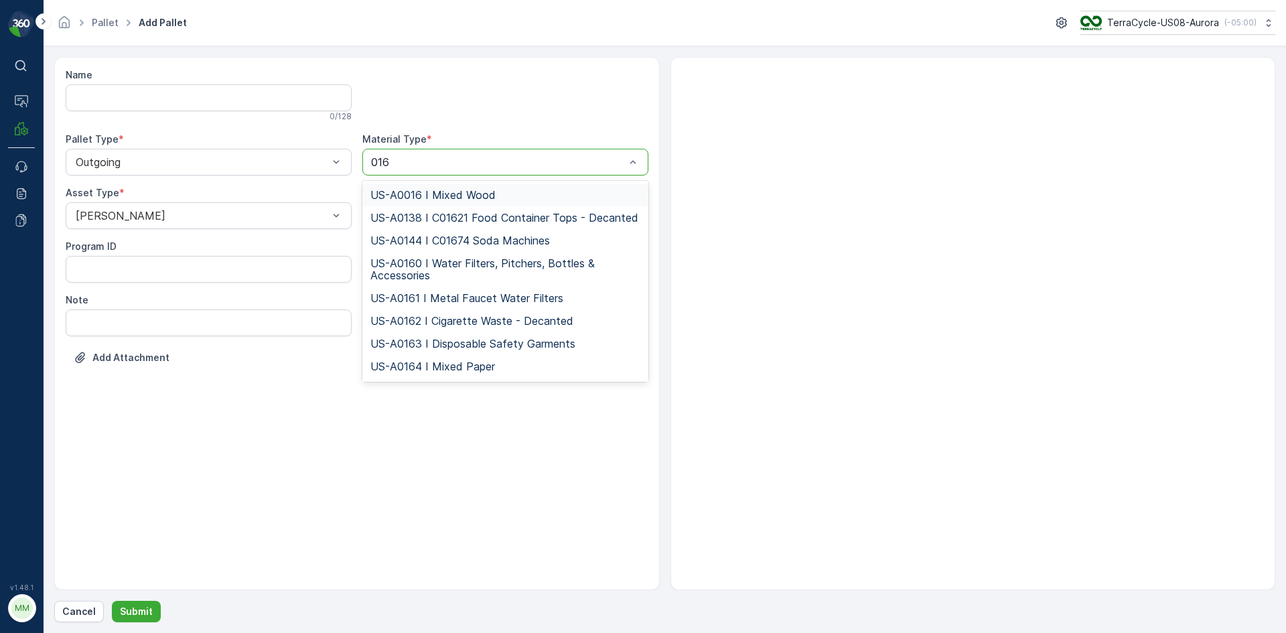
type input "0164"
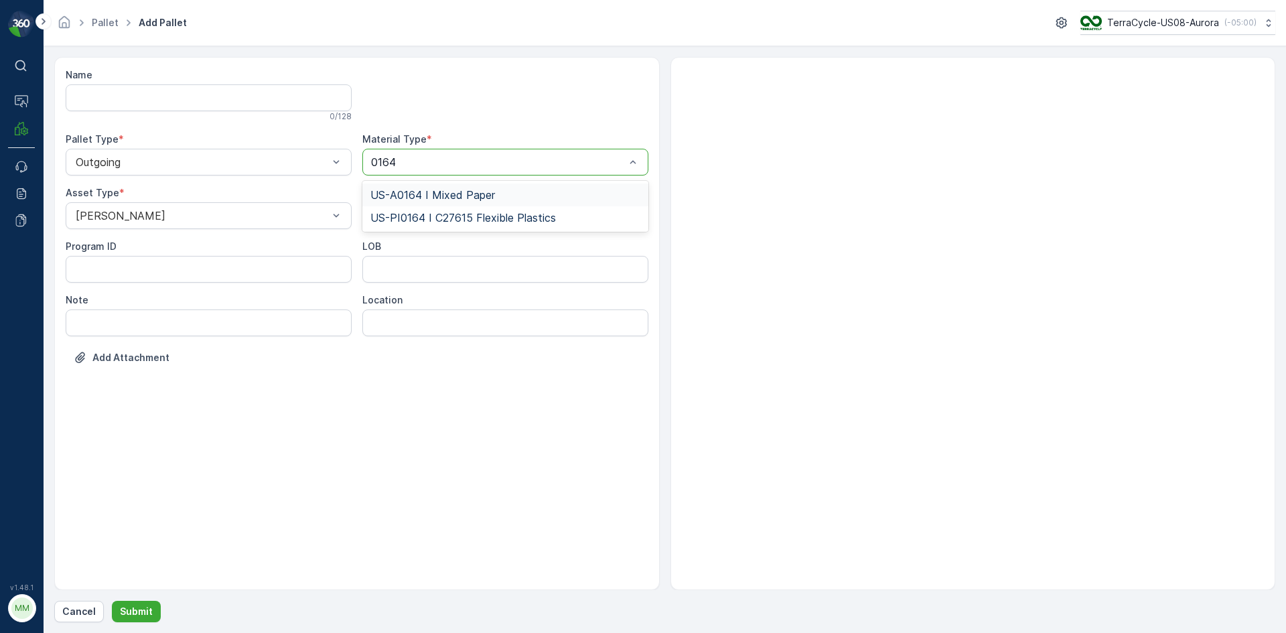
click at [452, 190] on span "US-A0164 I Mixed Paper" at bounding box center [432, 195] width 125 height 12
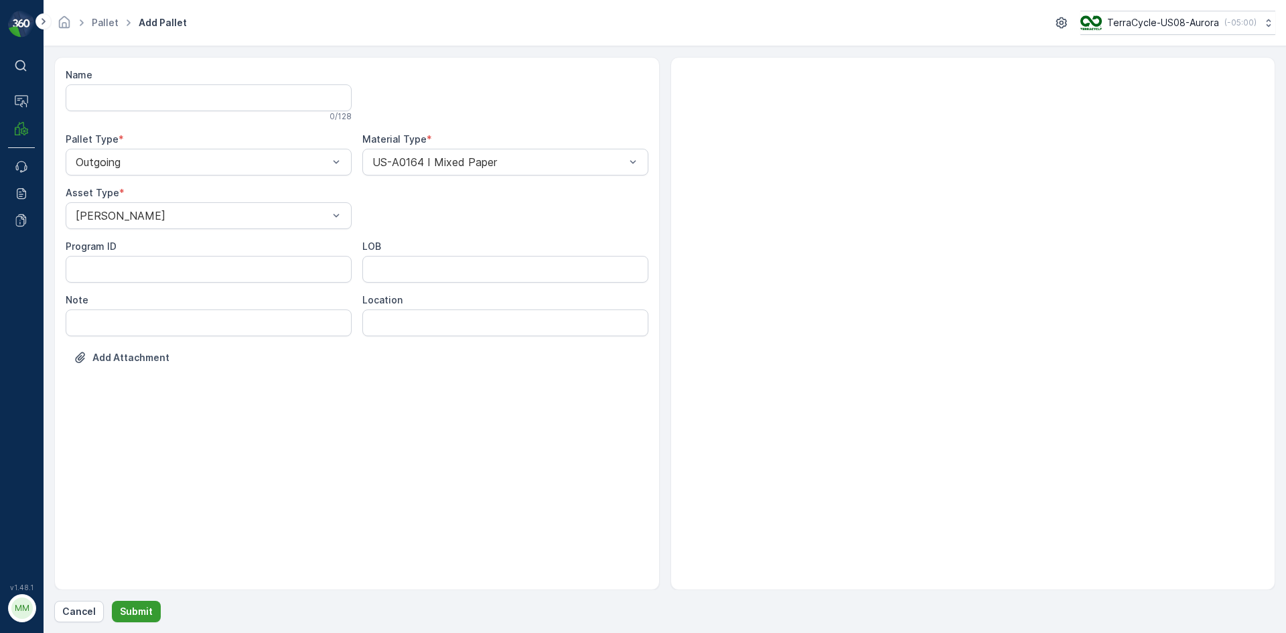
click at [141, 611] on p "Submit" at bounding box center [136, 611] width 33 height 13
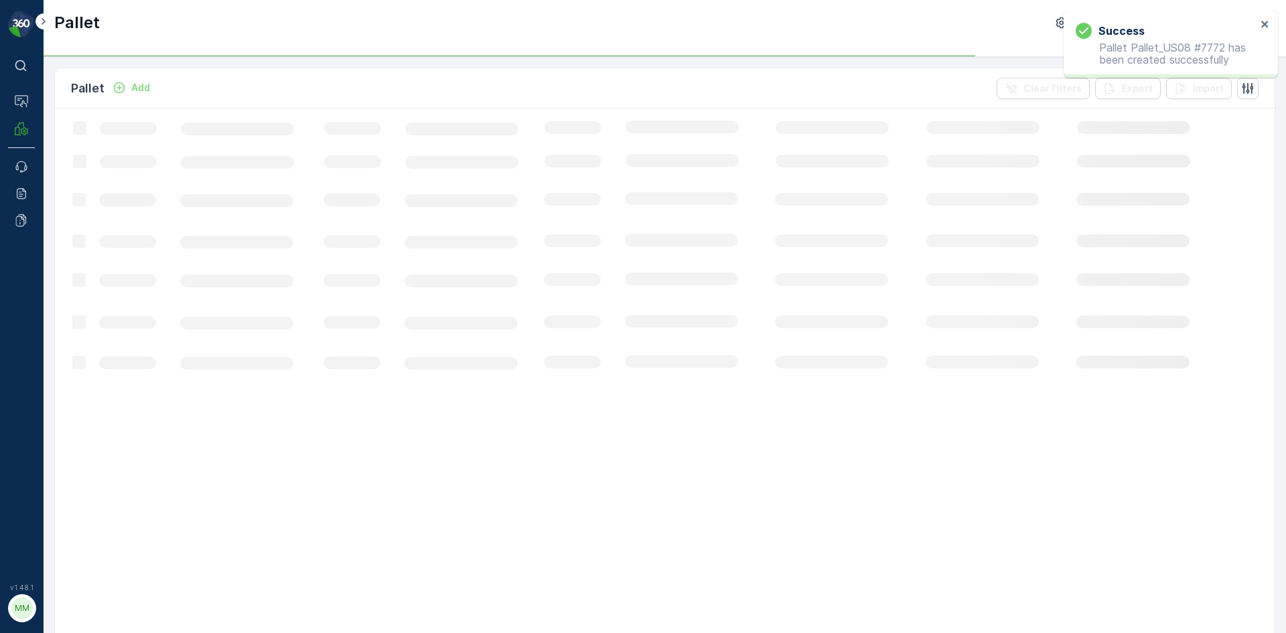
click at [121, 84] on icon "Add" at bounding box center [119, 87] width 13 height 13
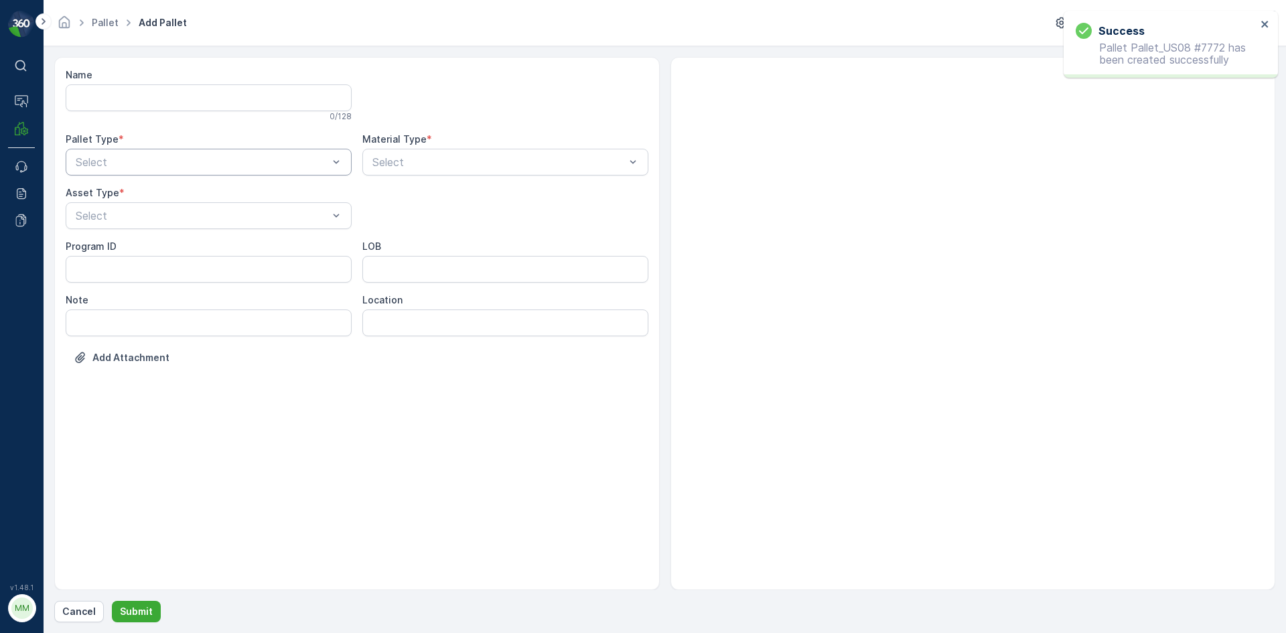
click at [203, 160] on div at bounding box center [201, 162] width 255 height 12
click at [187, 217] on div "Outgoing" at bounding box center [209, 218] width 270 height 12
click at [187, 217] on div at bounding box center [201, 216] width 255 height 12
click at [181, 250] on div "[PERSON_NAME]" at bounding box center [209, 248] width 270 height 12
click at [431, 157] on div at bounding box center [498, 162] width 255 height 12
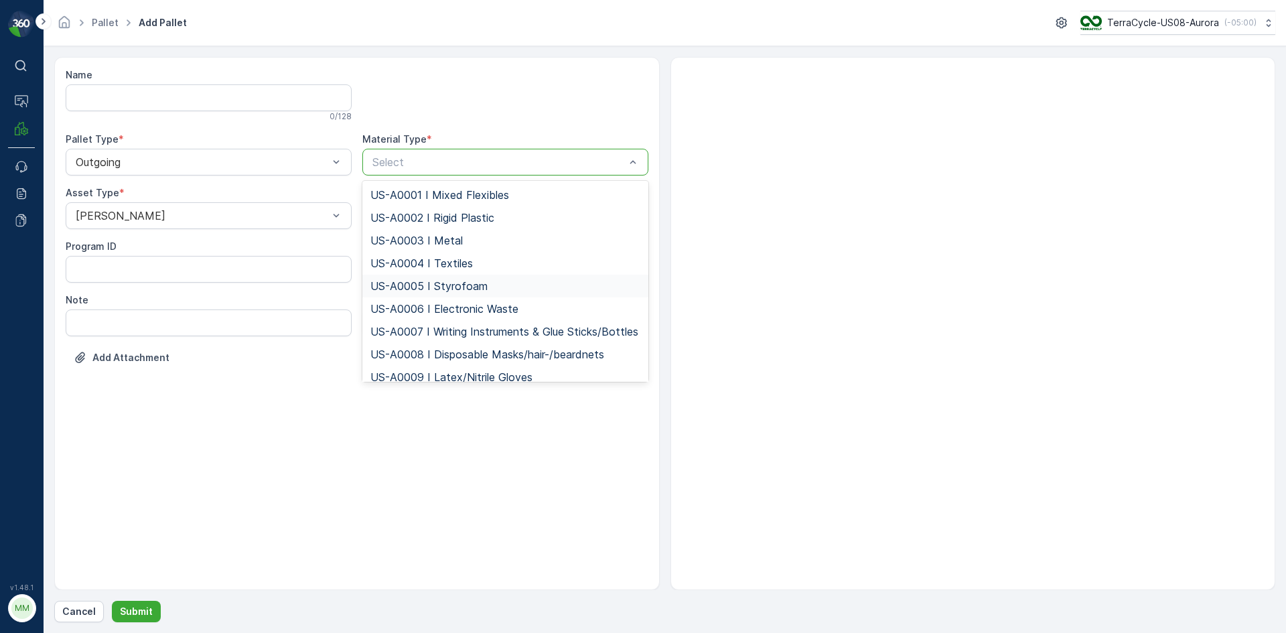
click at [486, 281] on div "US-A0005 I Styrofoam" at bounding box center [505, 286] width 270 height 12
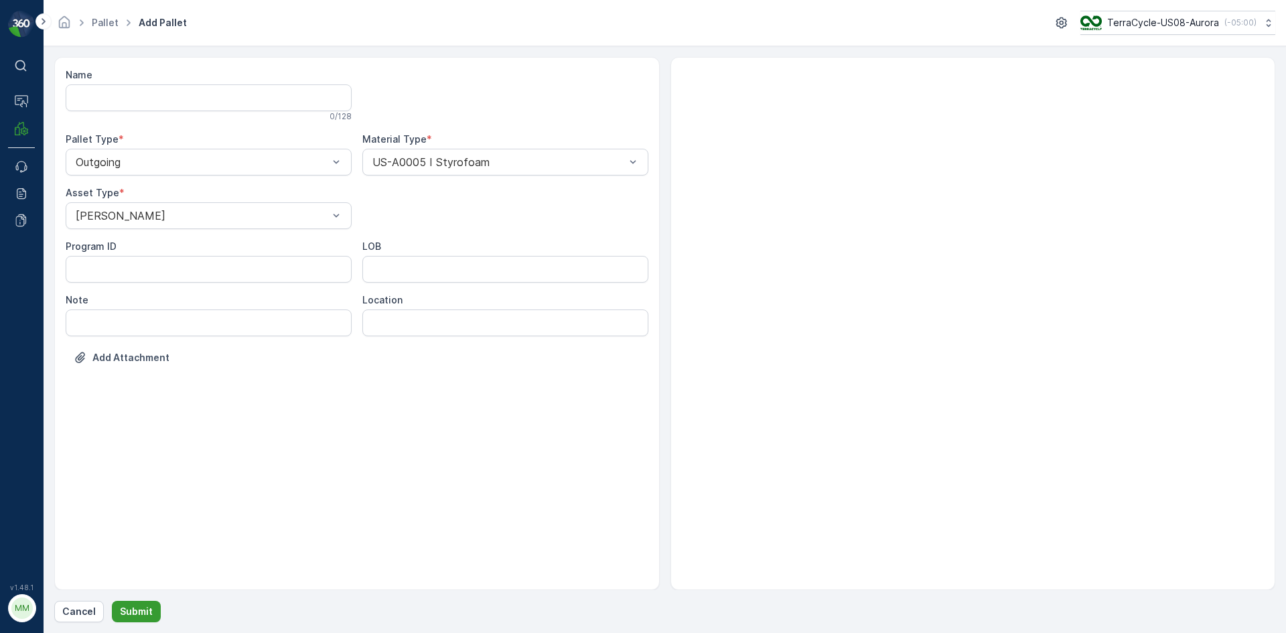
click at [137, 603] on button "Submit" at bounding box center [136, 611] width 49 height 21
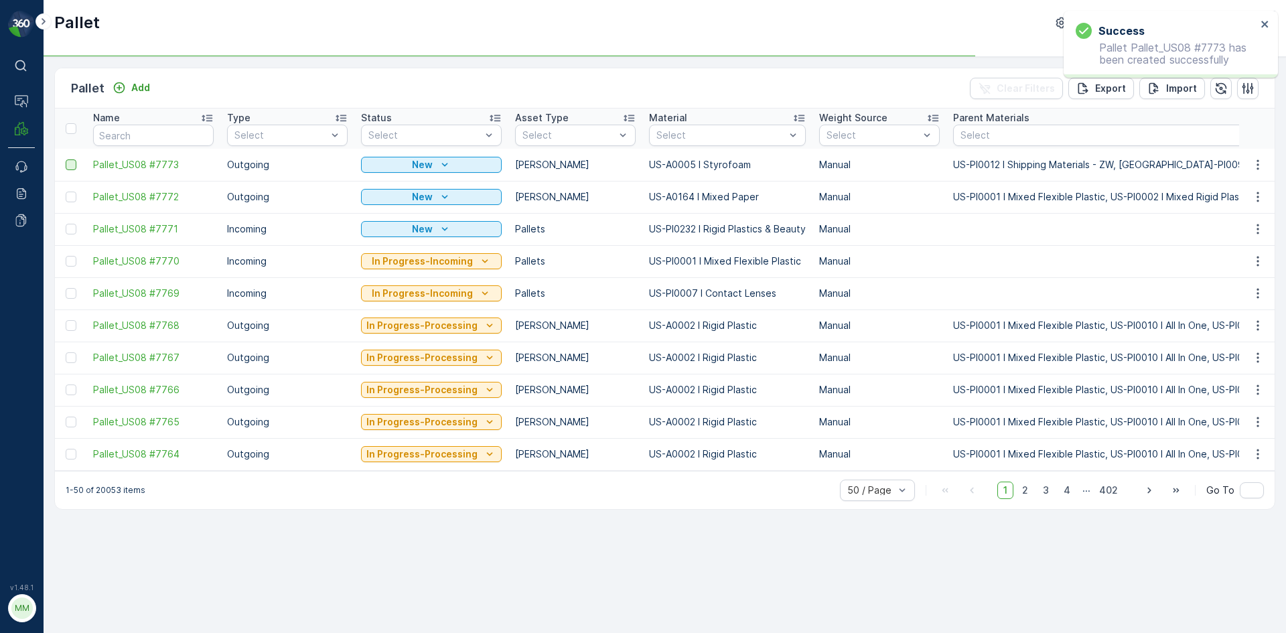
click at [71, 164] on div at bounding box center [71, 164] width 11 height 11
click at [66, 159] on input "checkbox" at bounding box center [66, 159] width 0 height 0
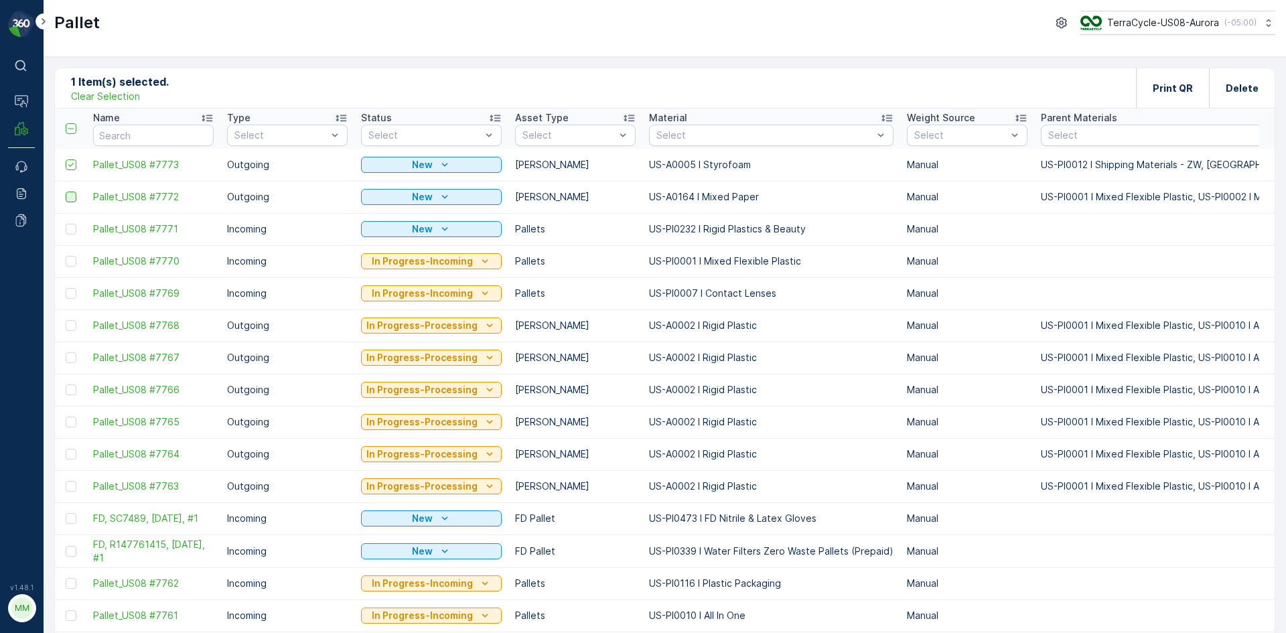
click at [70, 193] on div at bounding box center [71, 197] width 11 height 11
click at [66, 192] on input "checkbox" at bounding box center [66, 192] width 0 height 0
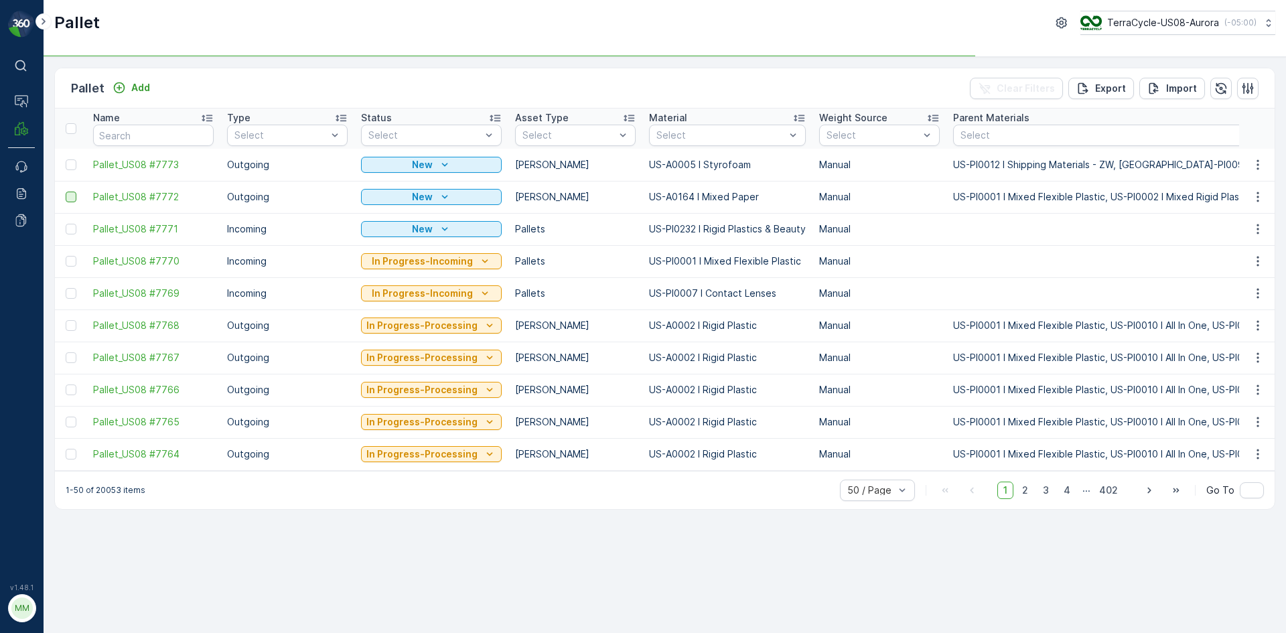
click at [74, 198] on div at bounding box center [71, 197] width 11 height 11
click at [66, 192] on input "checkbox" at bounding box center [66, 192] width 0 height 0
click at [74, 169] on div at bounding box center [71, 164] width 11 height 11
click at [66, 159] on input "checkbox" at bounding box center [66, 159] width 0 height 0
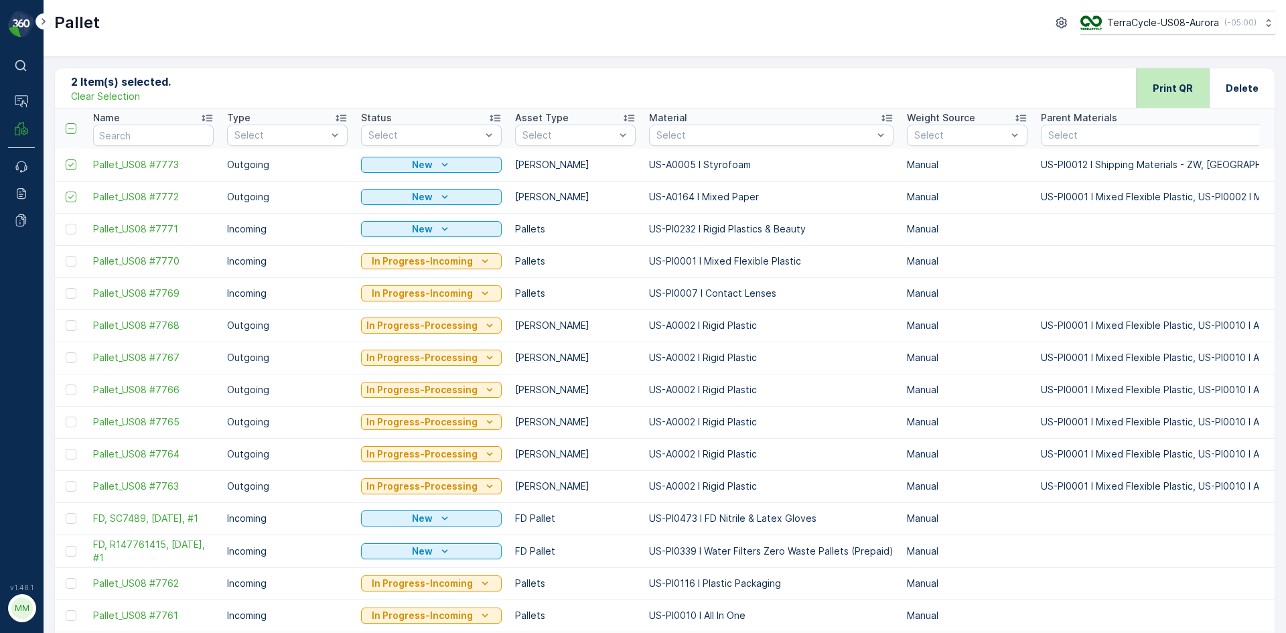
click at [1163, 78] on div "Print QR" at bounding box center [1173, 88] width 40 height 40
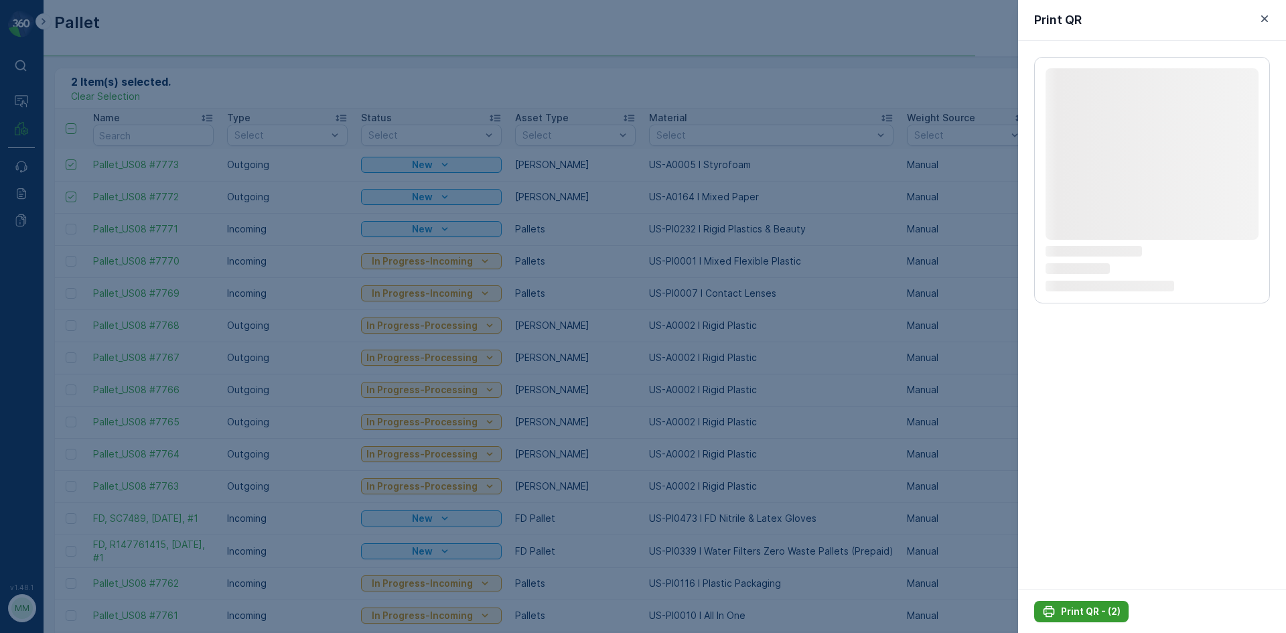
click at [1068, 614] on p "Print QR - (2)" at bounding box center [1091, 611] width 60 height 13
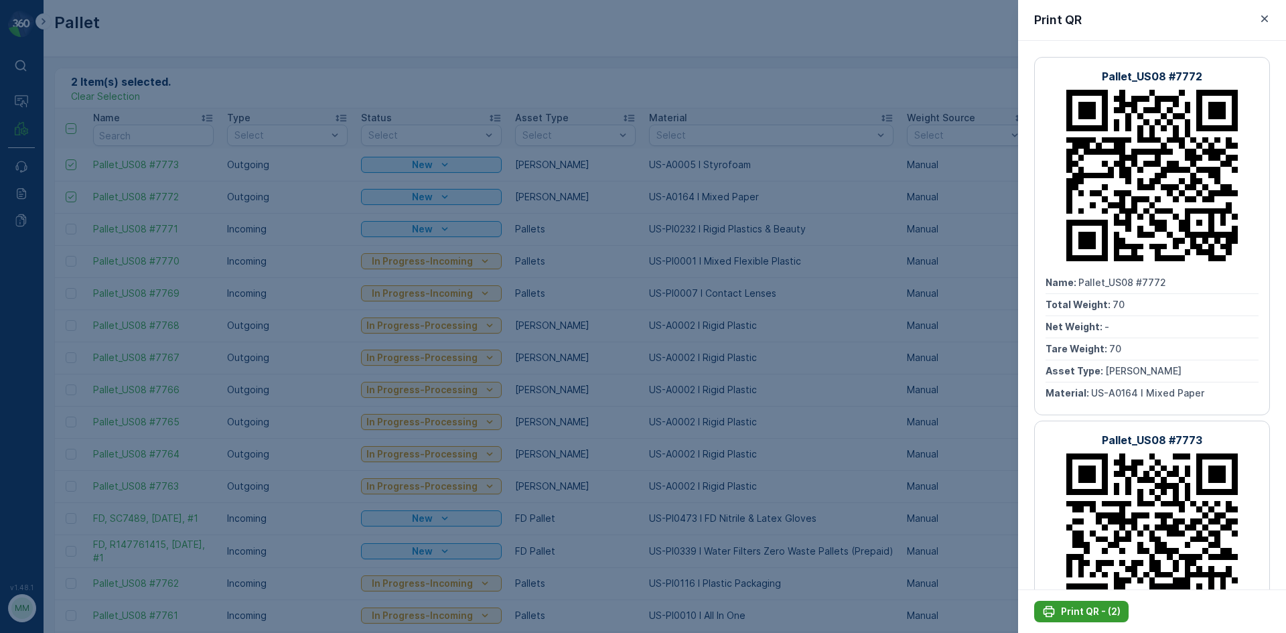
click at [1068, 609] on p "Print QR - (2)" at bounding box center [1091, 611] width 60 height 13
